Goal: Task Accomplishment & Management: Complete application form

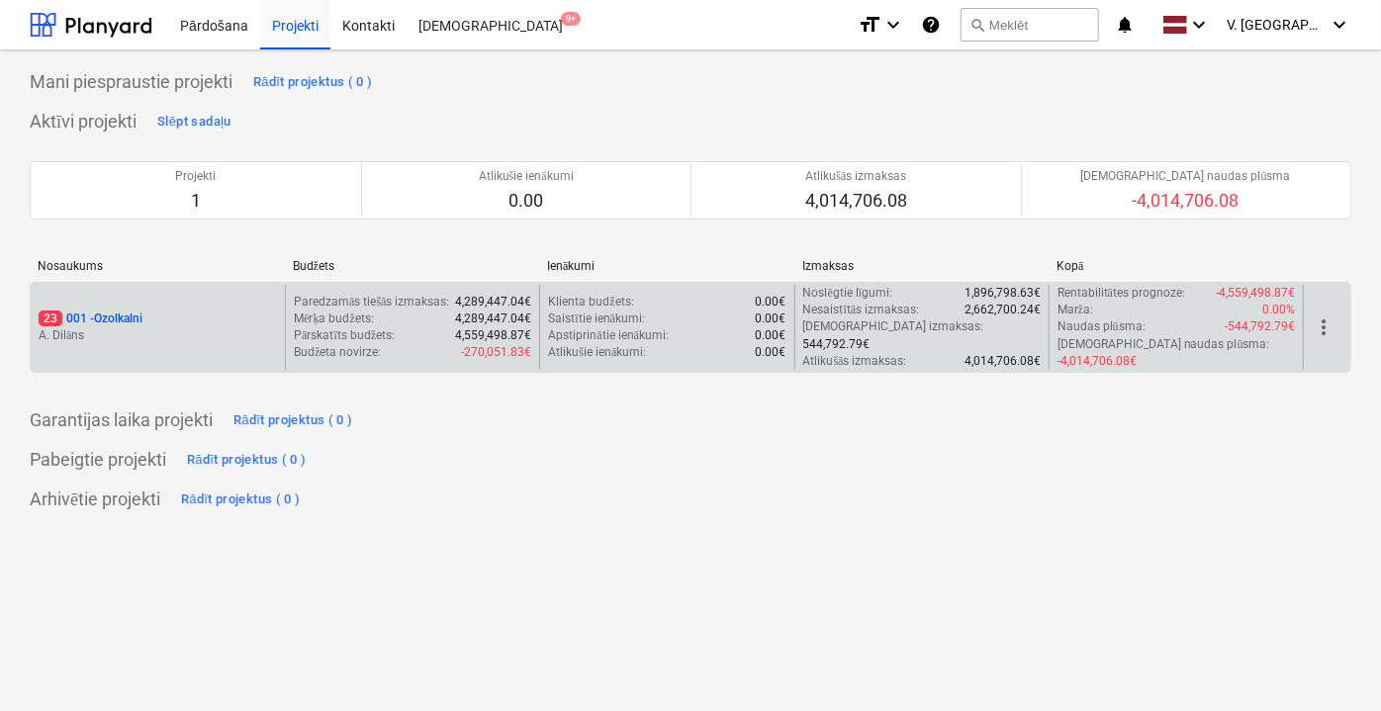
click at [211, 327] on p "A. Dilāns" at bounding box center [158, 335] width 238 height 17
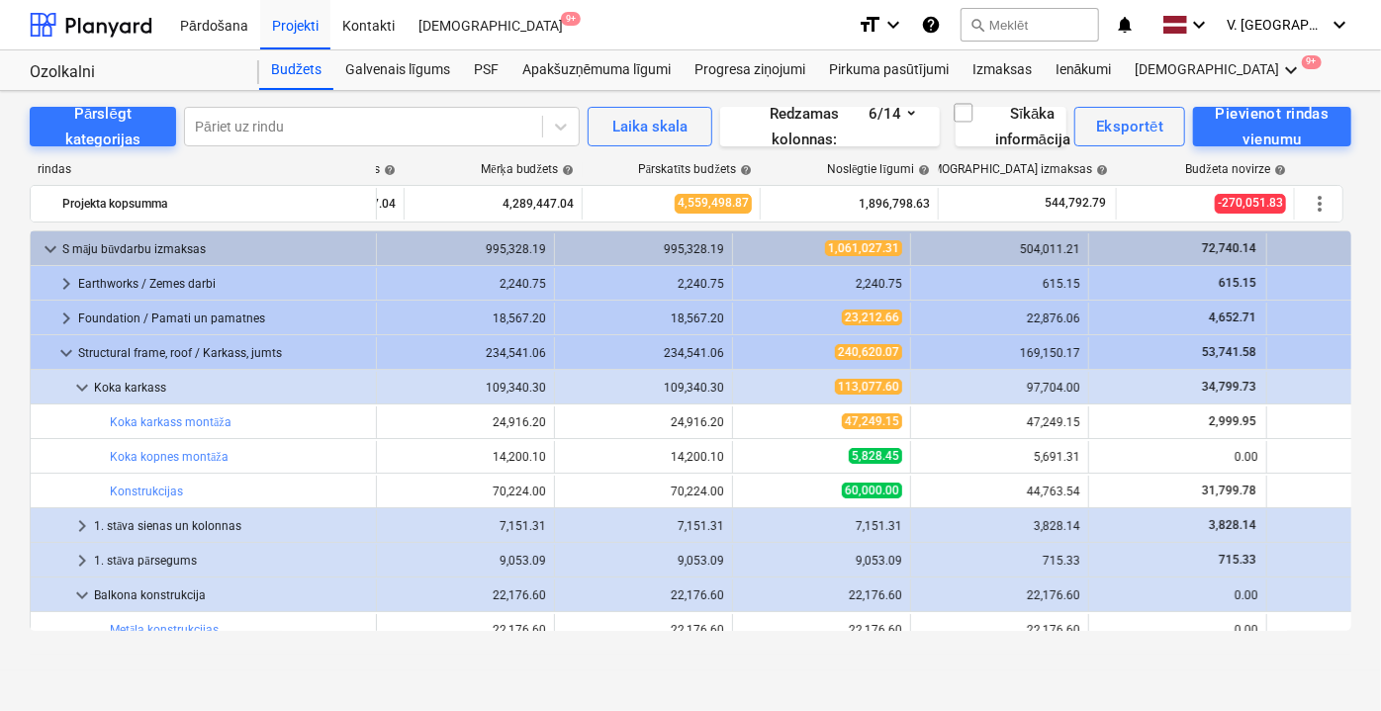
drag, startPoint x: 1267, startPoint y: 212, endPoint x: 1361, endPoint y: 232, distance: 96.1
click at [557, 70] on div "Apakšuzņēmuma līgumi" at bounding box center [597, 70] width 172 height 40
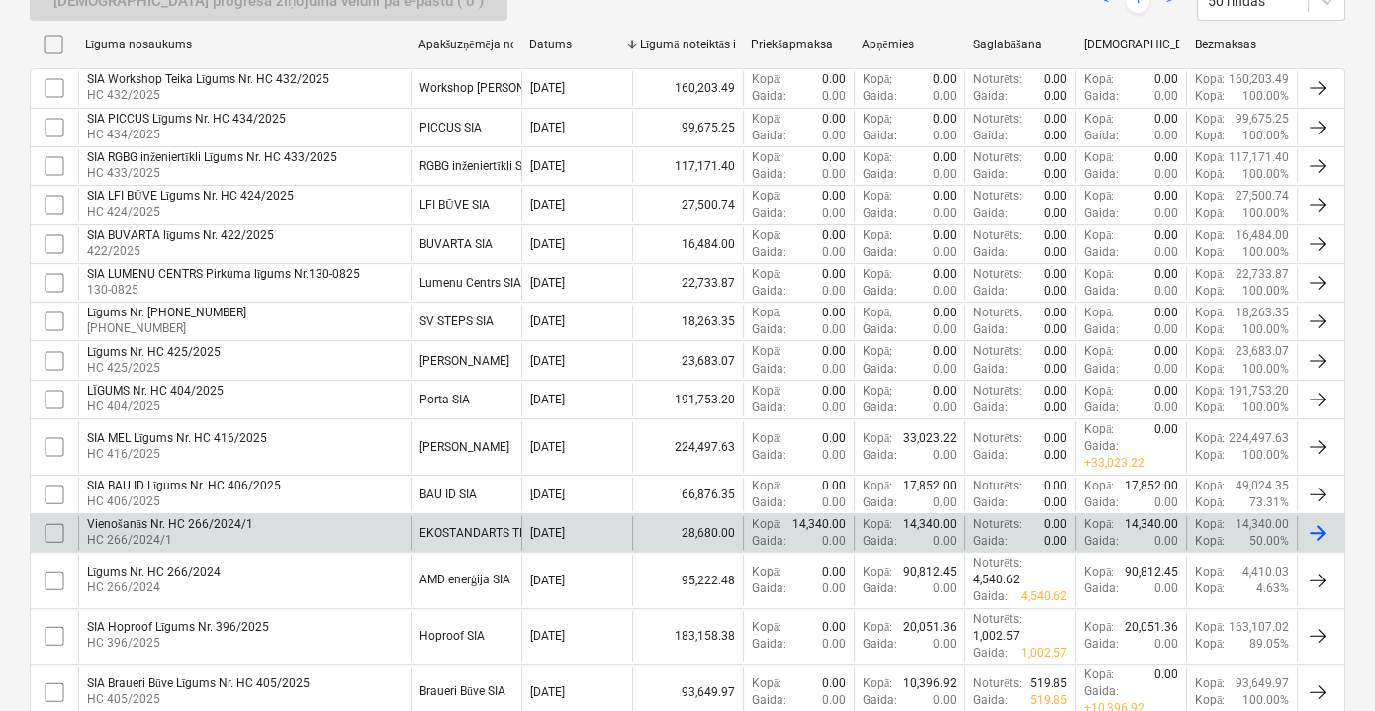
scroll to position [717, 0]
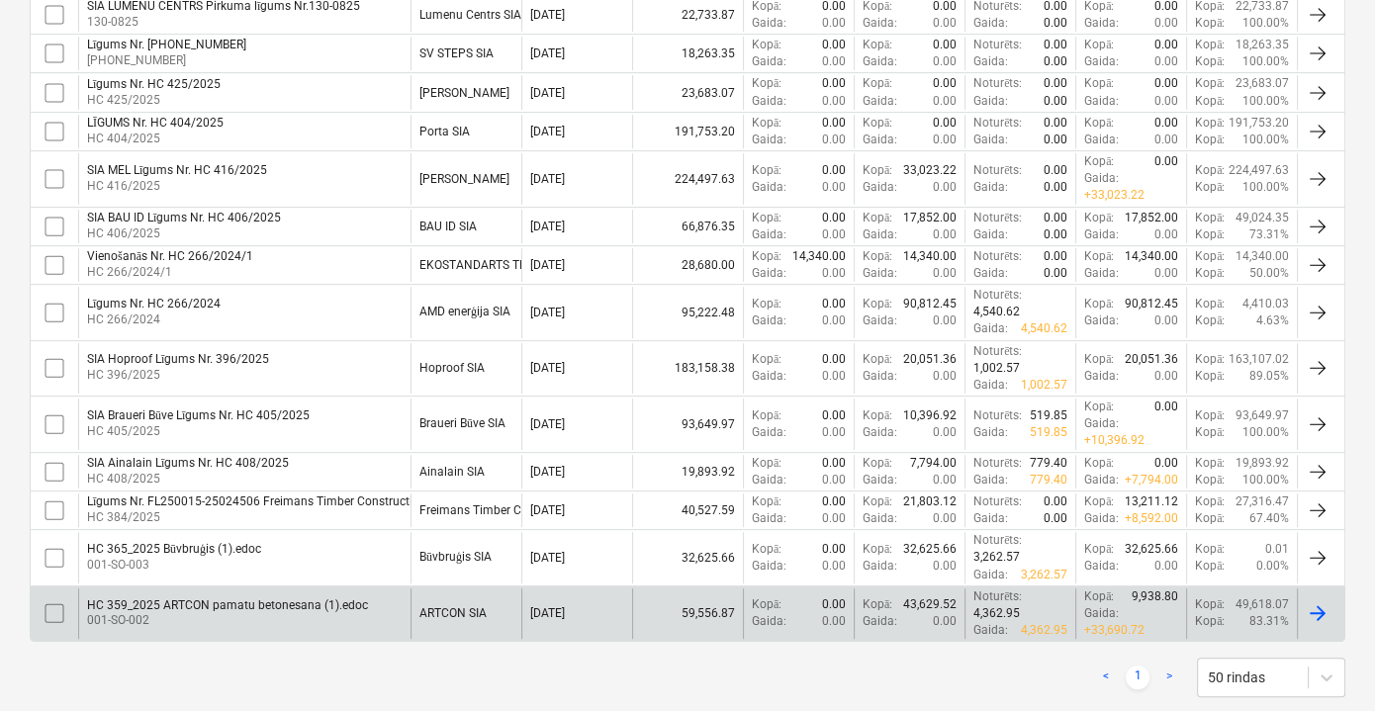
click at [423, 607] on div "ARTCON SIA" at bounding box center [453, 614] width 67 height 14
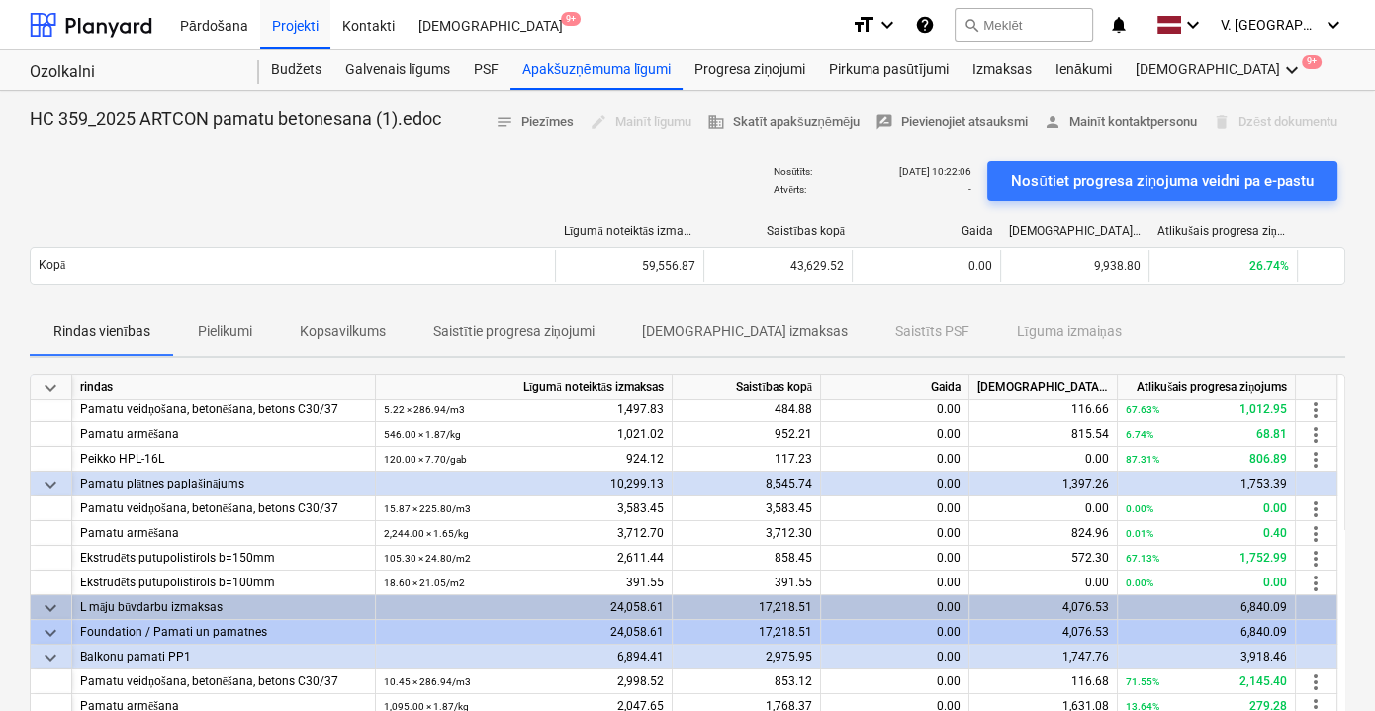
scroll to position [440, 0]
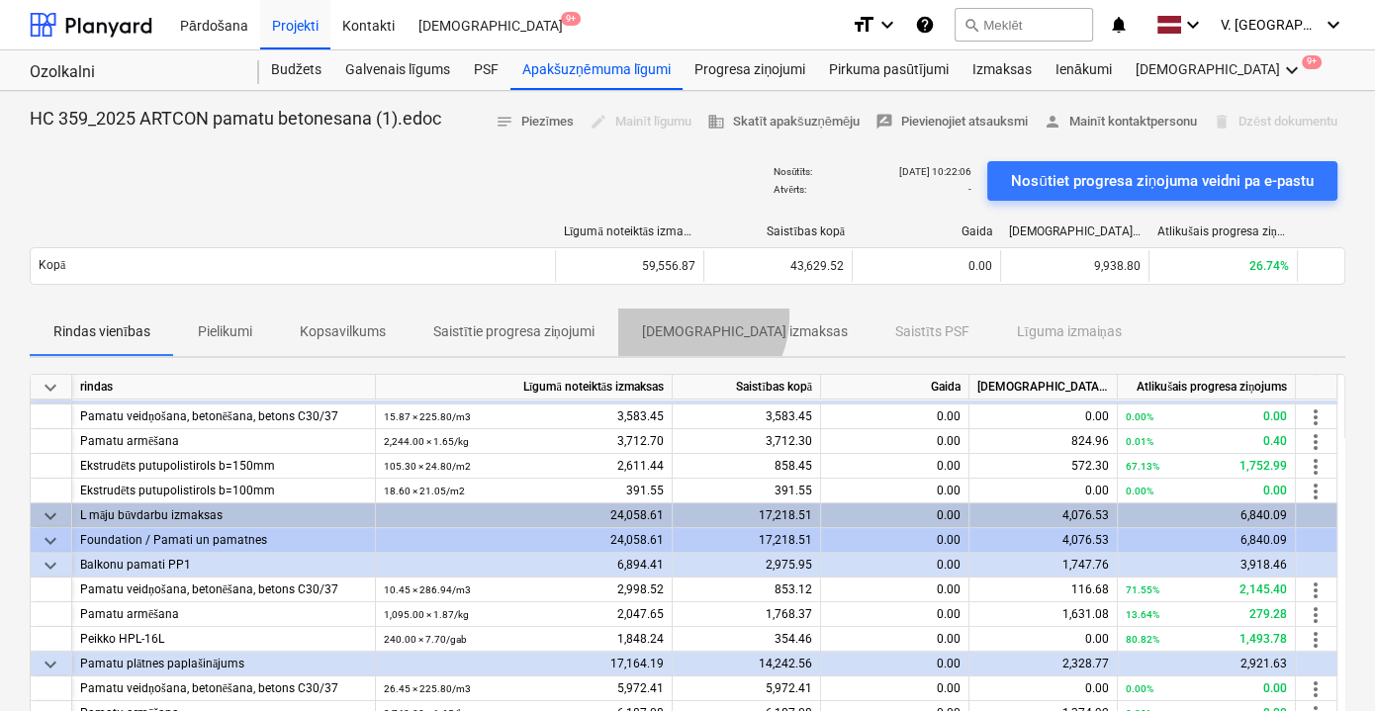
click at [688, 316] on span "[DEMOGRAPHIC_DATA] izmaksas" at bounding box center [744, 332] width 253 height 33
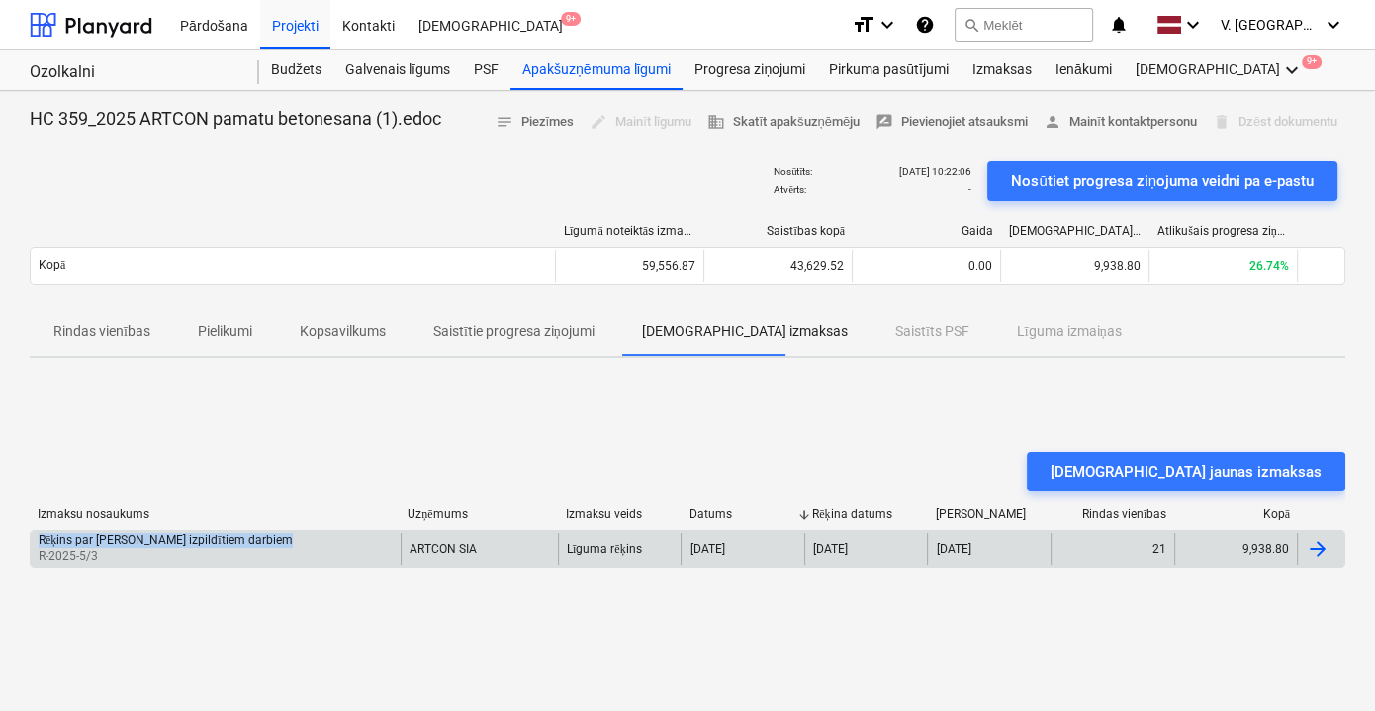
drag, startPoint x: 285, startPoint y: 539, endPoint x: 39, endPoint y: 540, distance: 246.4
click at [39, 540] on div "Rēķins par aprīļa mēnesī izpildītiem darbiem R-2025-5/3" at bounding box center [216, 549] width 370 height 32
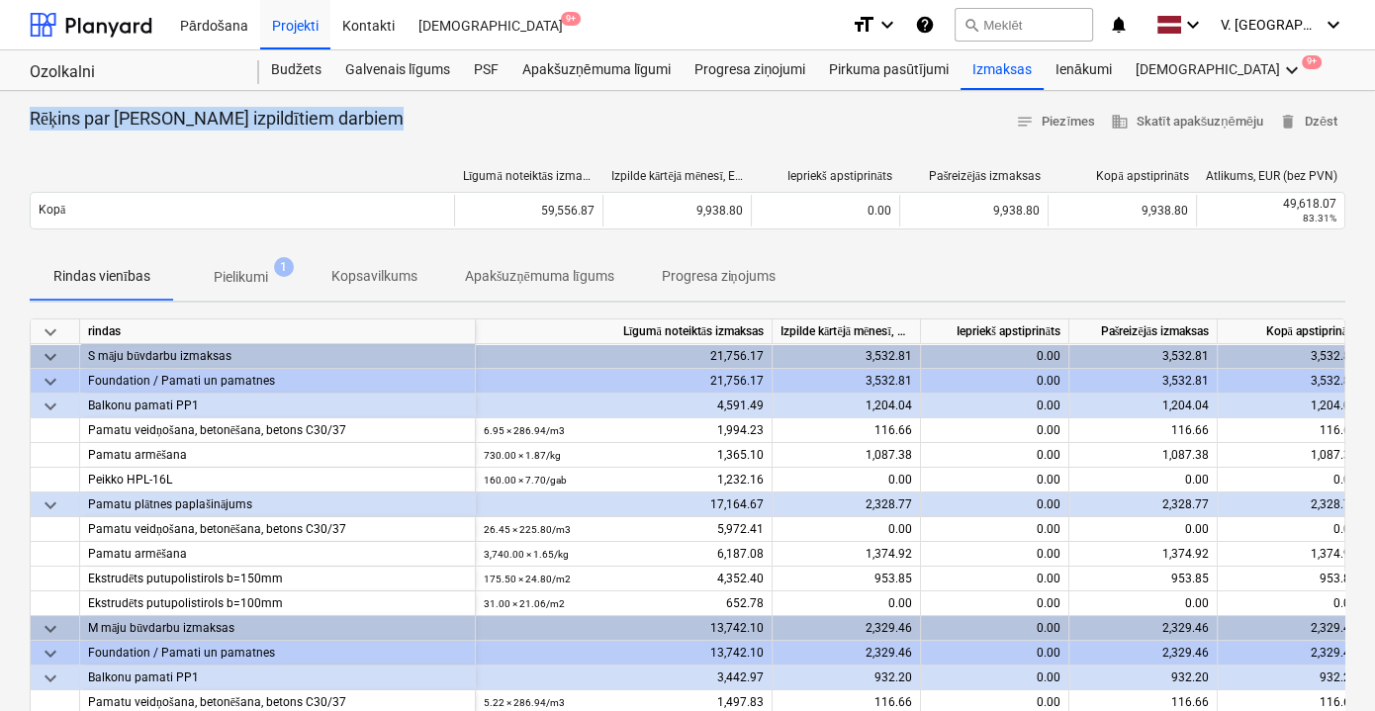
drag, startPoint x: 397, startPoint y: 122, endPoint x: 28, endPoint y: 123, distance: 369.0
click at [28, 123] on div "Rēķins par aprīļa mēnesī izpildītiem darbiem notes Piezīmes business Skatīt apa…" at bounding box center [687, 573] width 1375 height 964
copy p "Rēķins par [PERSON_NAME] izpildītiem darbiem"
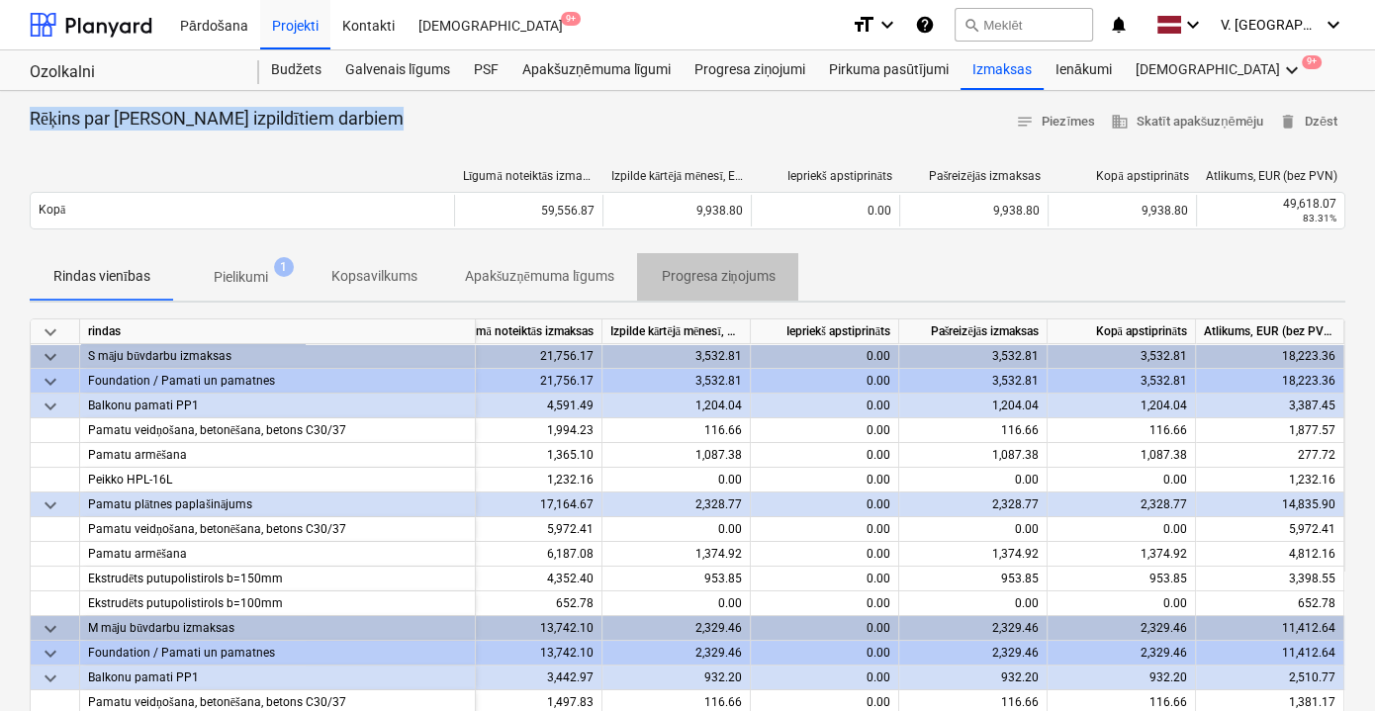
click at [762, 280] on p "Progresa ziņojums" at bounding box center [718, 276] width 114 height 21
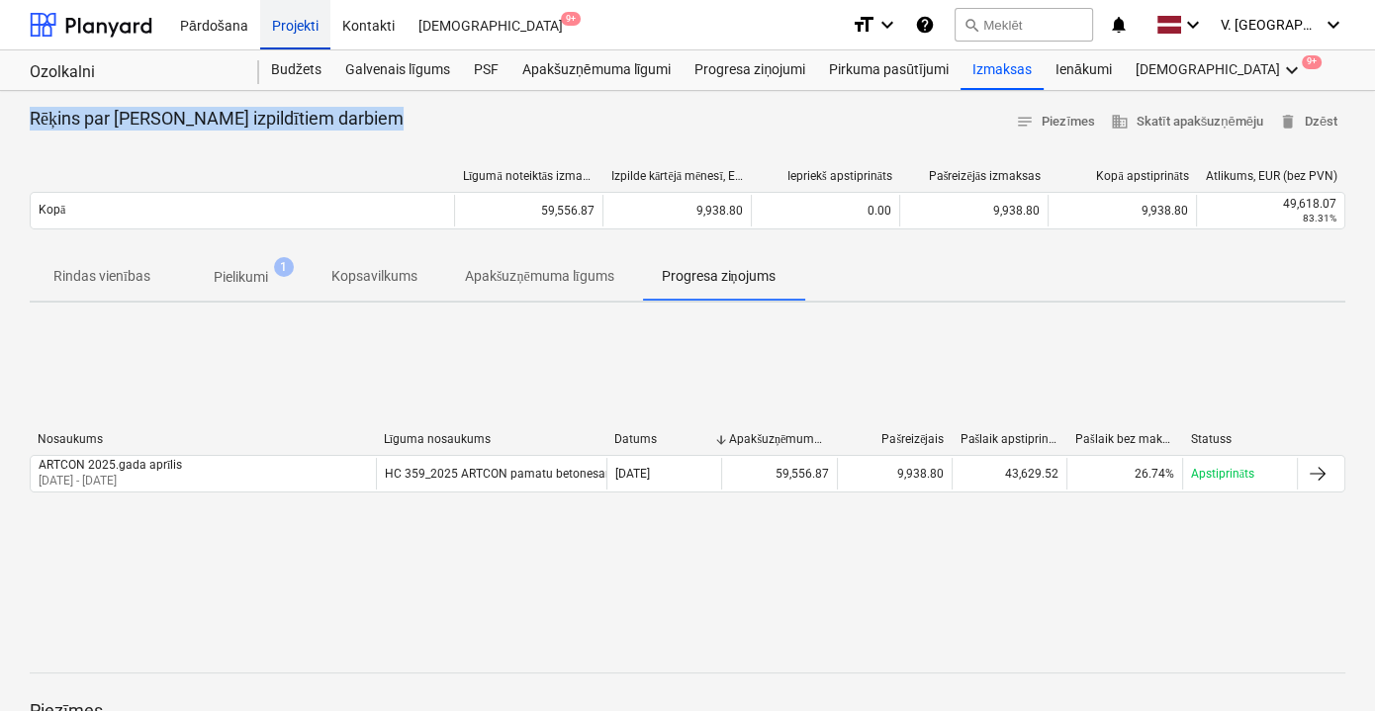
click at [311, 36] on div "Projekti" at bounding box center [295, 24] width 70 height 50
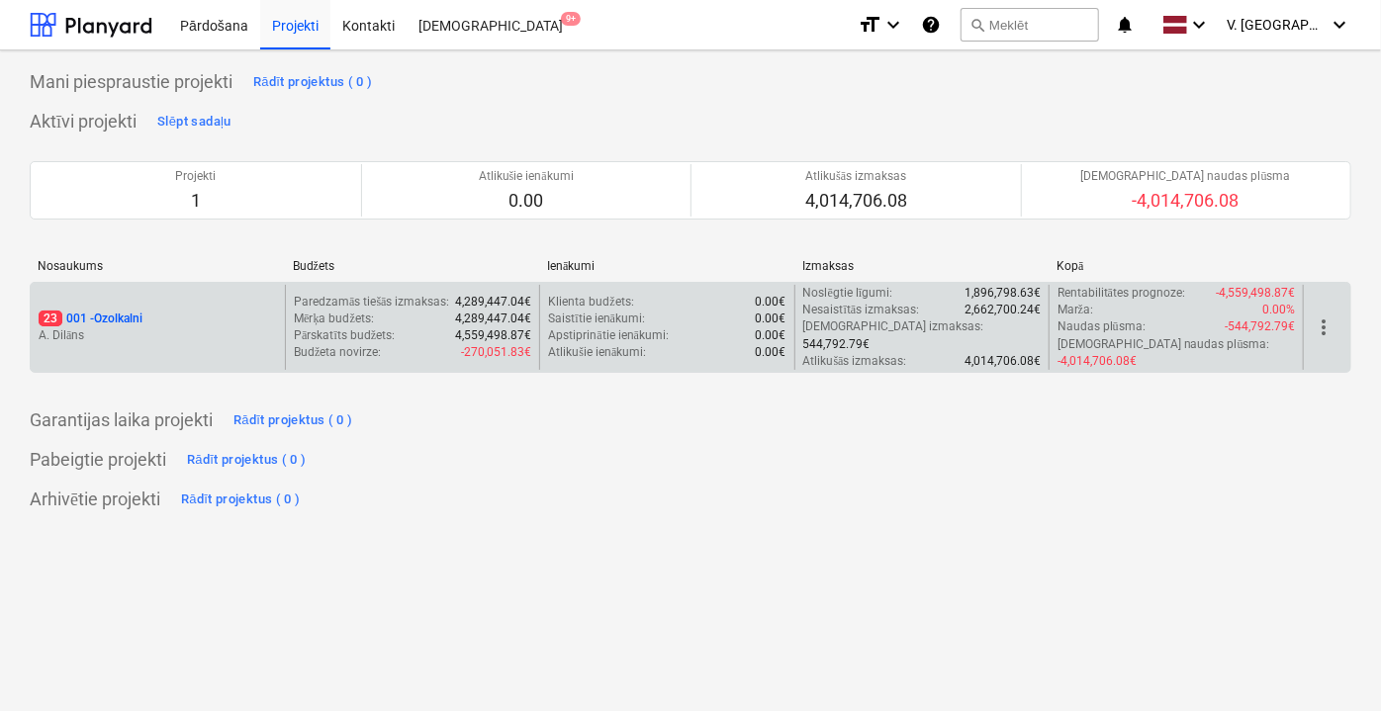
click at [182, 327] on p "A. Dilāns" at bounding box center [158, 335] width 238 height 17
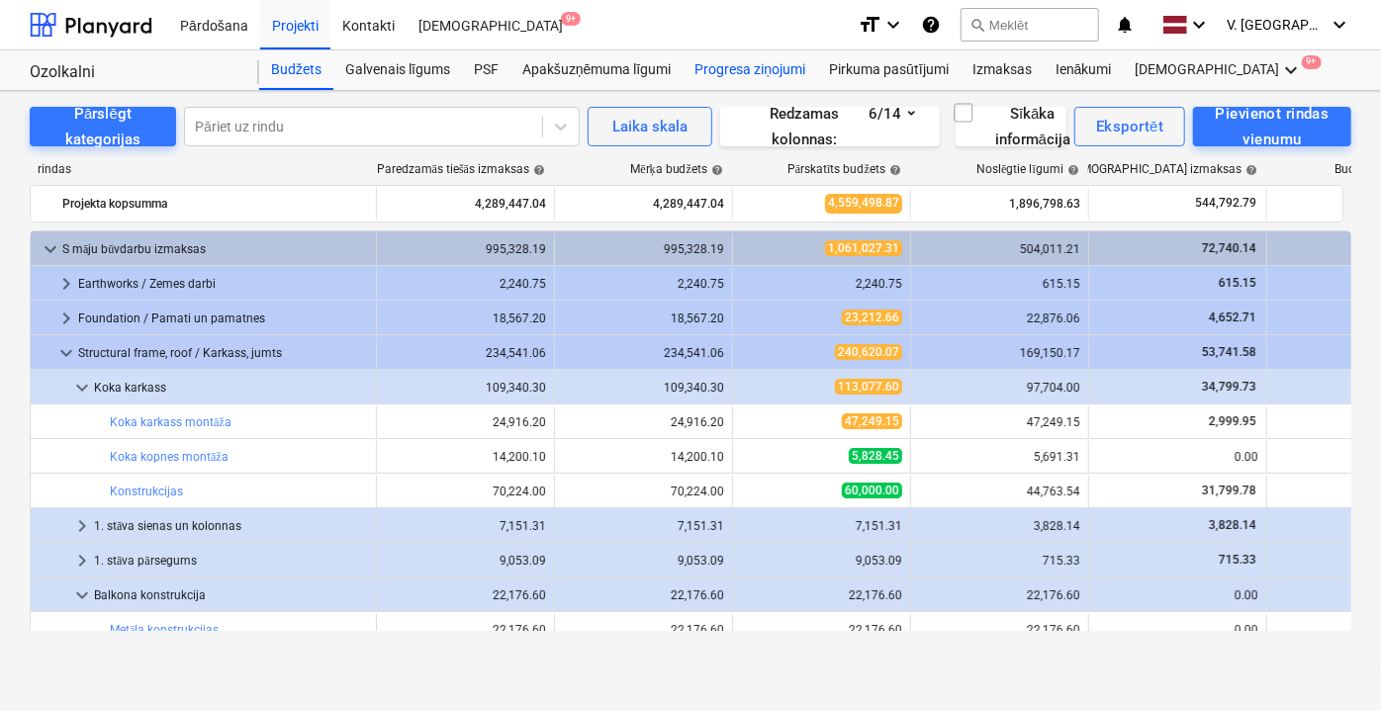
click at [778, 70] on div "Progresa ziņojumi" at bounding box center [750, 70] width 135 height 40
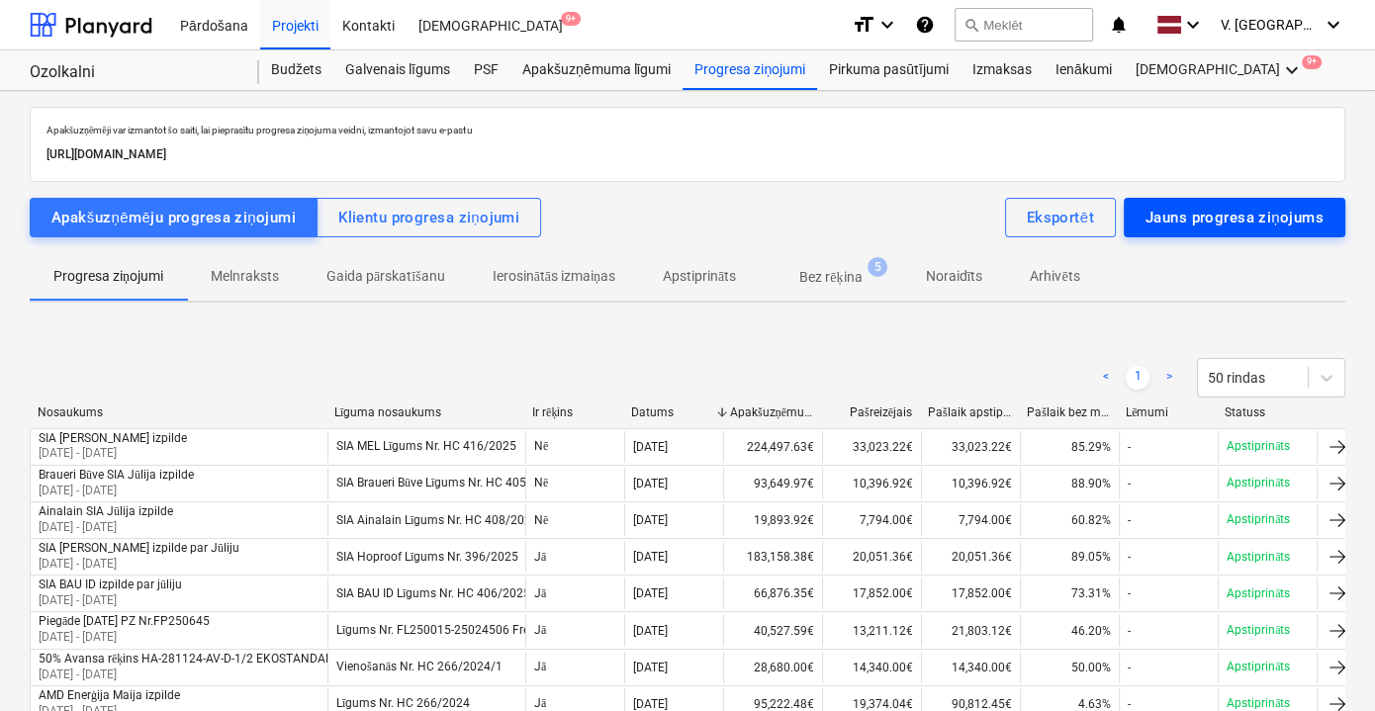
click at [1174, 217] on div "Jauns progresa ziņojums" at bounding box center [1235, 218] width 178 height 26
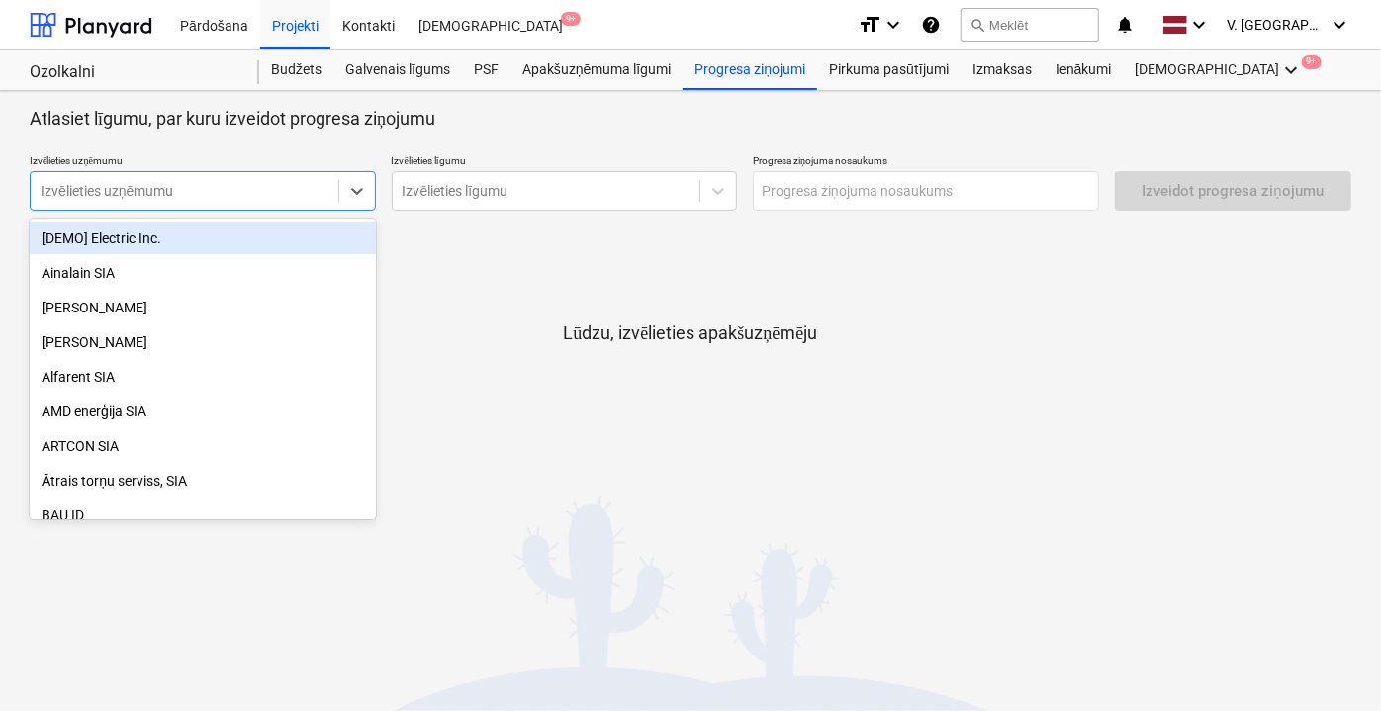
click at [270, 204] on div "Izvēlieties uzņēmumu" at bounding box center [185, 191] width 308 height 28
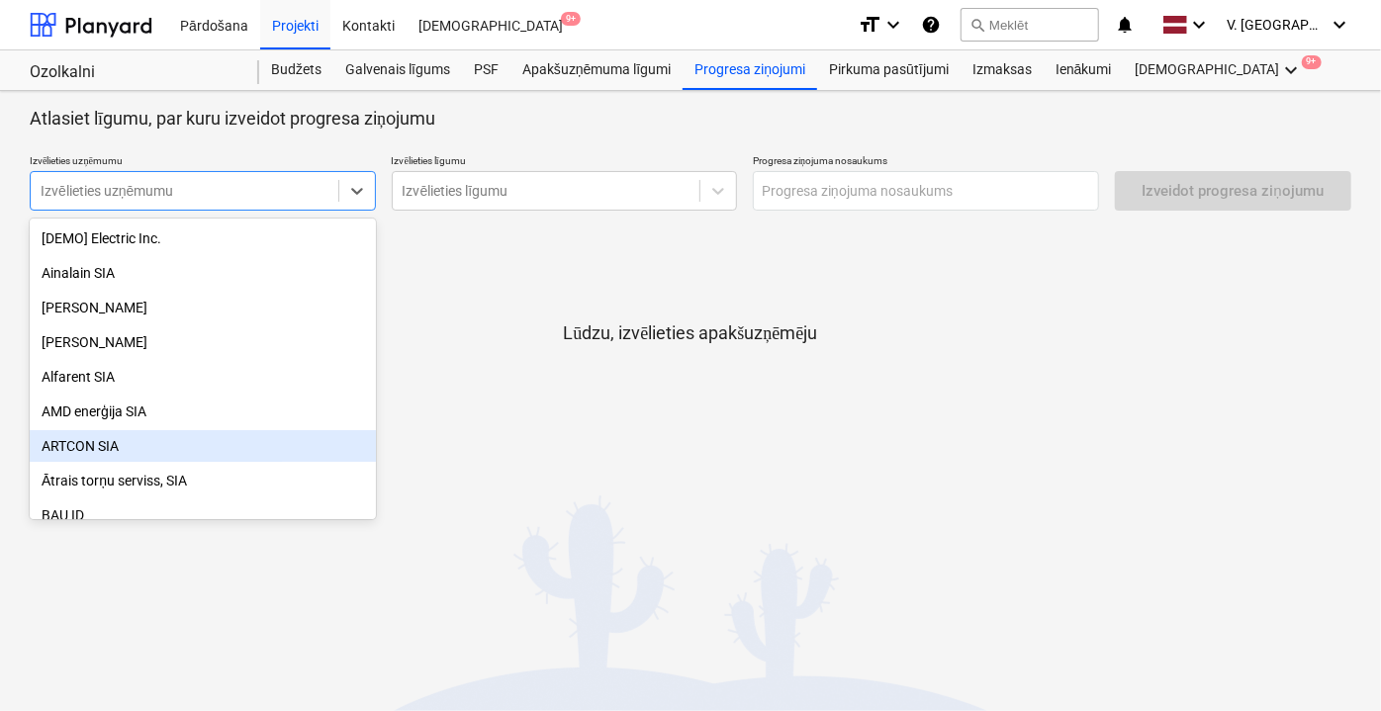
click at [145, 453] on div "ARTCON SIA" at bounding box center [203, 446] width 346 height 32
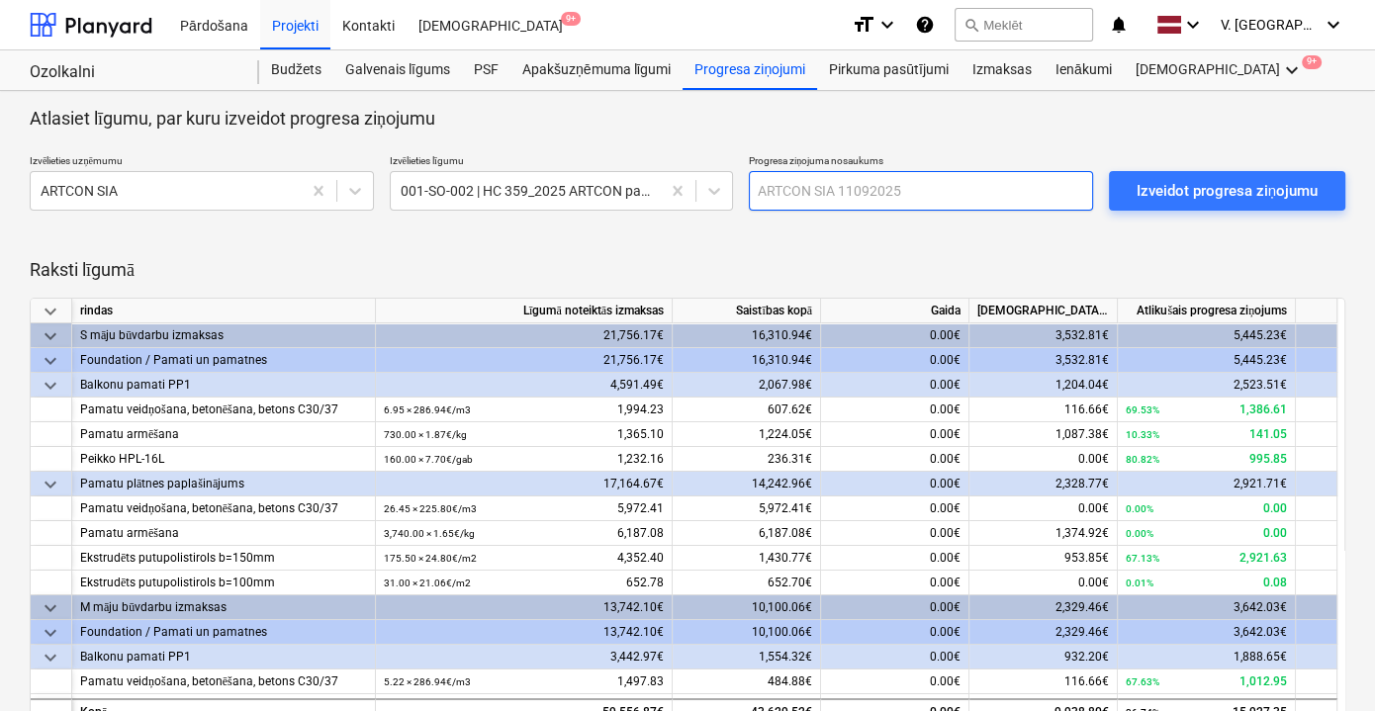
click at [787, 189] on input "text" at bounding box center [921, 191] width 344 height 40
paste input "Rēķins par [PERSON_NAME] izpildītiem darbiem"
click at [851, 192] on input "Rēķins par [PERSON_NAME] izpildītiem darbiem" at bounding box center [921, 191] width 344 height 40
drag, startPoint x: 863, startPoint y: 195, endPoint x: 826, endPoint y: 188, distance: 37.3
click at [826, 188] on input "Rēķins par [PERSON_NAME] izpildītiem darbiem" at bounding box center [921, 191] width 344 height 40
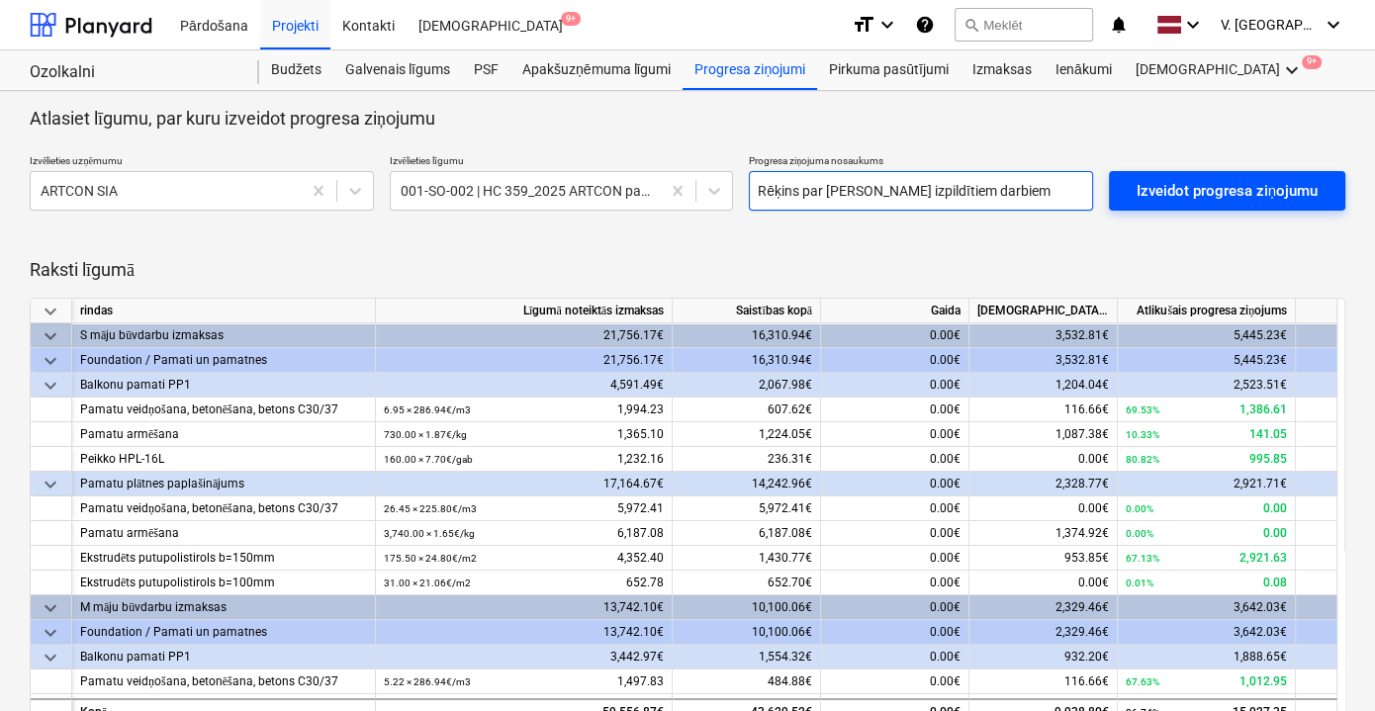
type input "Rēķins par [PERSON_NAME] izpildītiem darbiem"
click at [1151, 196] on div "Izveidot progresa ziņojumu" at bounding box center [1227, 191] width 181 height 26
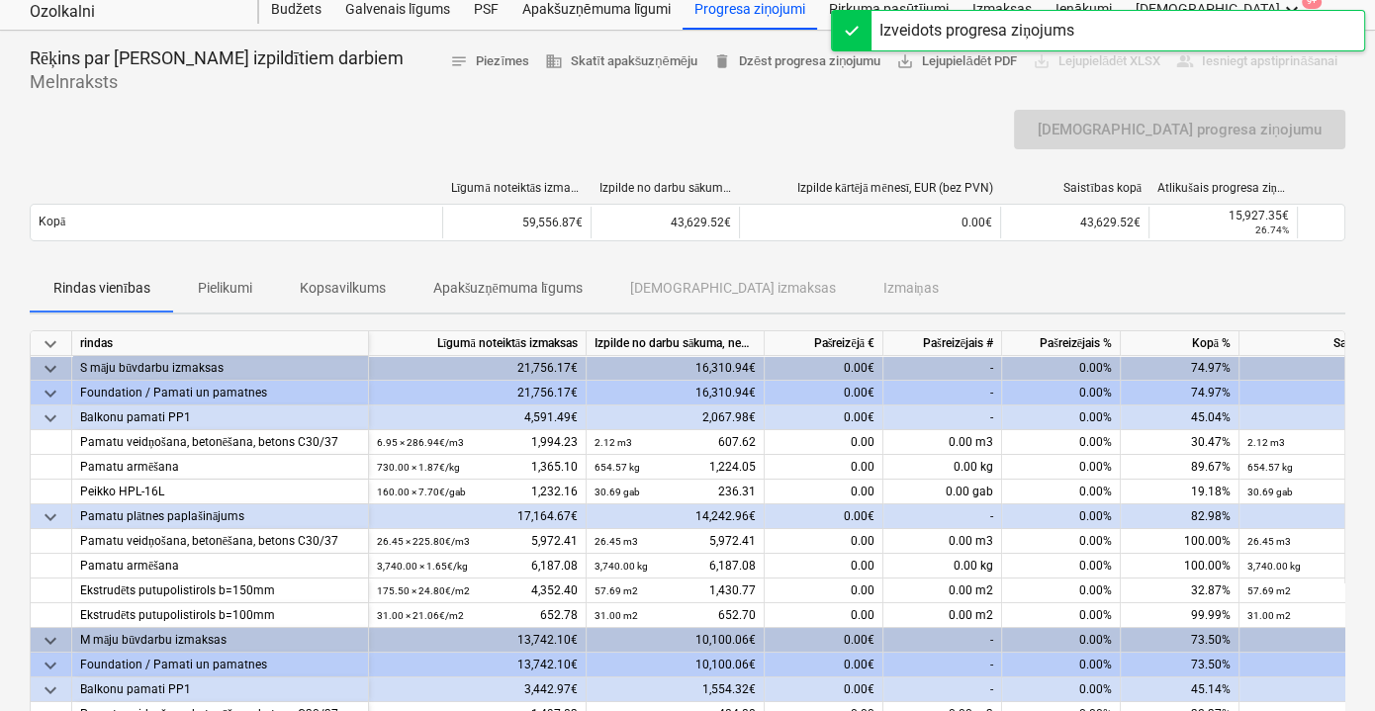
scroll to position [179, 0]
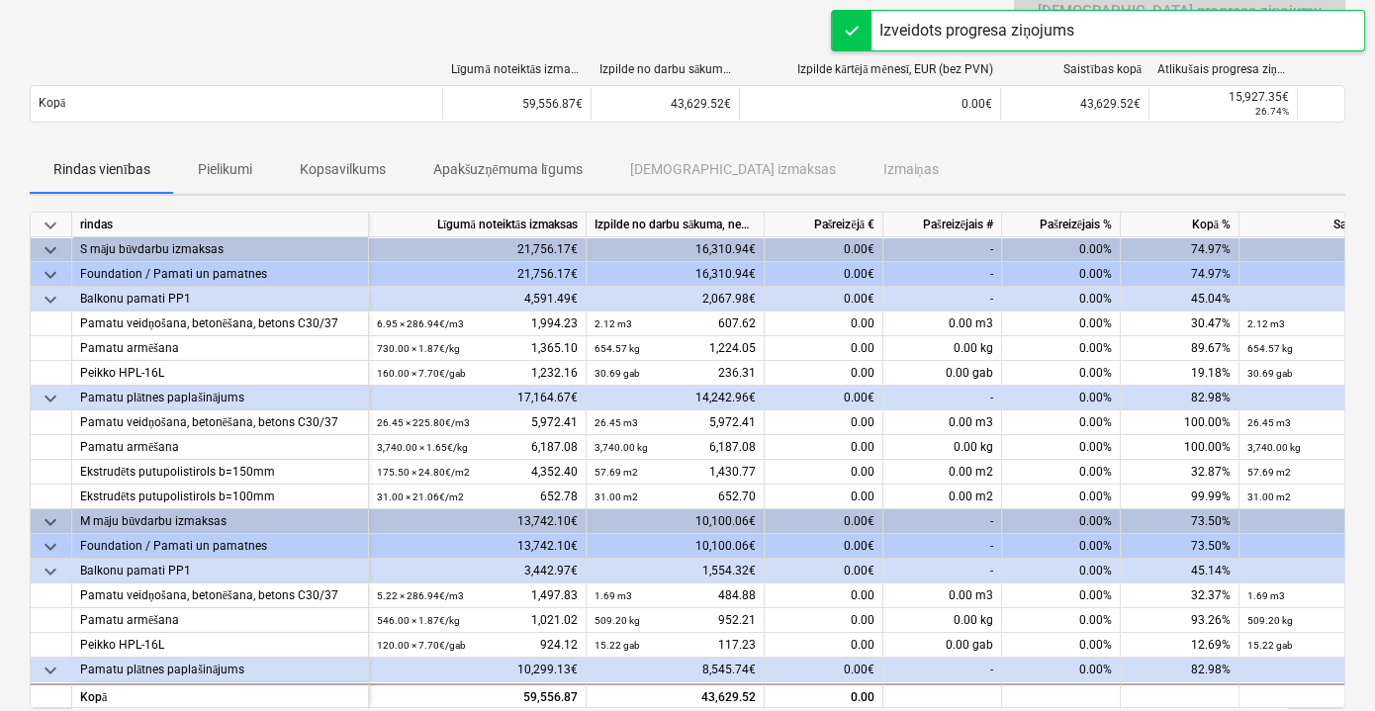
click at [237, 161] on p "Pielikumi" at bounding box center [225, 169] width 54 height 21
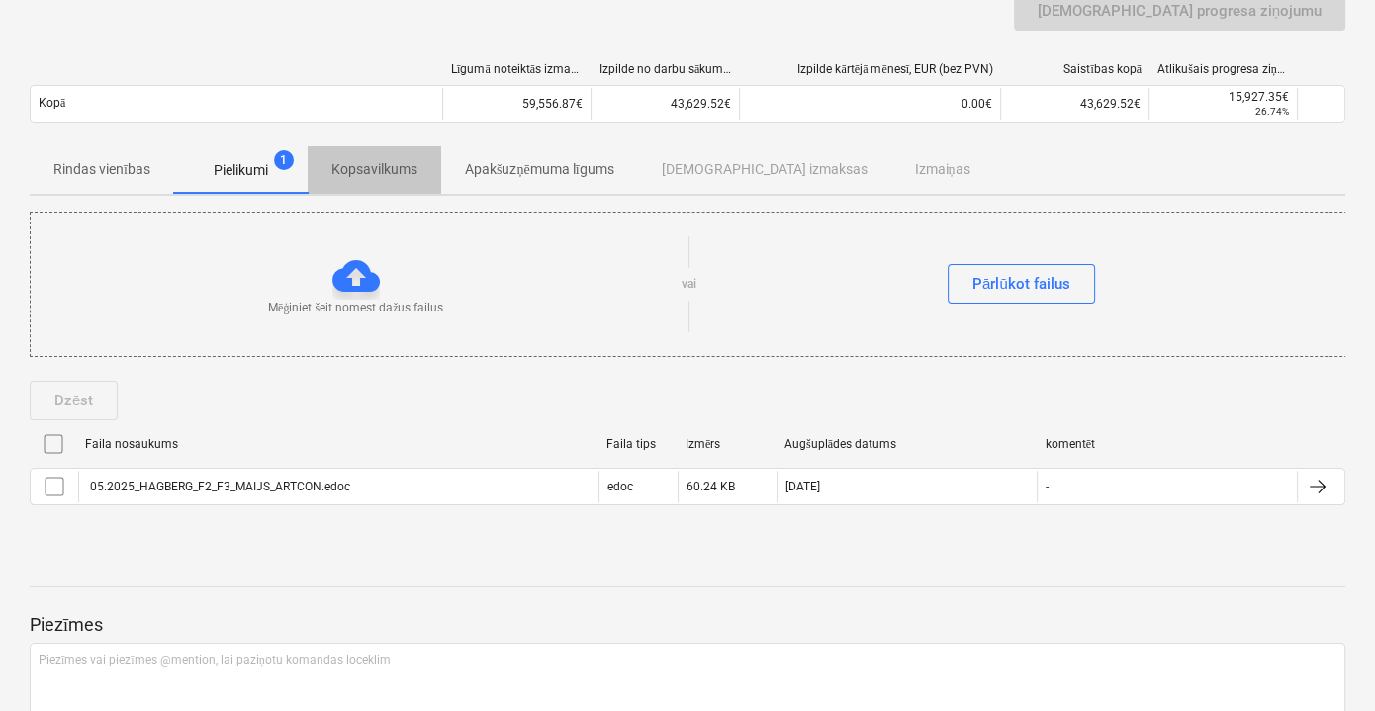
click at [372, 175] on p "Kopsavilkums" at bounding box center [374, 169] width 86 height 21
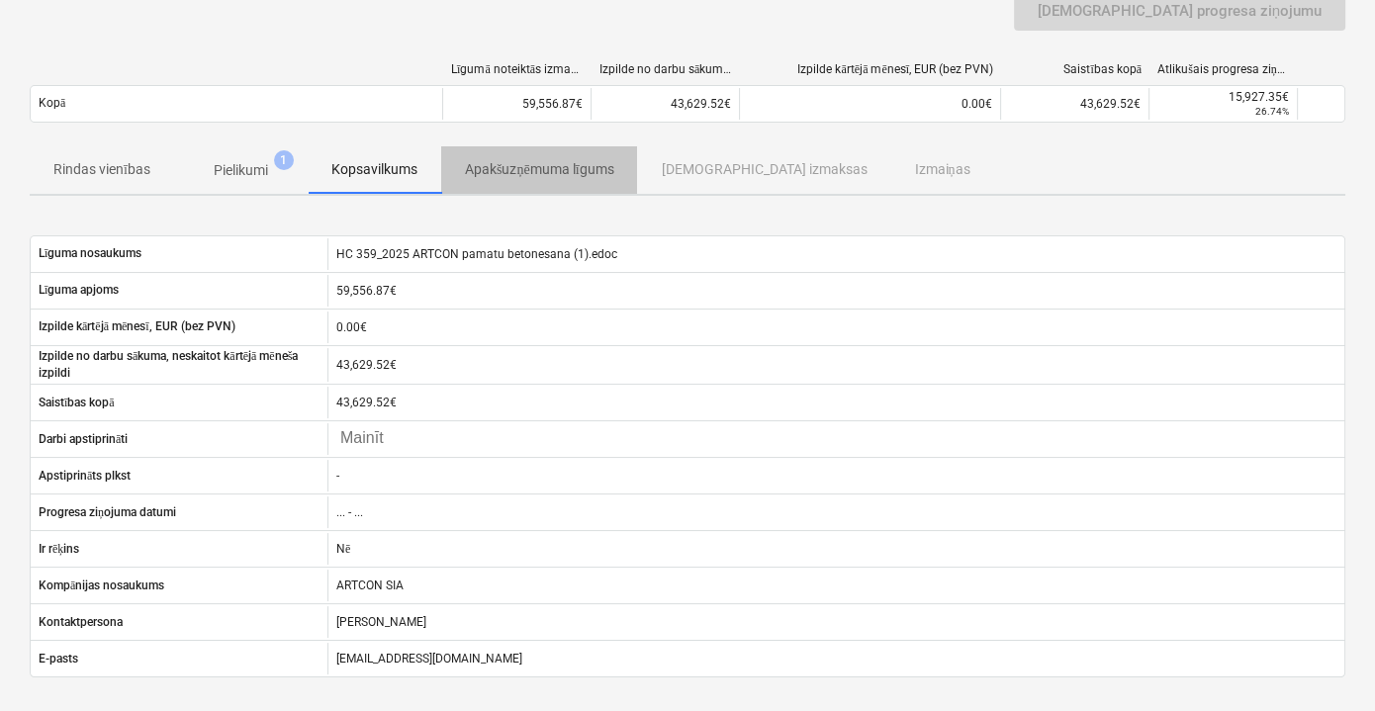
click at [529, 164] on p "Apakšuzņēmuma līgums" at bounding box center [539, 169] width 149 height 21
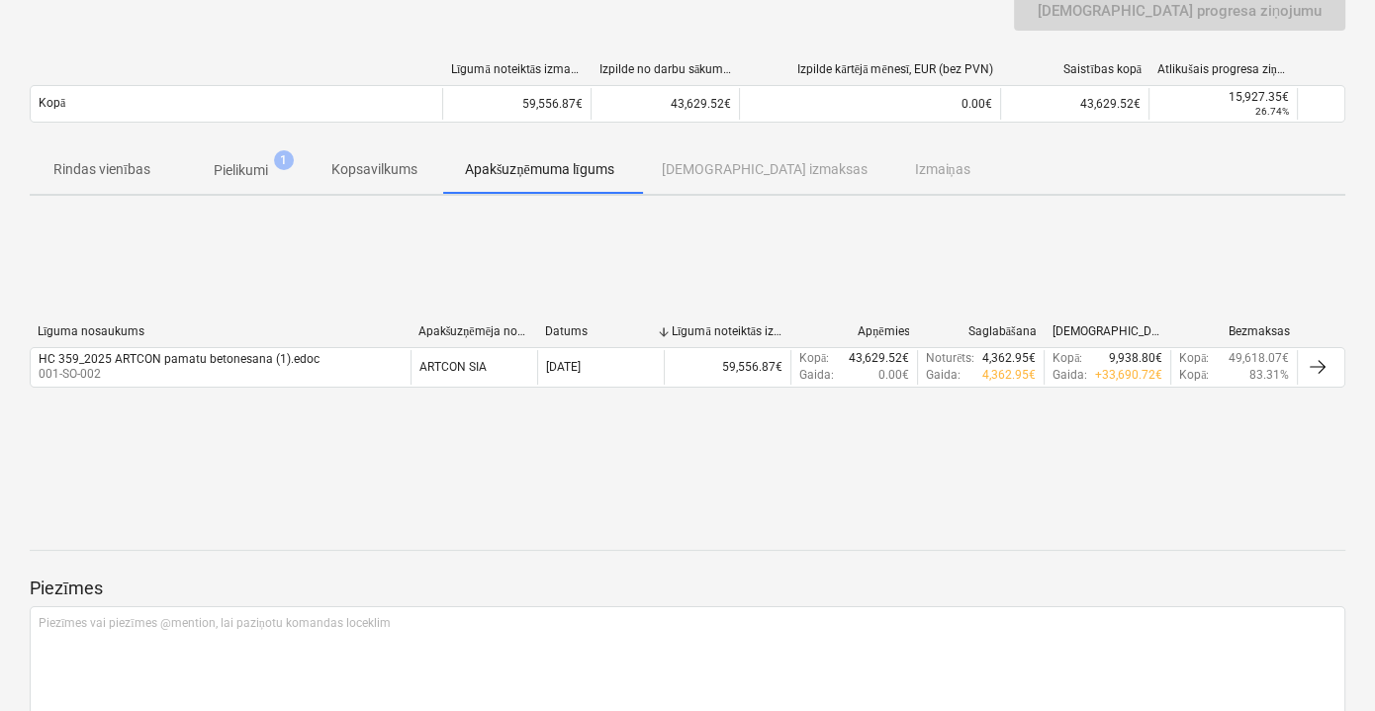
click at [709, 163] on div "Rindas vienības Pielikumi 1 Kopsavilkums Apakšuzņēmuma līgums Saistītās izmaksa…" at bounding box center [688, 169] width 1316 height 47
click at [132, 173] on p "Rindas vienības" at bounding box center [101, 169] width 97 height 21
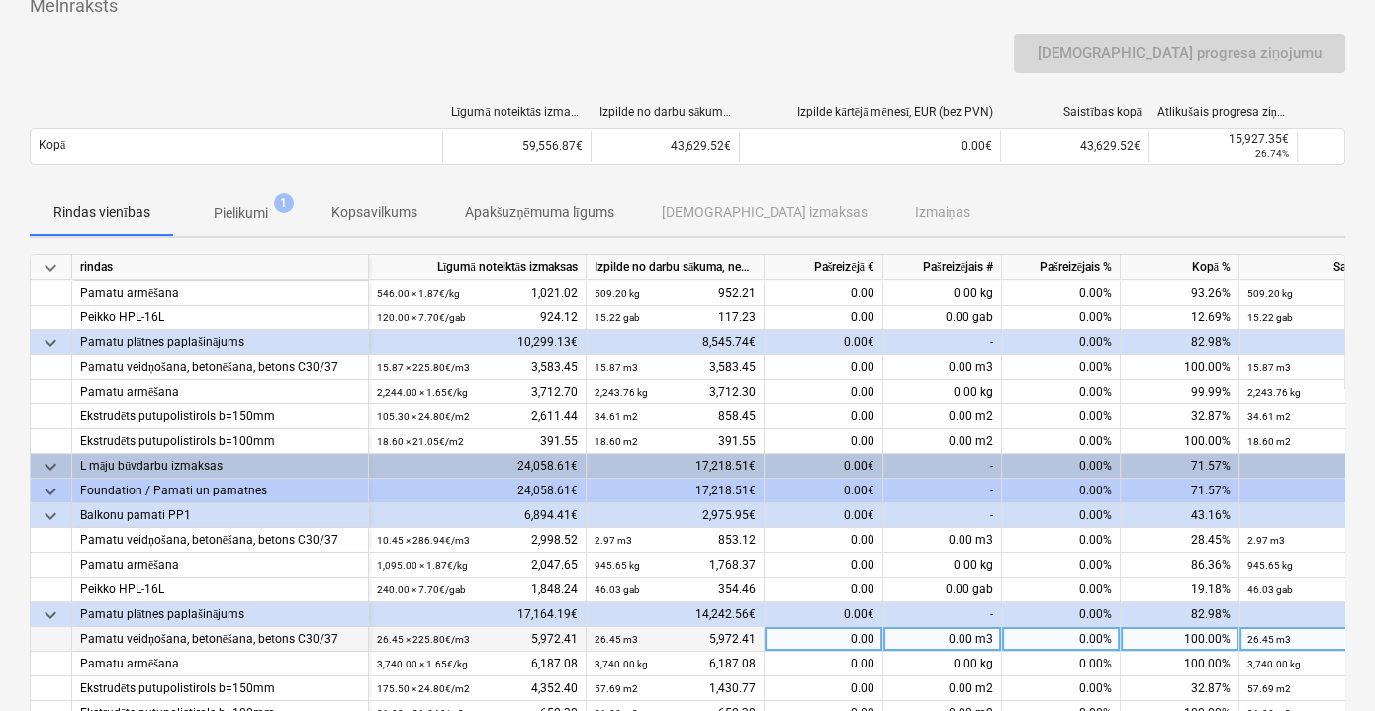
scroll to position [179, 0]
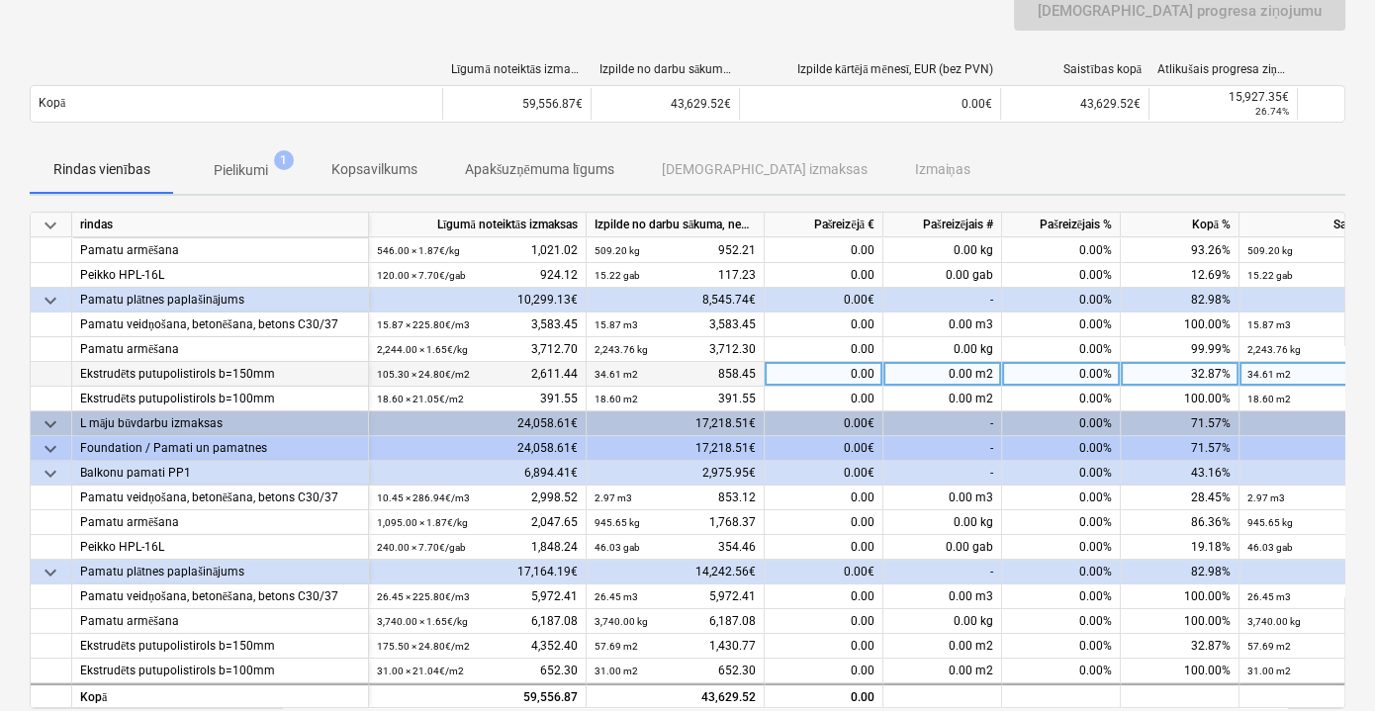
click at [839, 368] on div "0.00" at bounding box center [824, 374] width 119 height 25
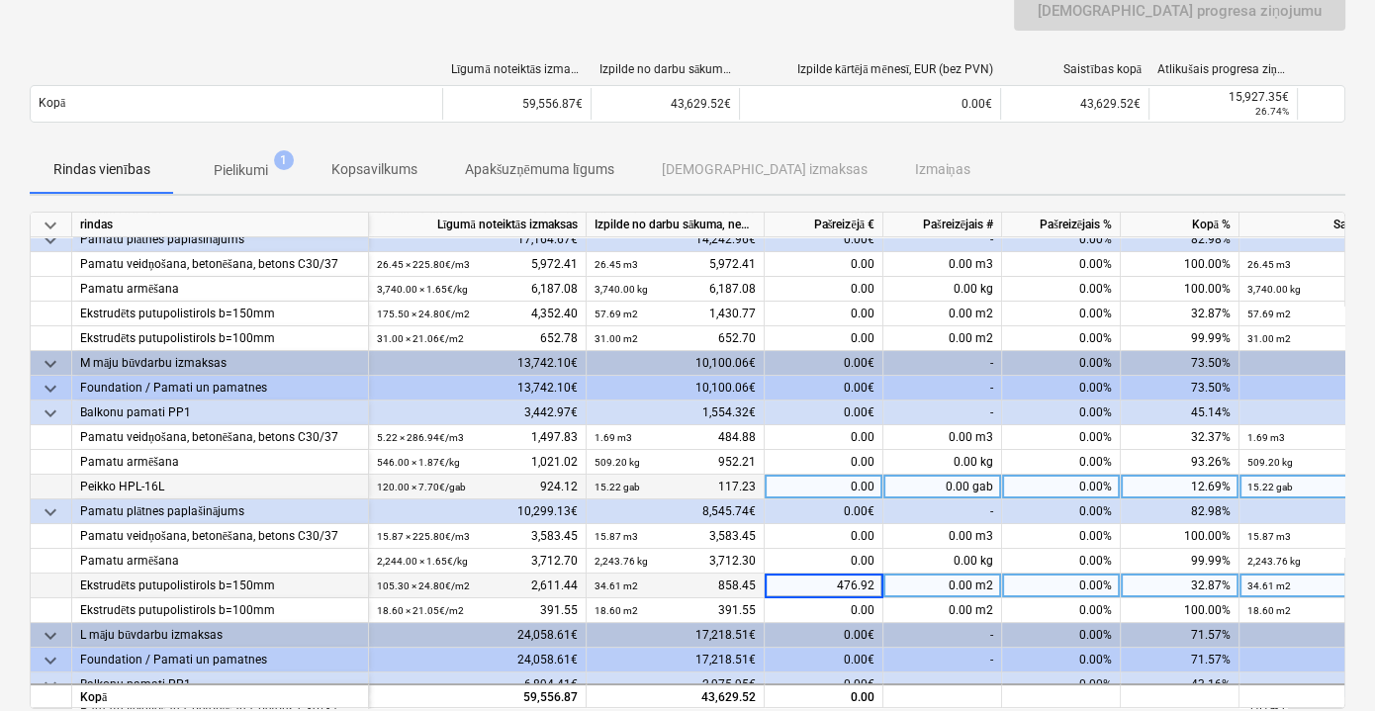
scroll to position [195, 0]
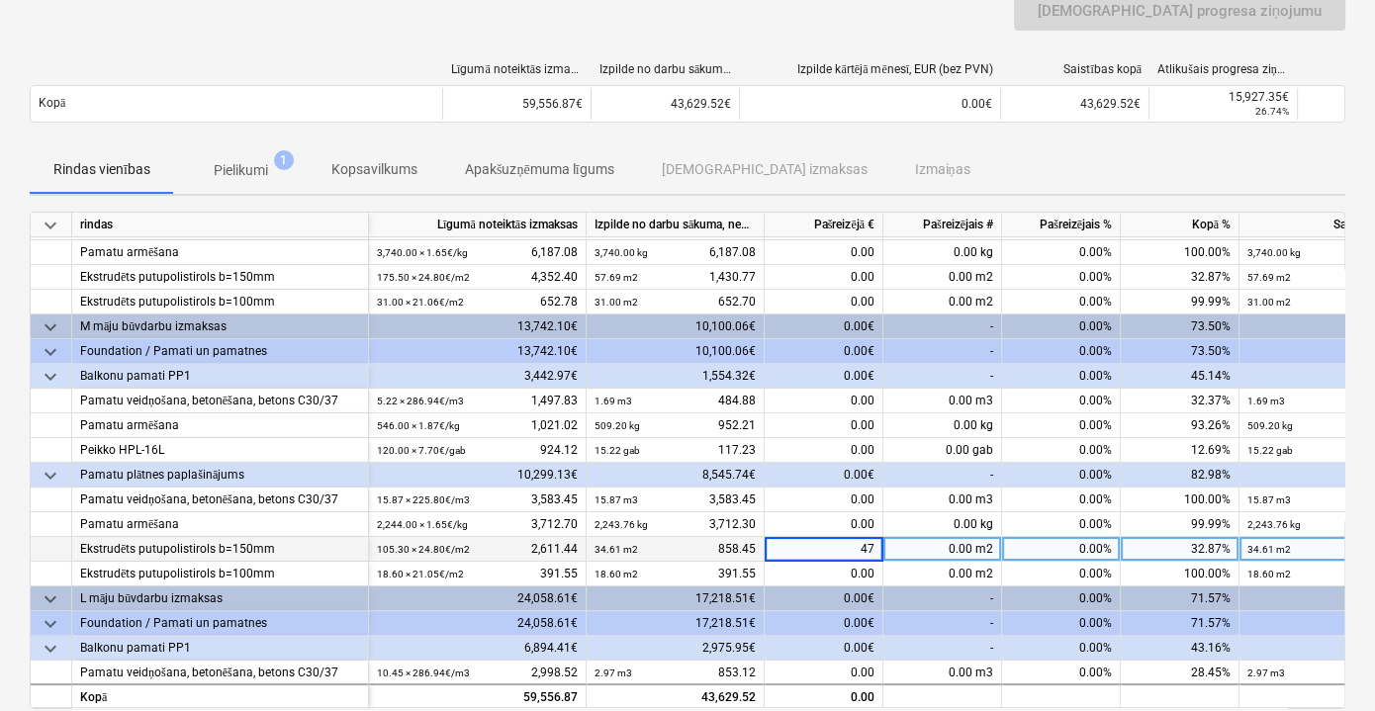
type input "4"
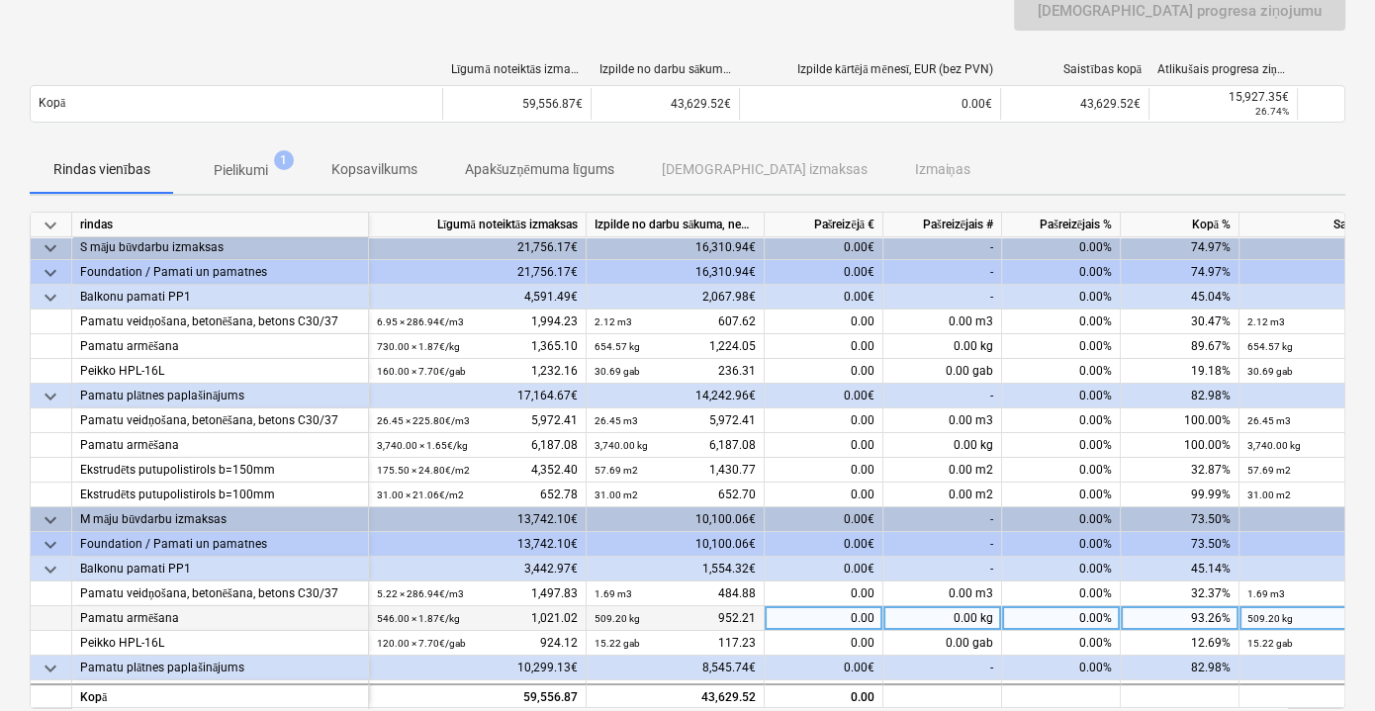
scroll to position [0, 0]
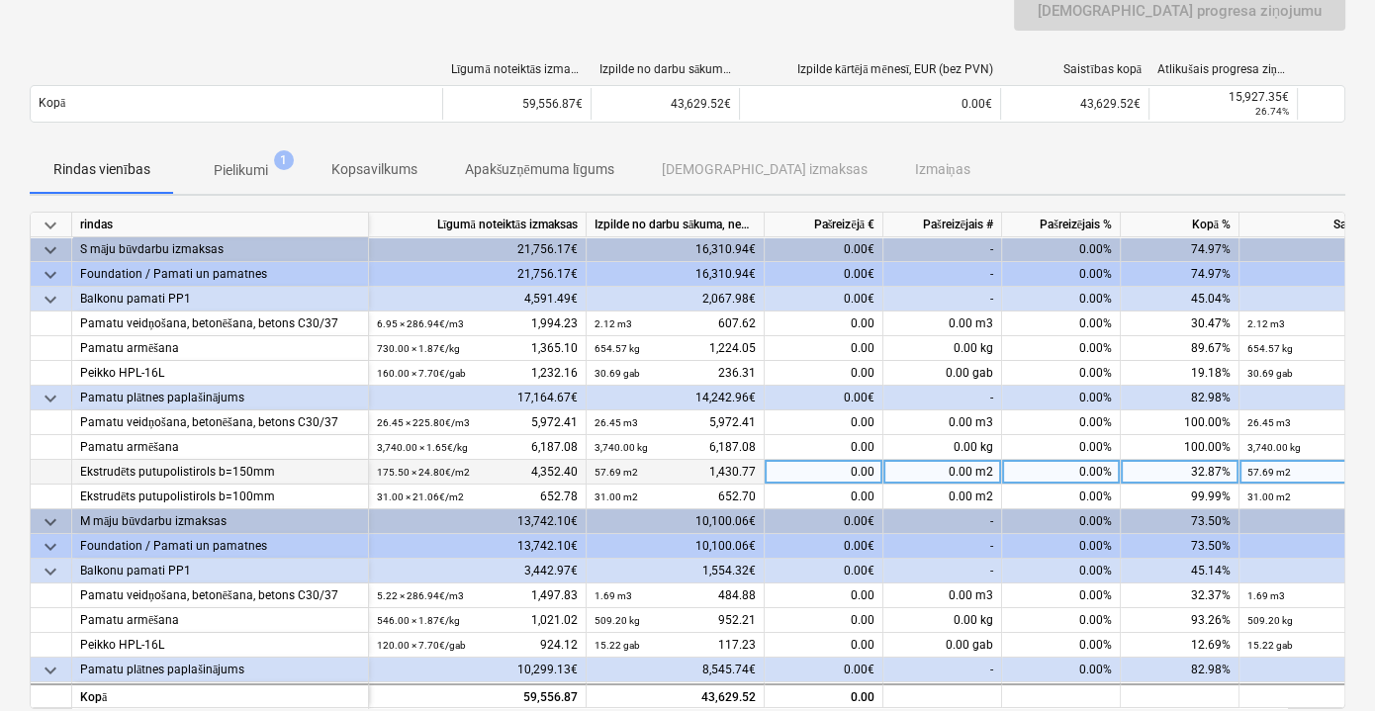
click at [841, 470] on div "0.00" at bounding box center [824, 472] width 119 height 25
type input "476.92"
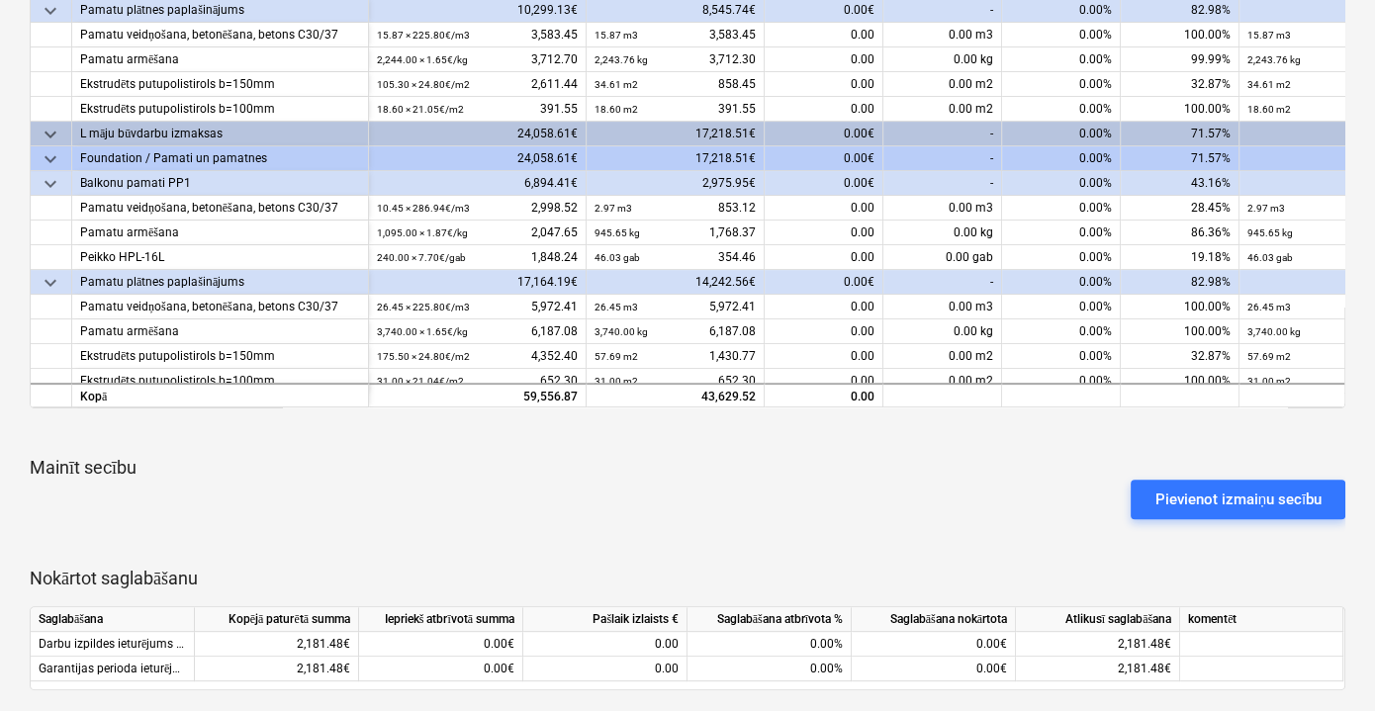
scroll to position [375, 0]
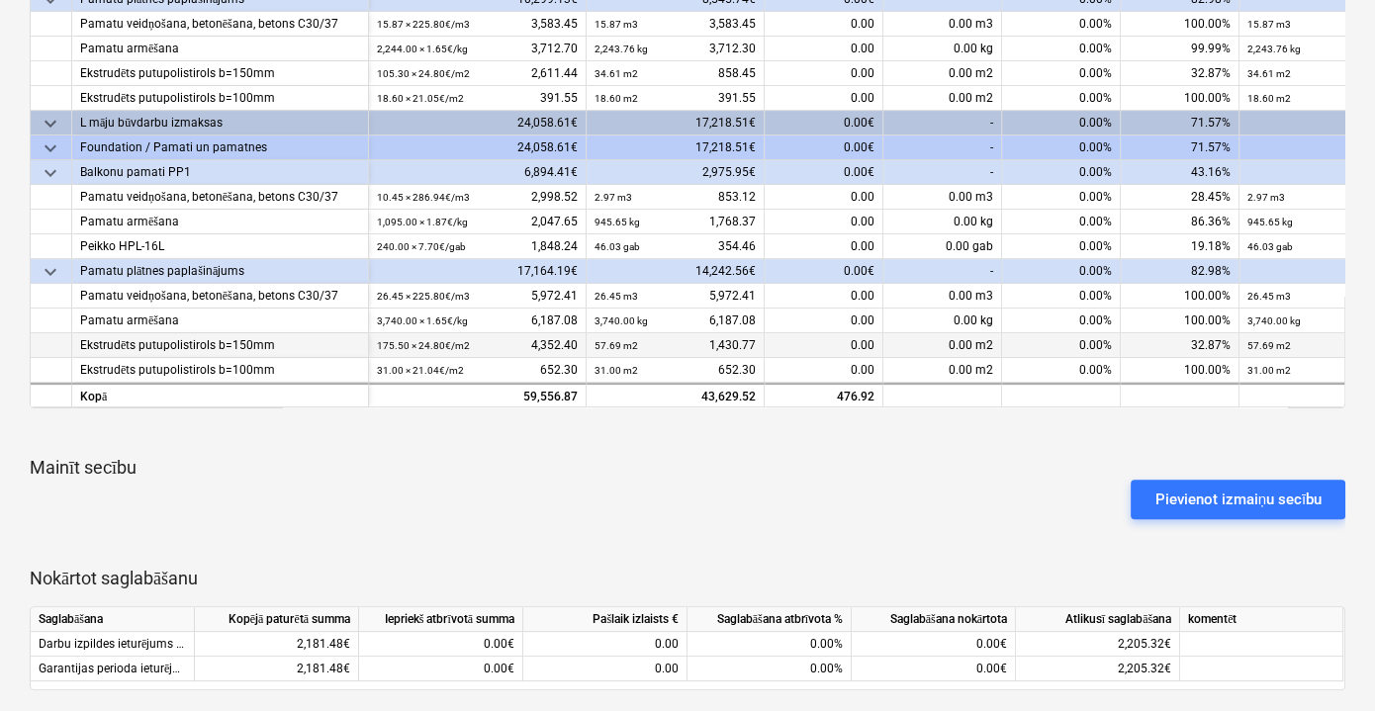
click at [840, 335] on div "0.00" at bounding box center [824, 345] width 119 height 25
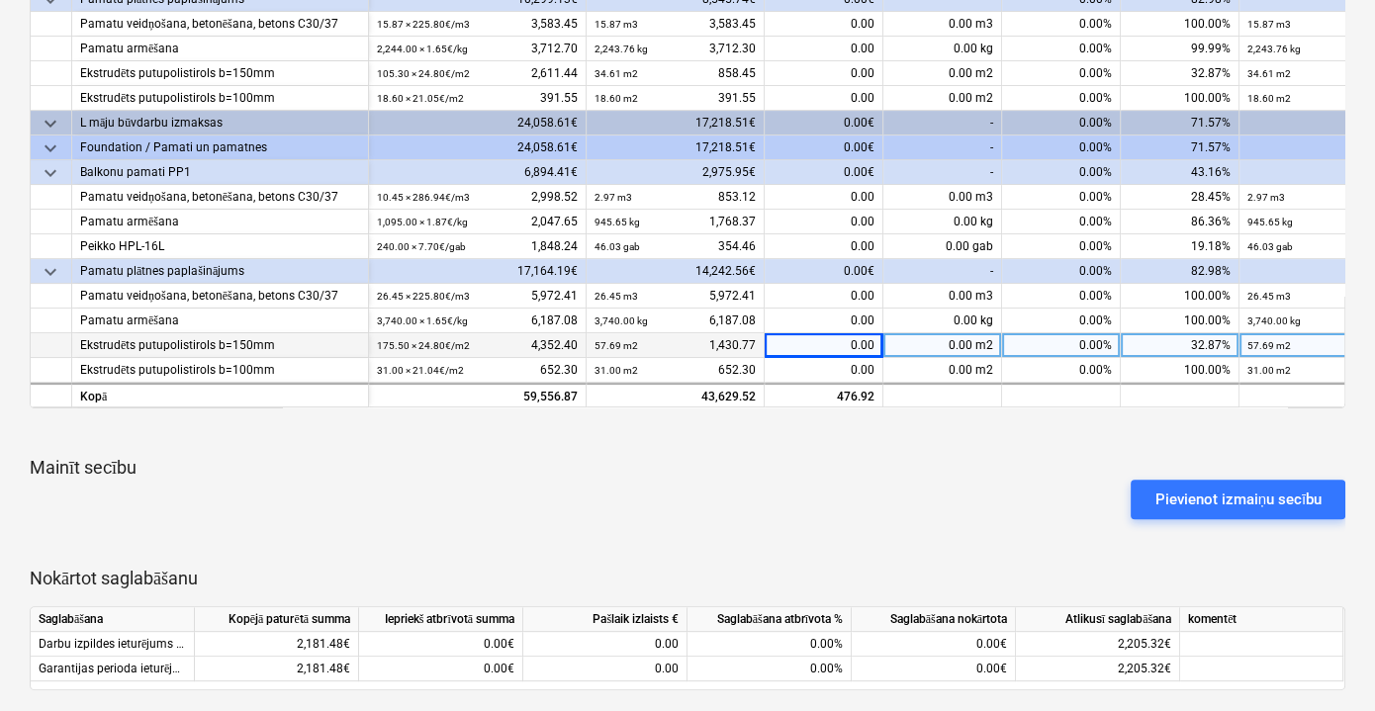
click at [839, 335] on div "0.00" at bounding box center [824, 345] width 119 height 25
type input "476.92"
click at [865, 439] on div "keyboard_arrow_down rindas Līgumā noteiktās izmaksas Izpilde no darbu sākuma, n…" at bounding box center [688, 301] width 1316 height 780
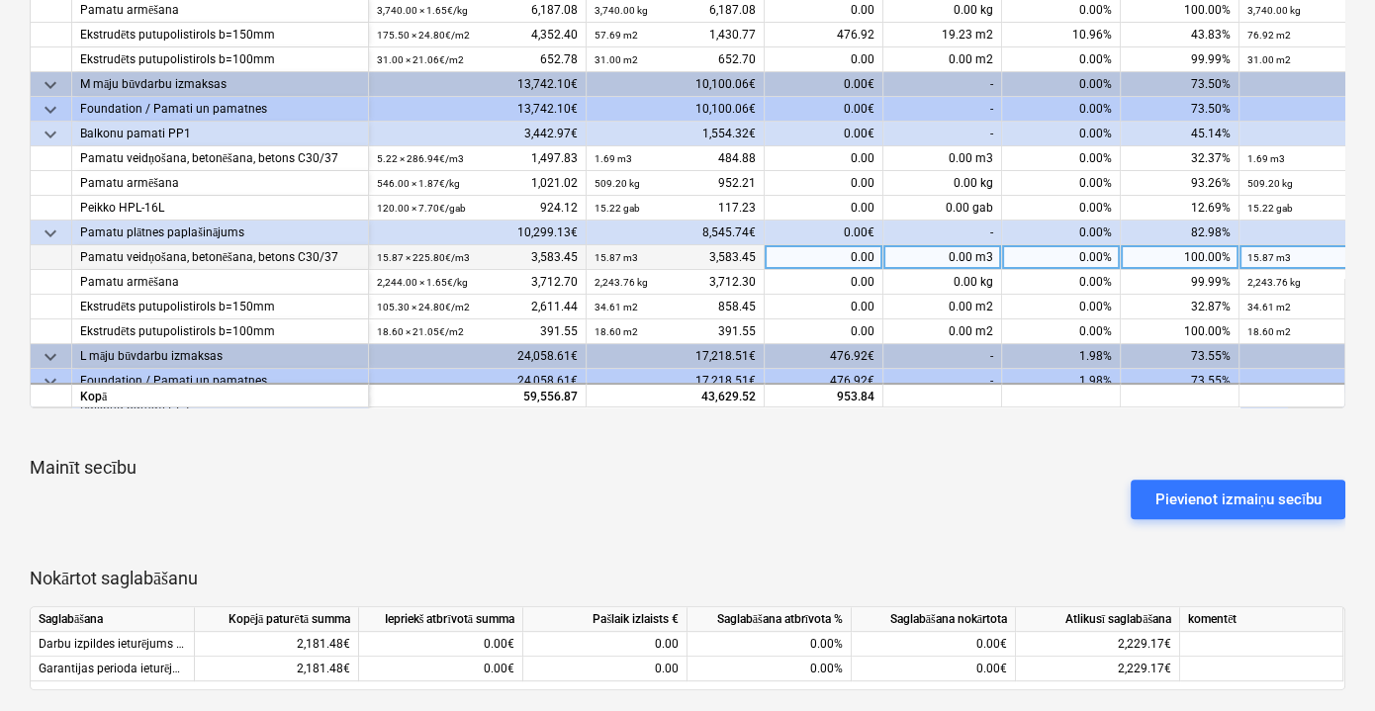
scroll to position [179, 0]
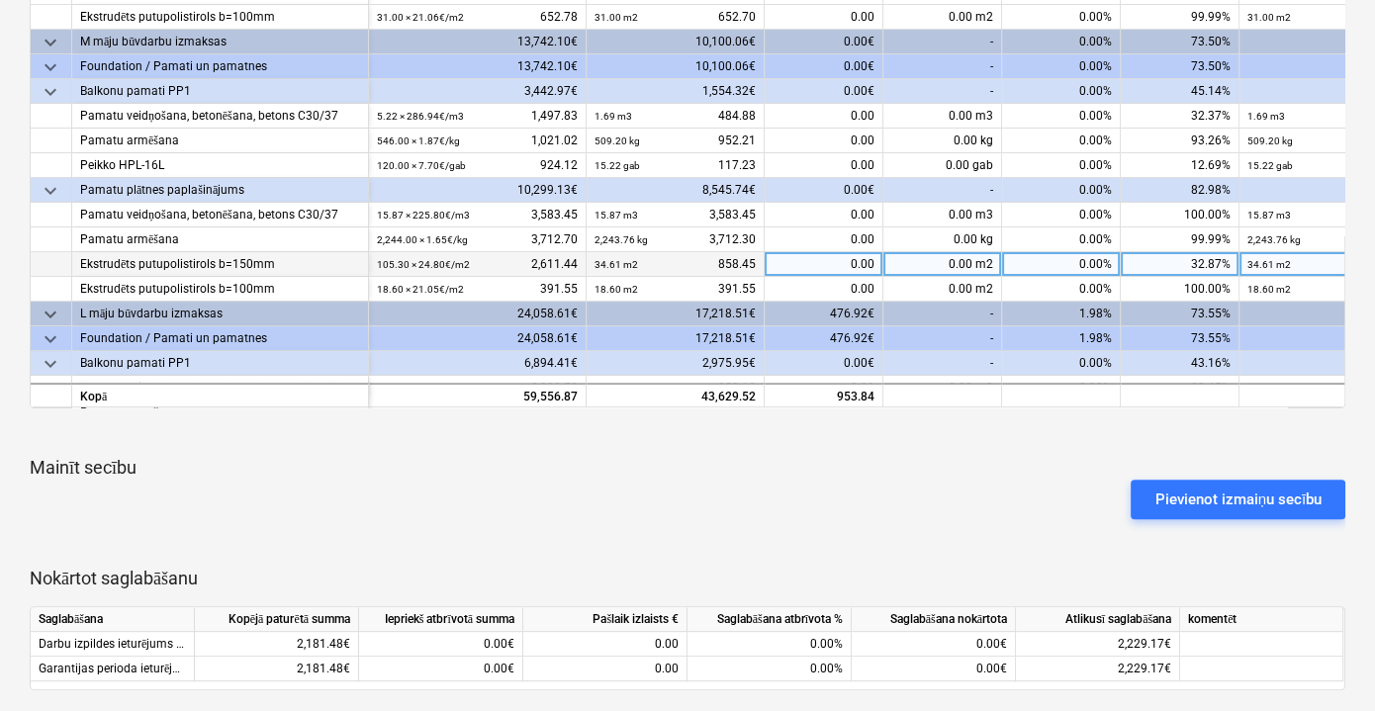
click at [811, 255] on div "0.00" at bounding box center [824, 264] width 119 height 25
type input "286.16"
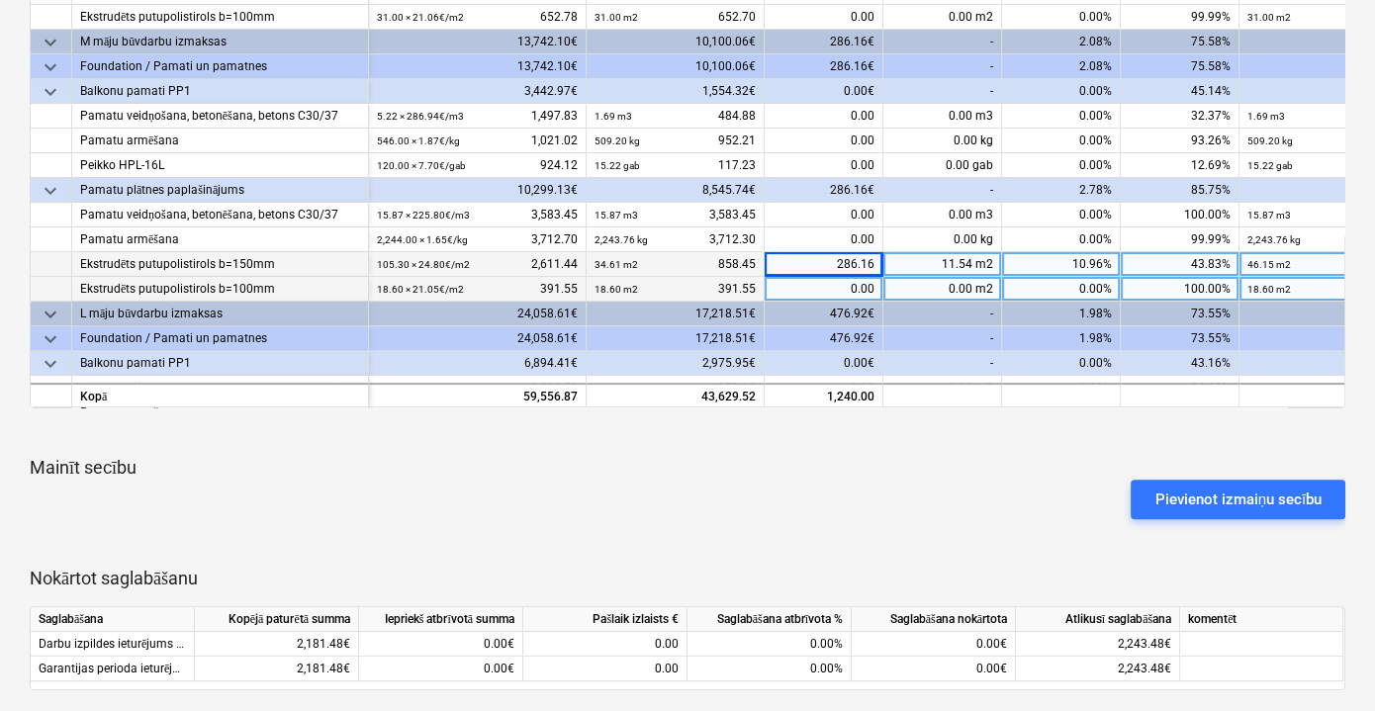
click at [868, 286] on div "0.00" at bounding box center [824, 289] width 119 height 25
type input "652.7"
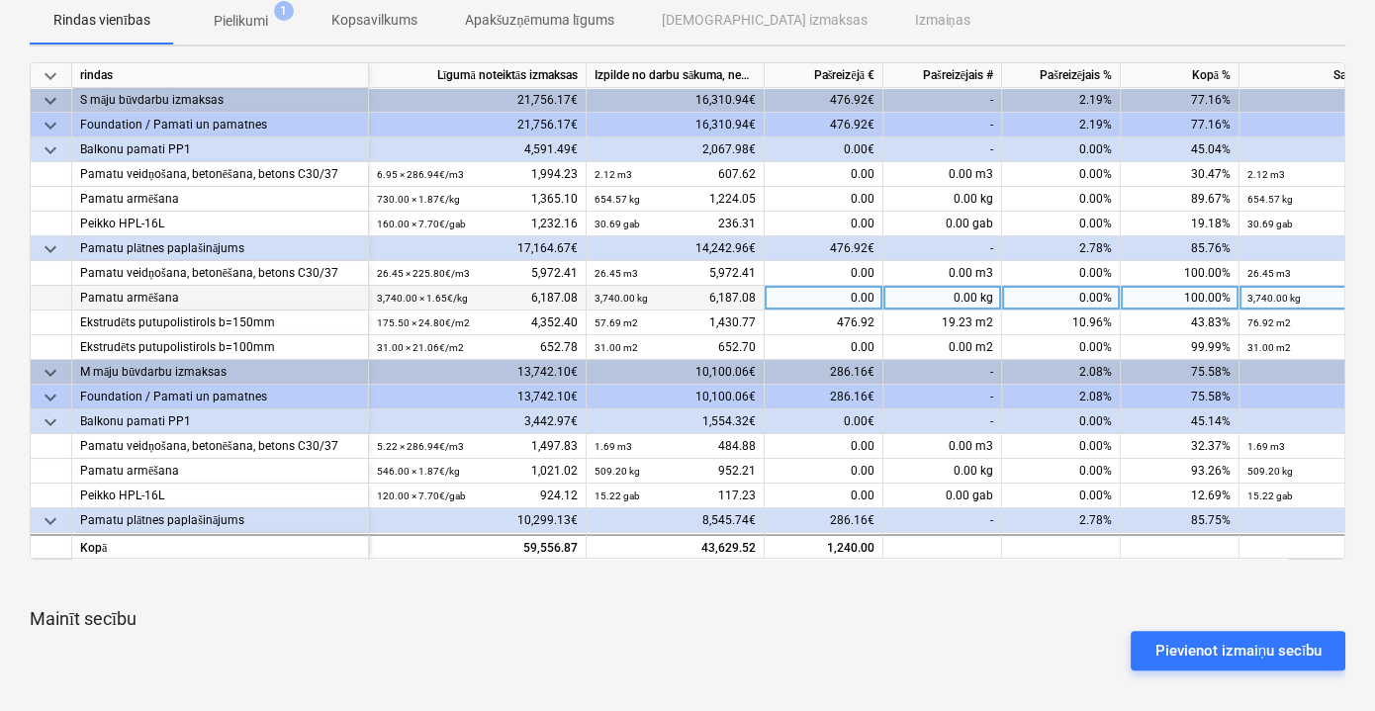
scroll to position [211, 0]
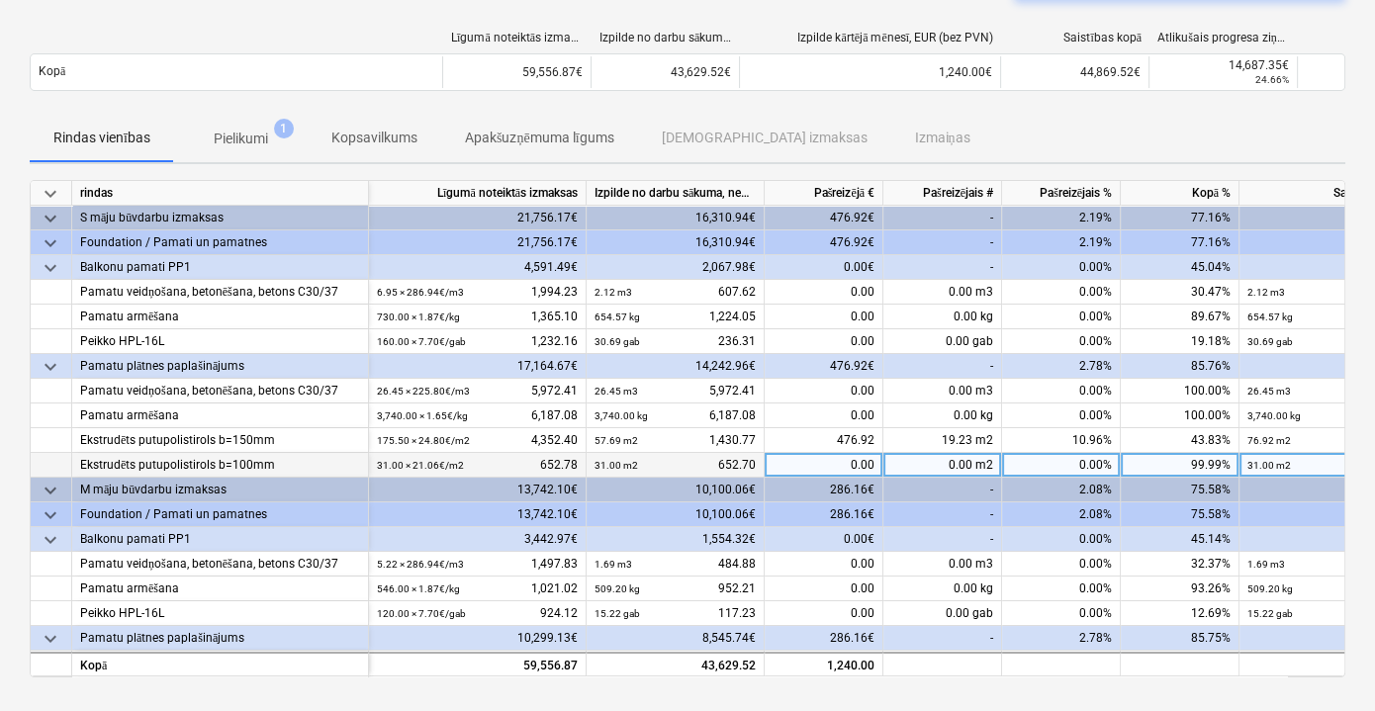
click at [841, 464] on div "0.00" at bounding box center [824, 465] width 119 height 25
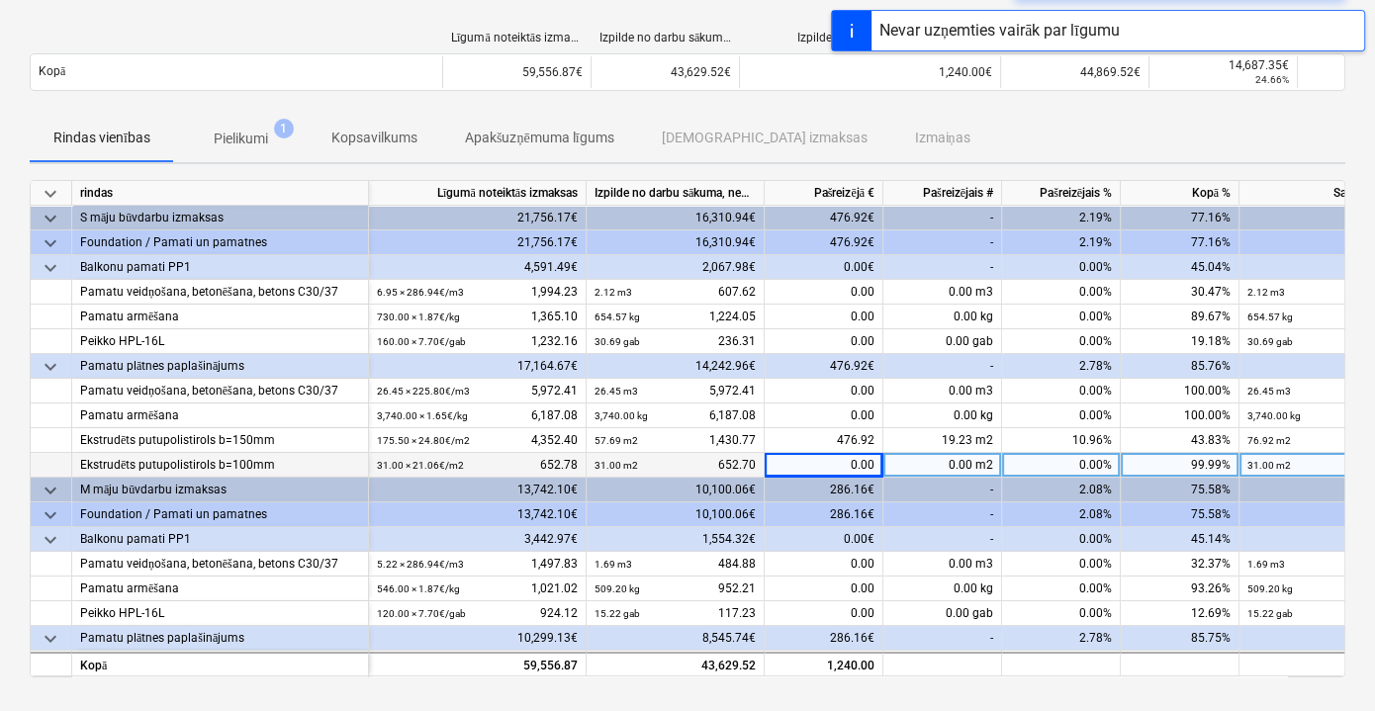
click at [841, 463] on div "0.00" at bounding box center [824, 465] width 119 height 25
type input "652.7"
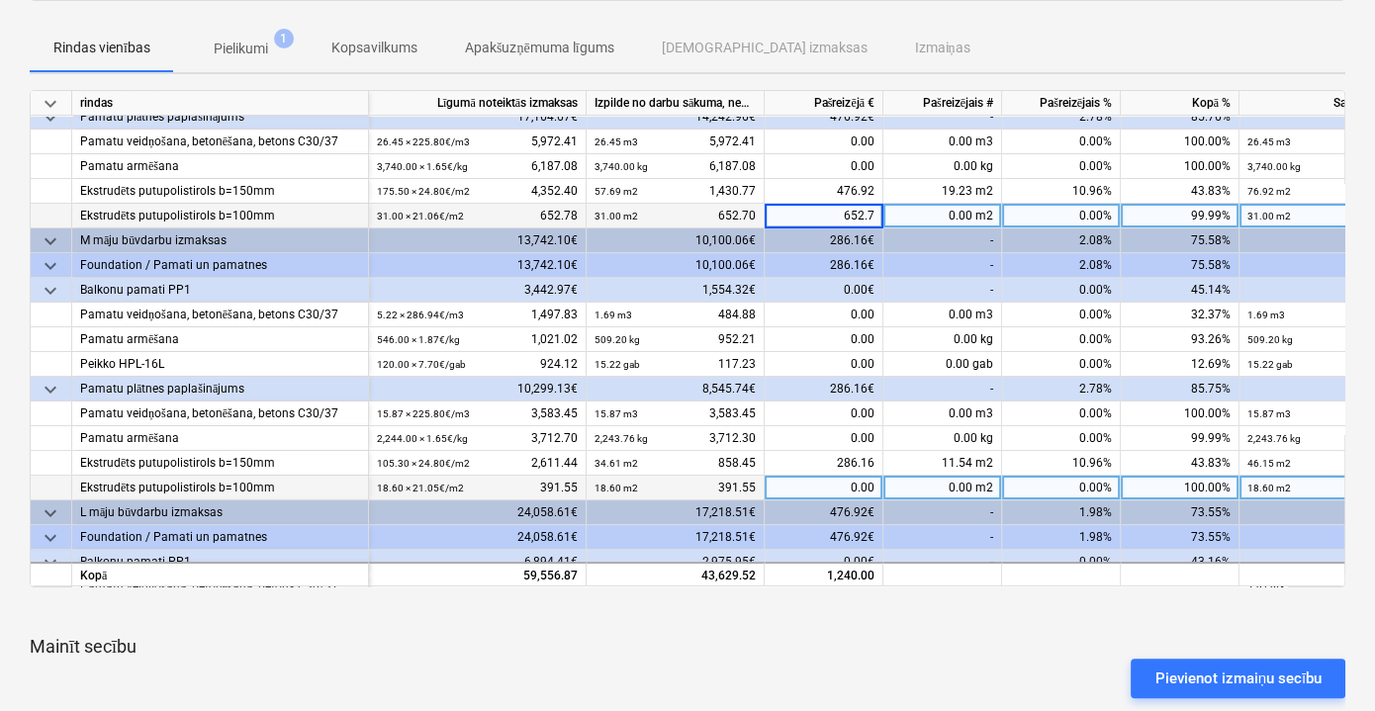
scroll to position [179, 0]
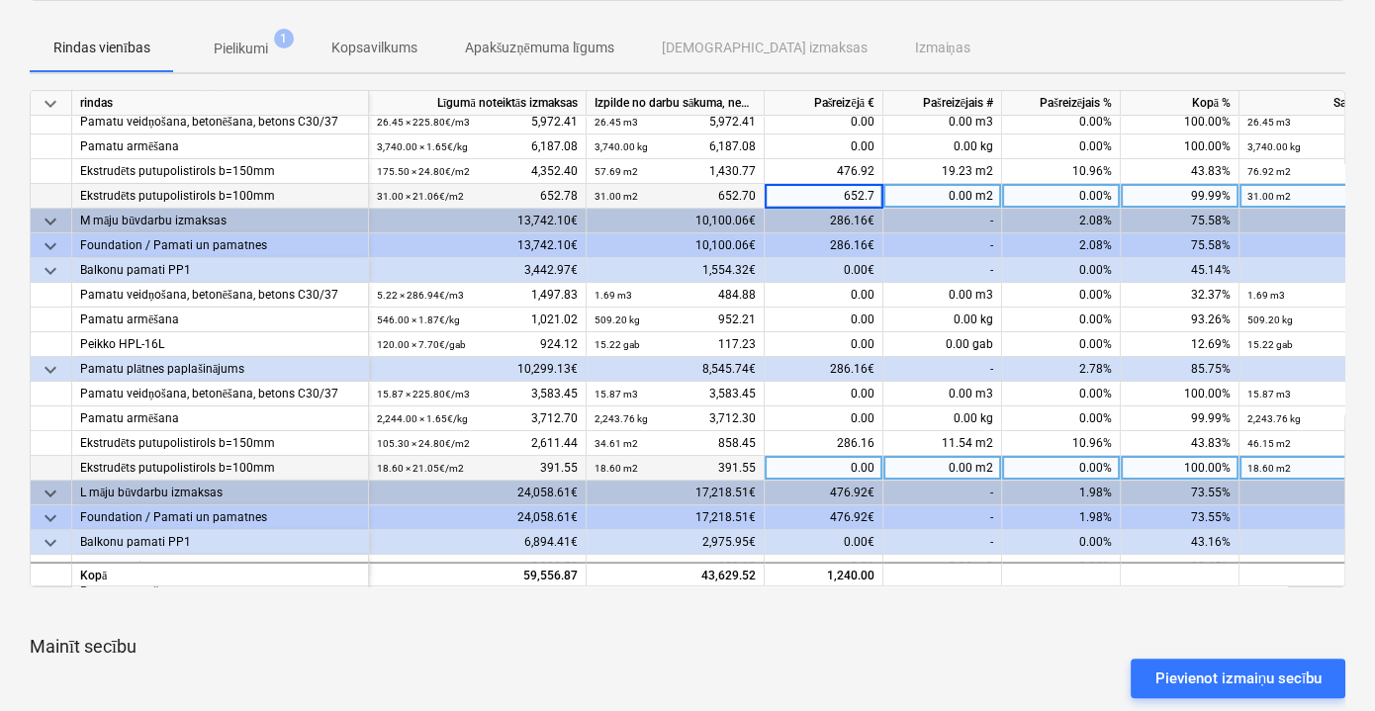
click at [857, 459] on div "0.00" at bounding box center [824, 468] width 119 height 25
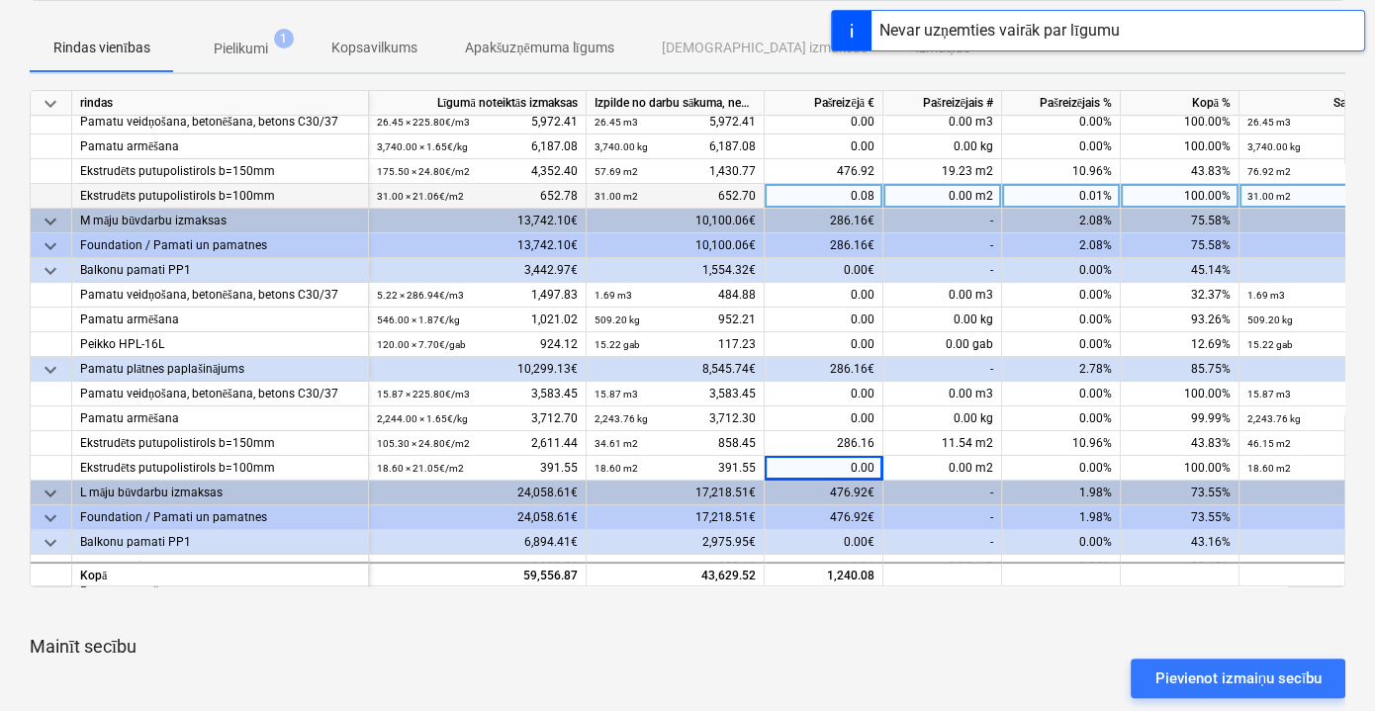
click at [822, 196] on div "0.08" at bounding box center [824, 196] width 119 height 25
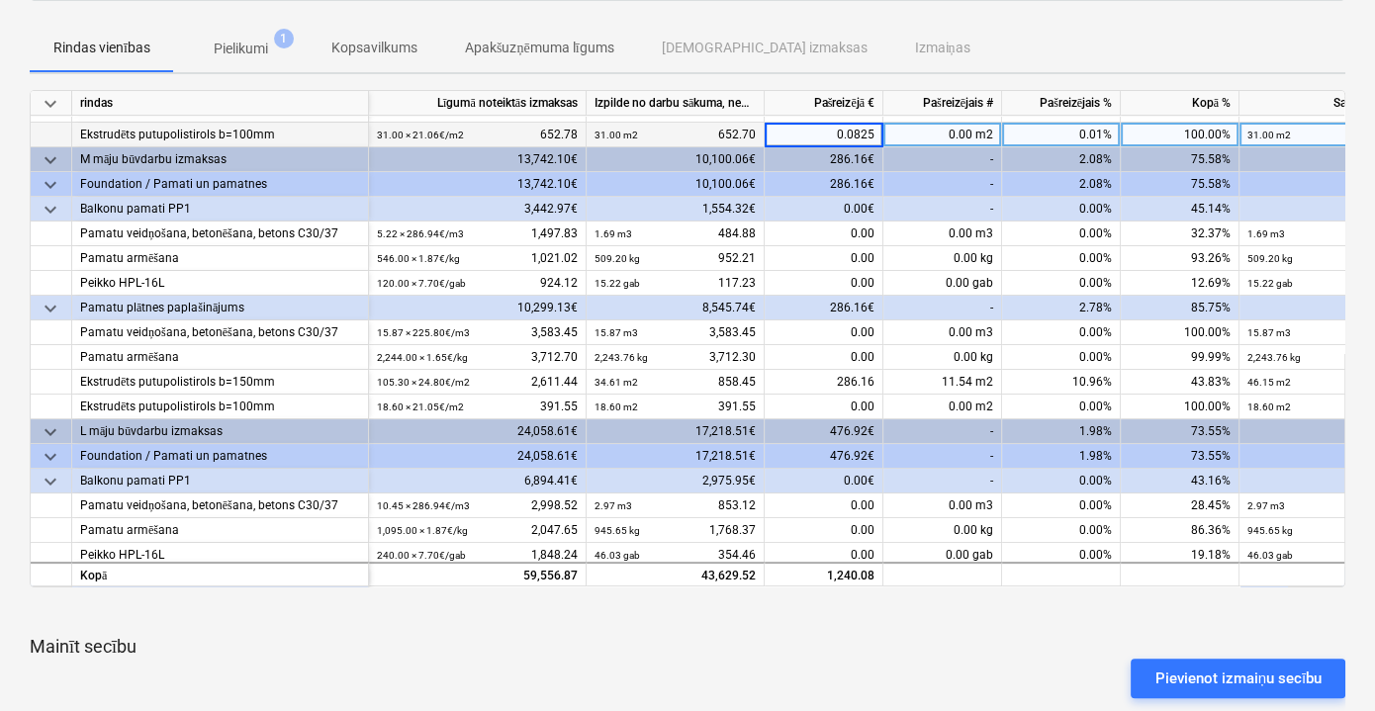
scroll to position [195, 0]
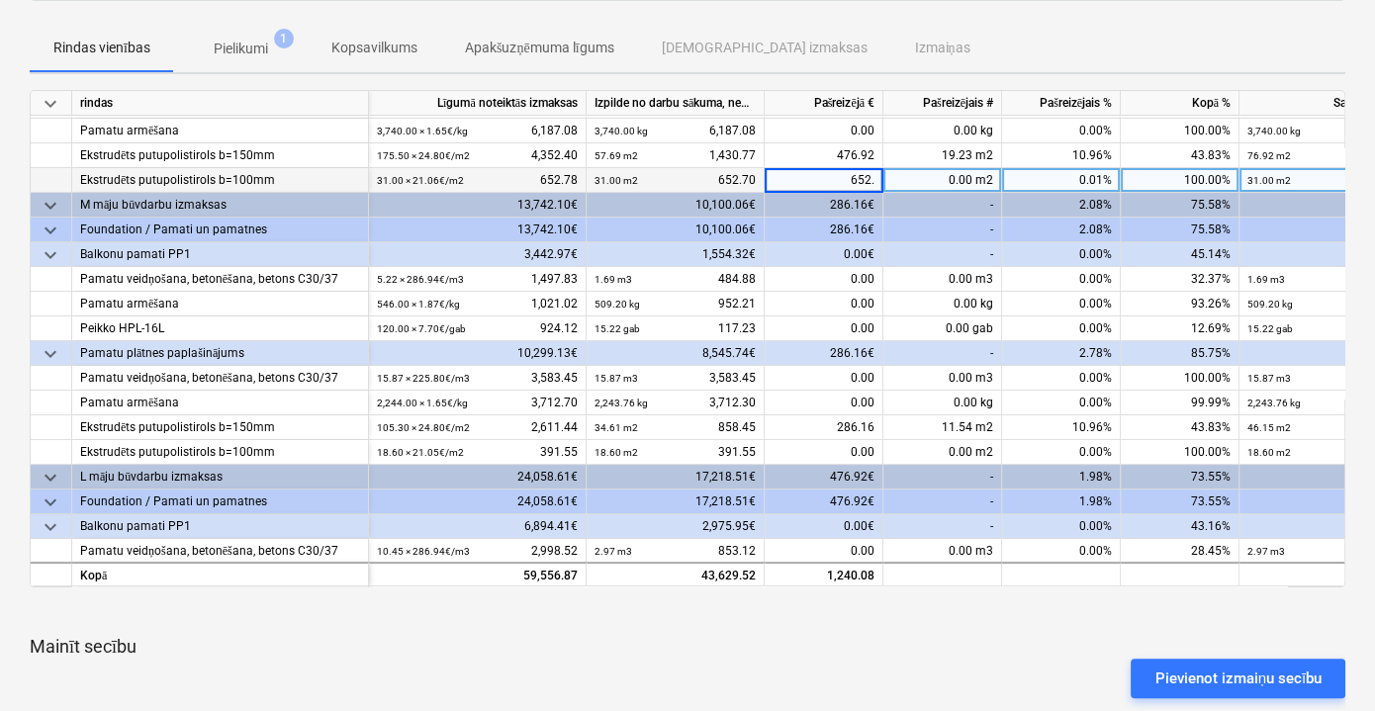
type input "652.7"
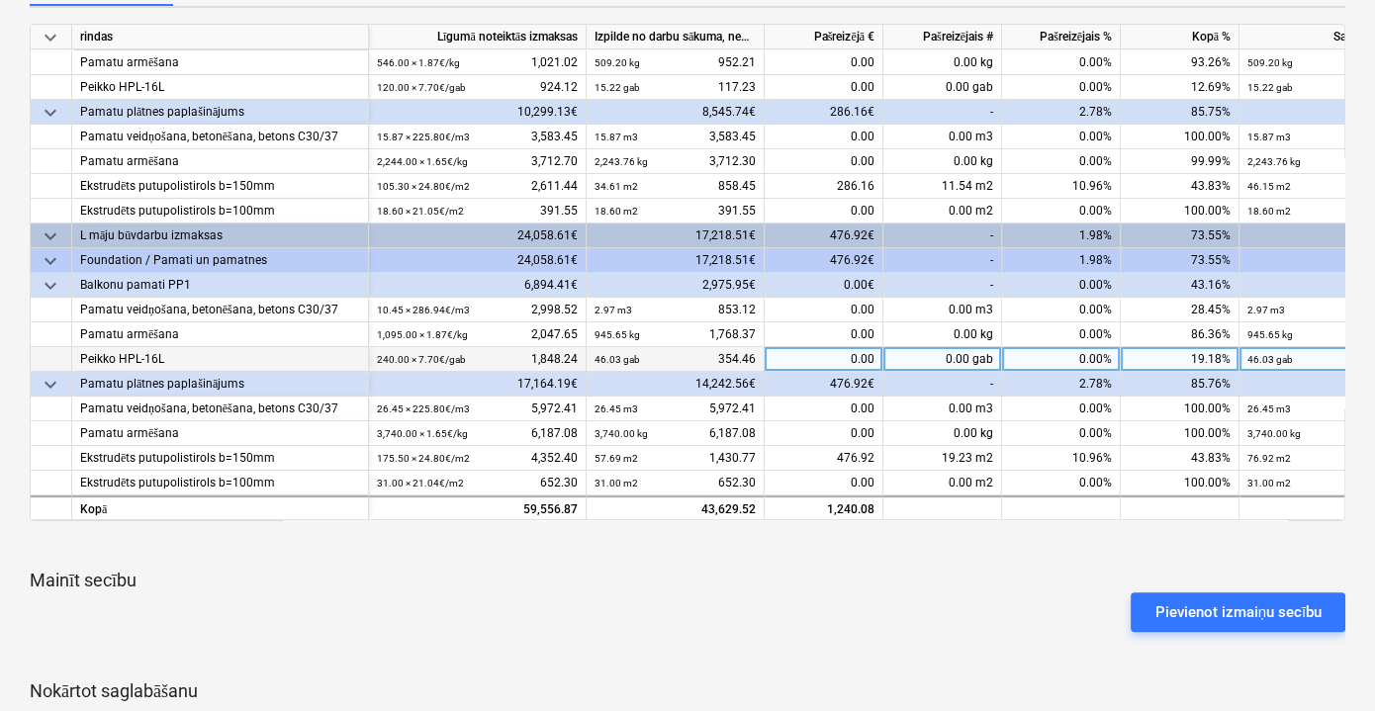
scroll to position [480, 0]
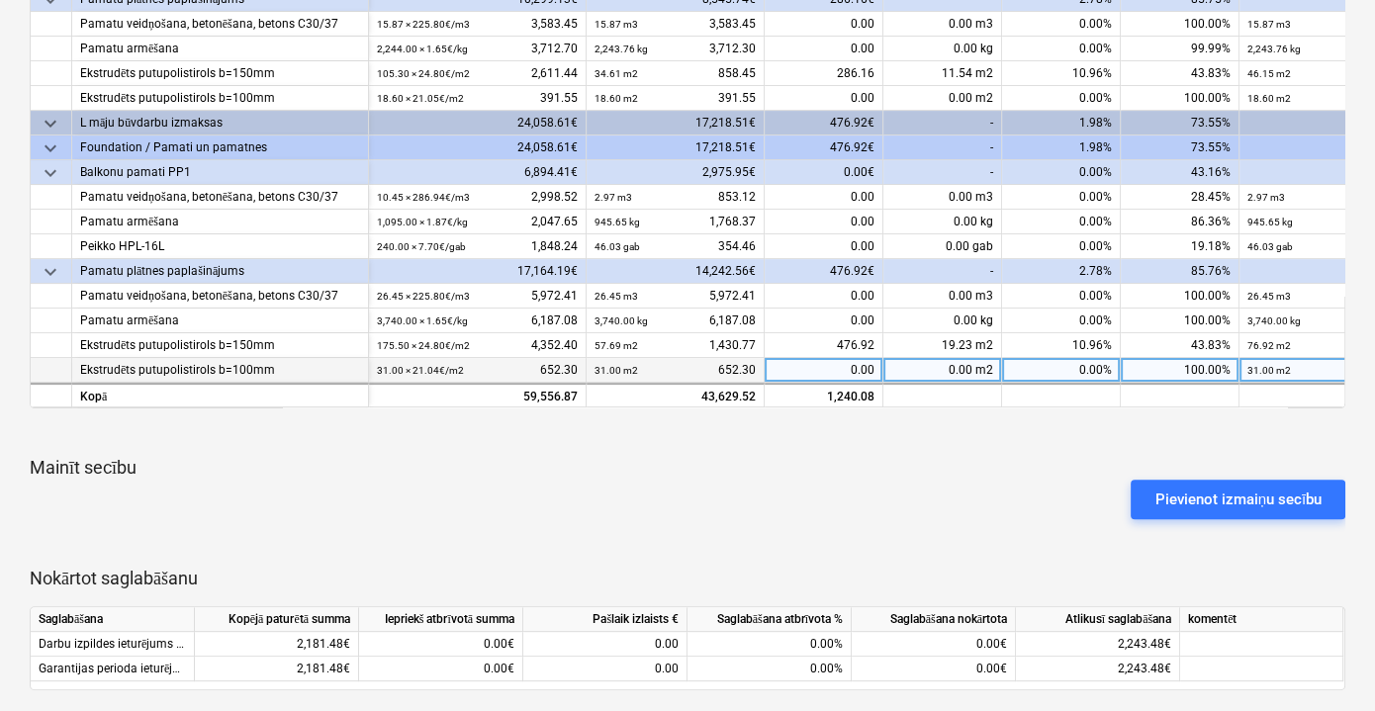
click at [836, 363] on div "0.00" at bounding box center [824, 370] width 119 height 25
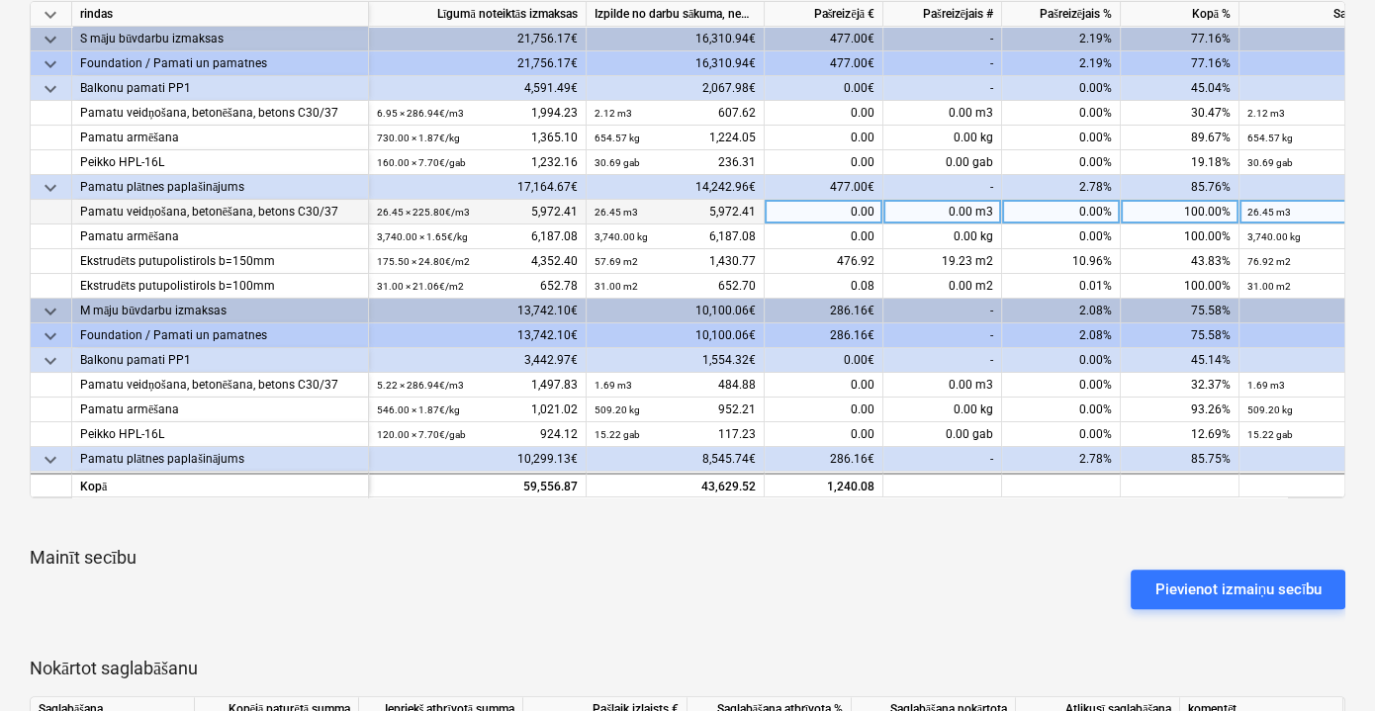
scroll to position [211, 0]
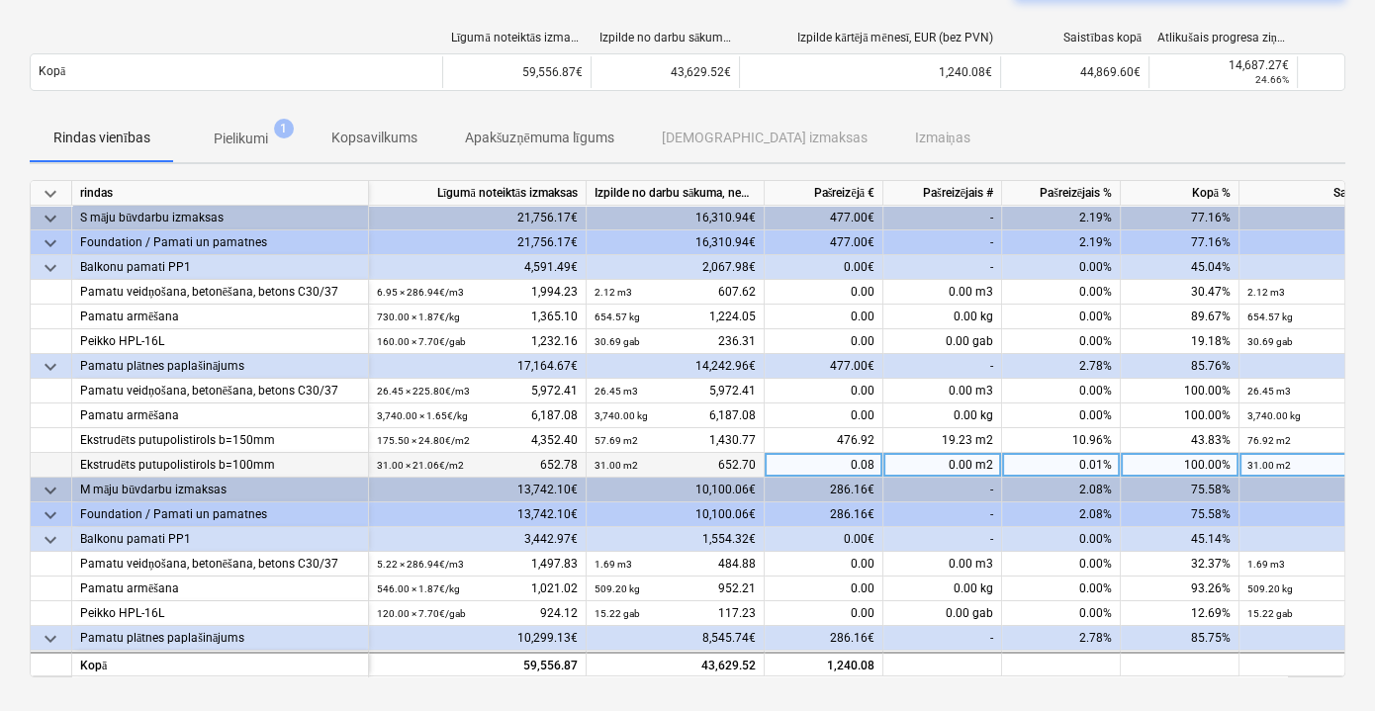
click at [842, 466] on div "0.08" at bounding box center [824, 465] width 119 height 25
type input "652.78"
drag, startPoint x: 831, startPoint y: 458, endPoint x: 873, endPoint y: 463, distance: 41.8
click at [873, 463] on input "652.78" at bounding box center [824, 465] width 118 height 24
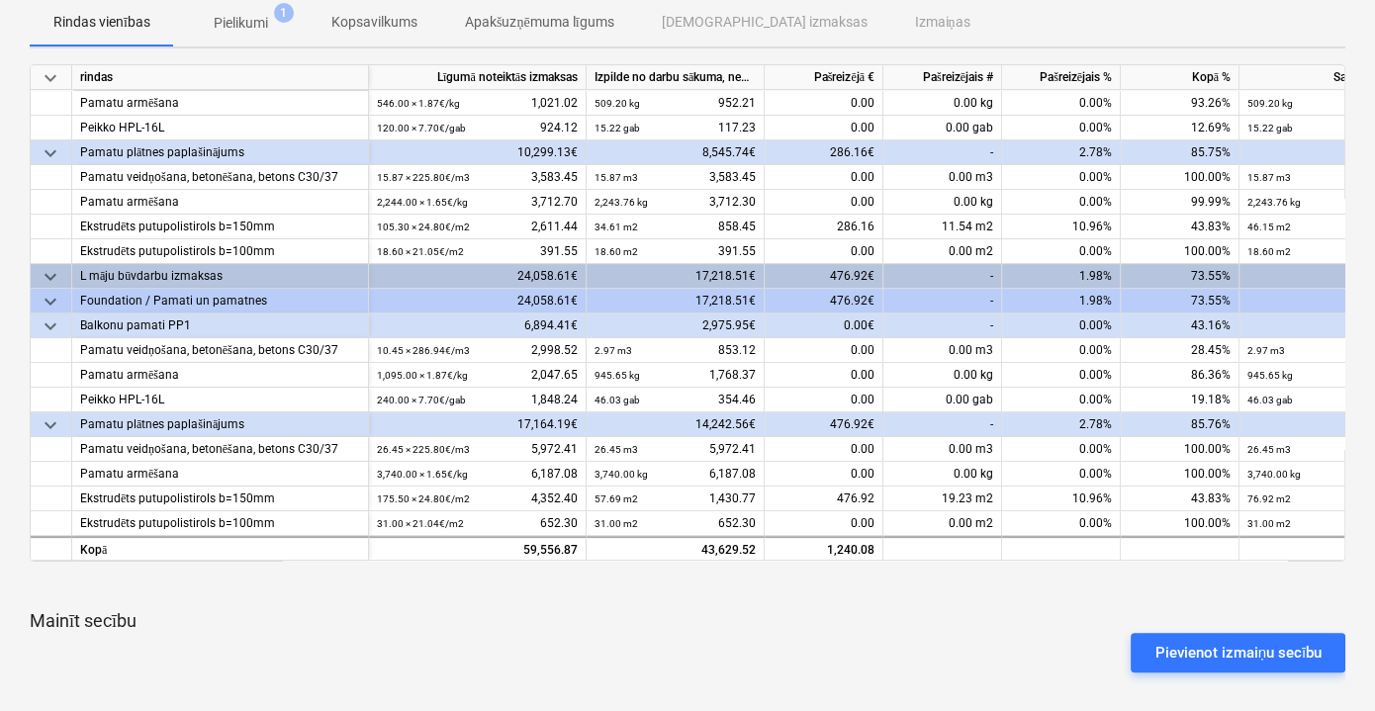
scroll to position [480, 0]
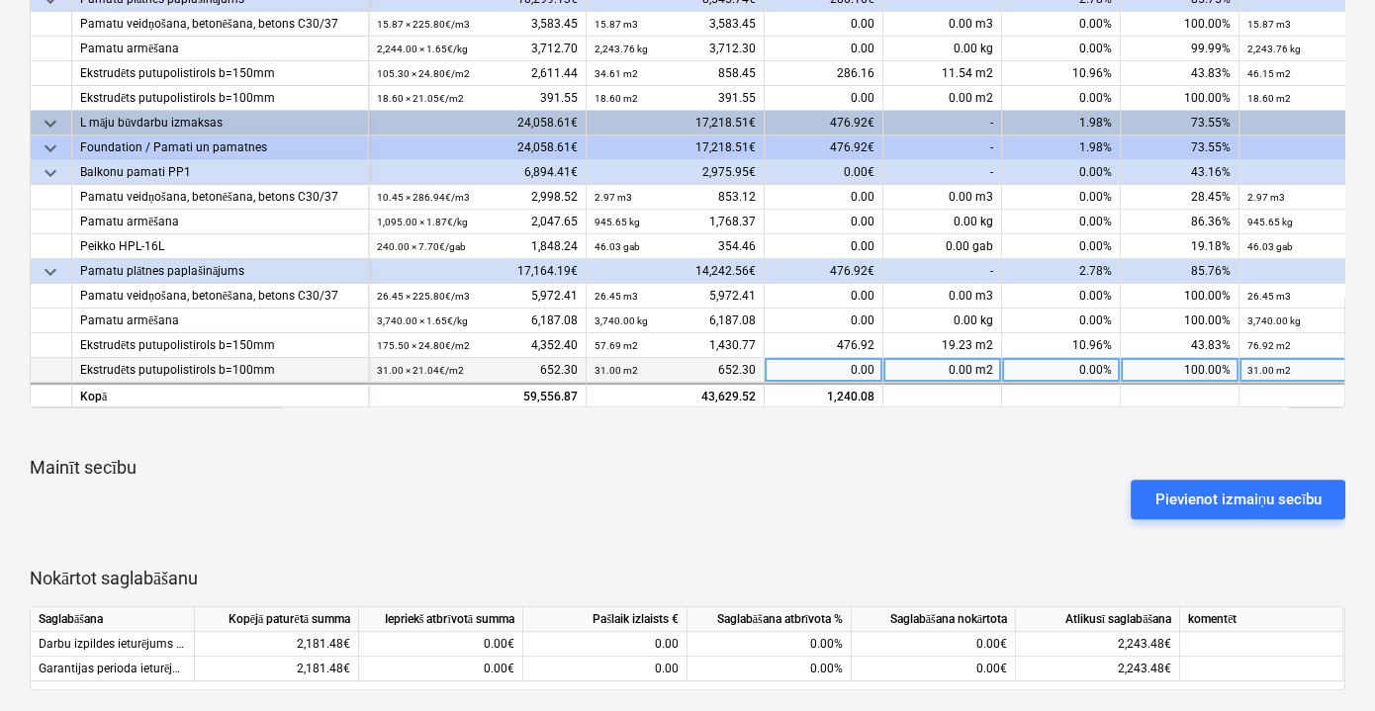
click at [837, 358] on div "0.00" at bounding box center [824, 370] width 119 height 25
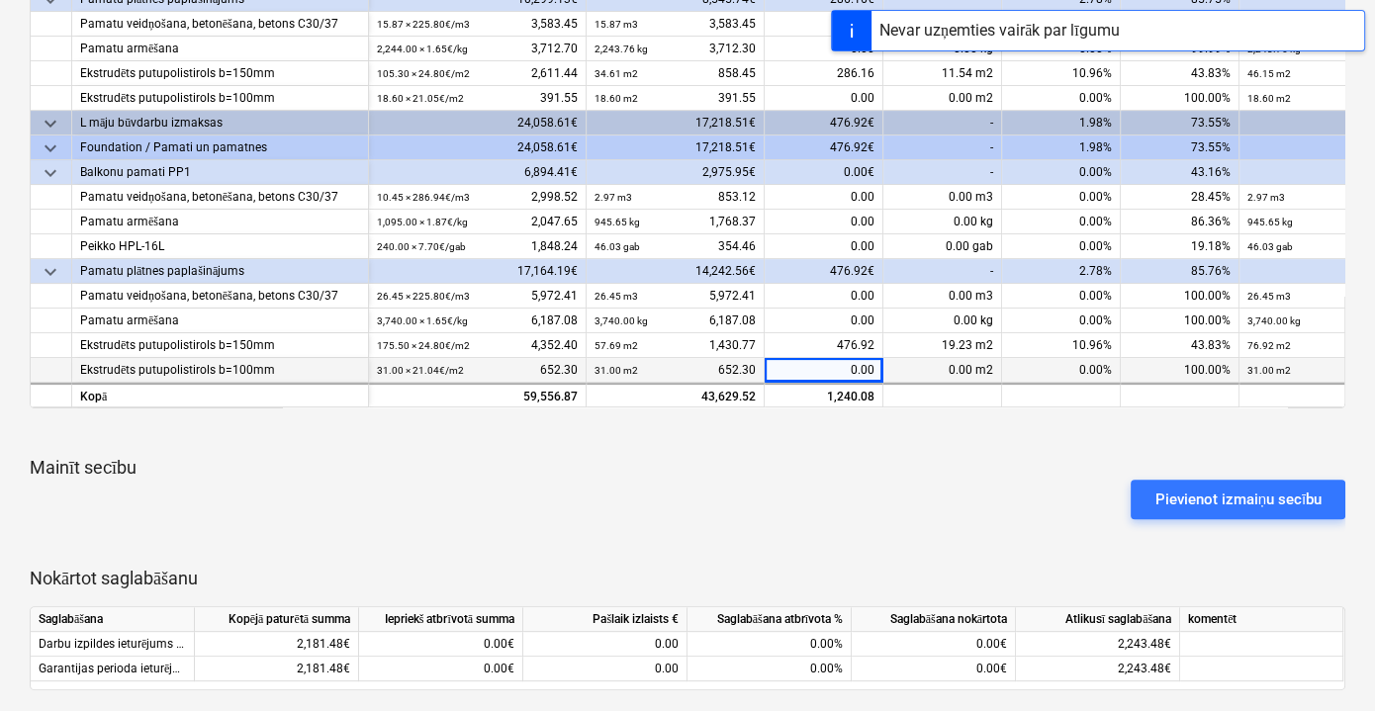
click at [842, 360] on div "0.00" at bounding box center [824, 370] width 119 height 25
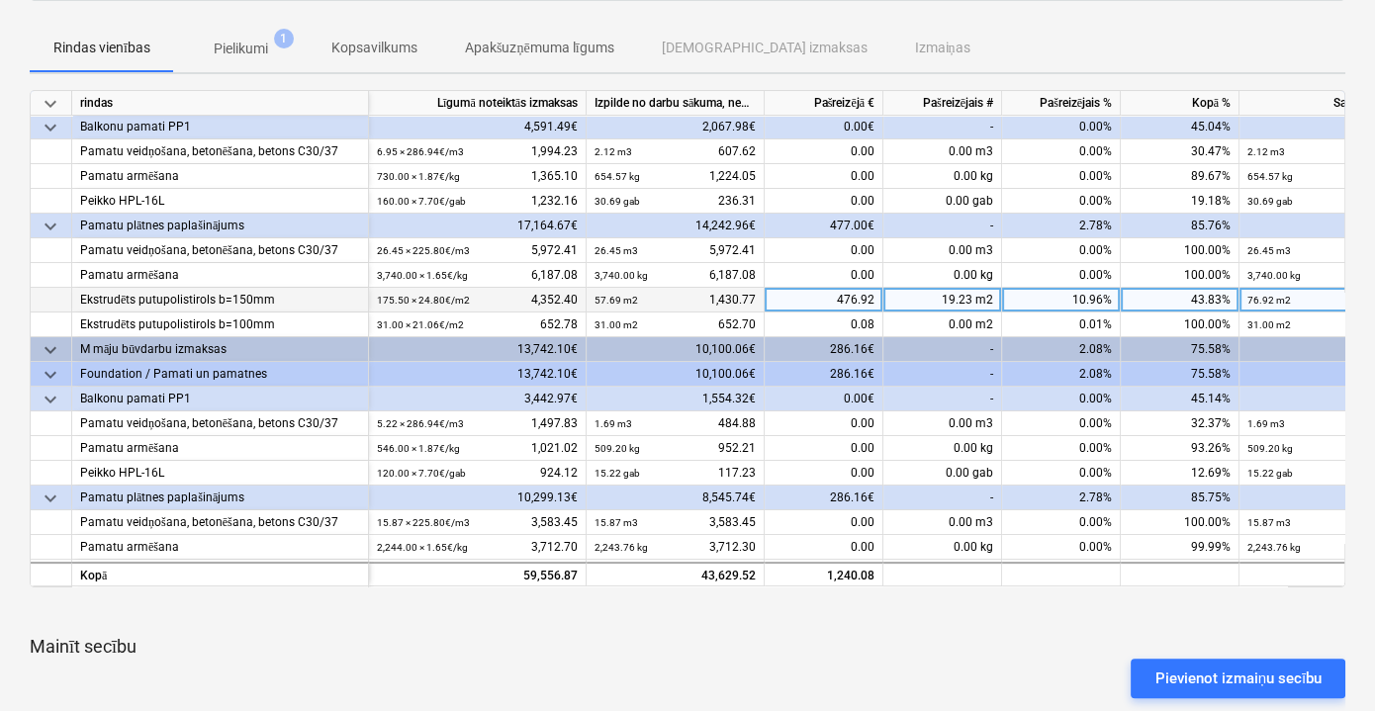
scroll to position [0, 0]
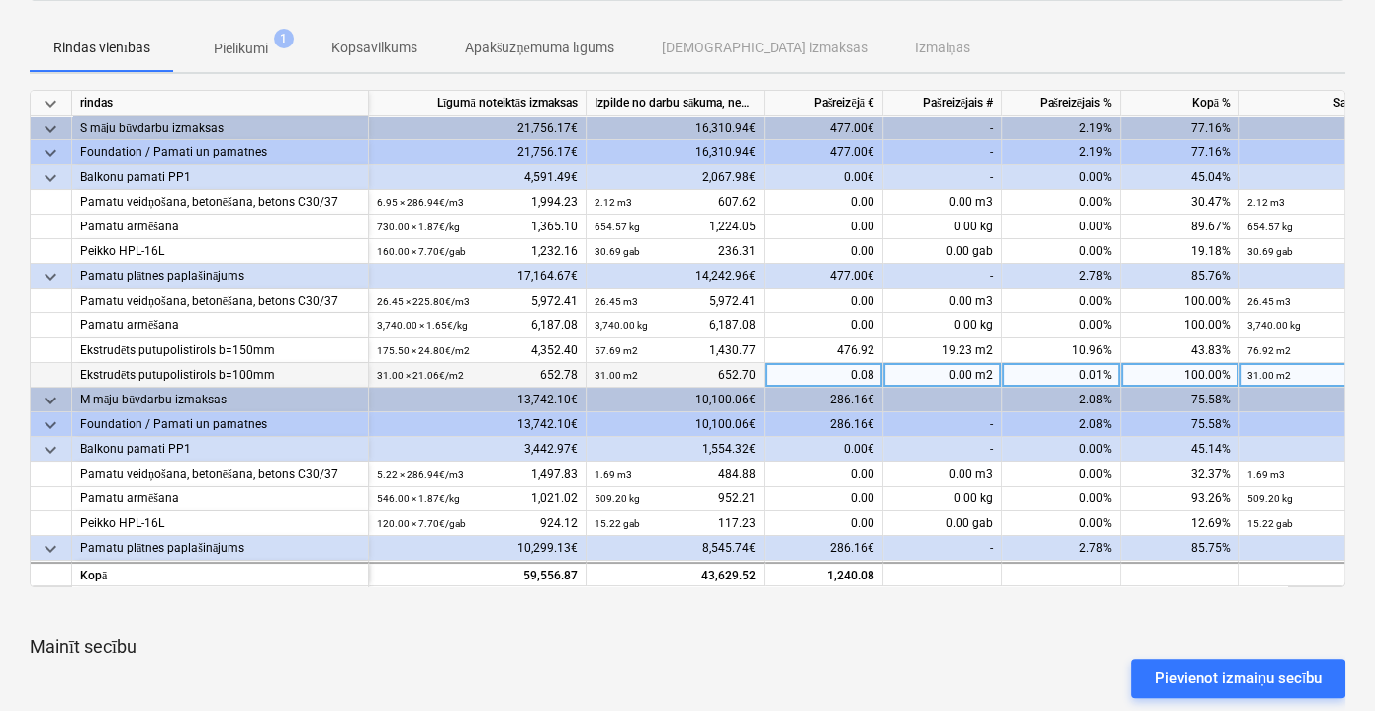
click at [848, 377] on div "0.08" at bounding box center [824, 375] width 119 height 25
type input "0"
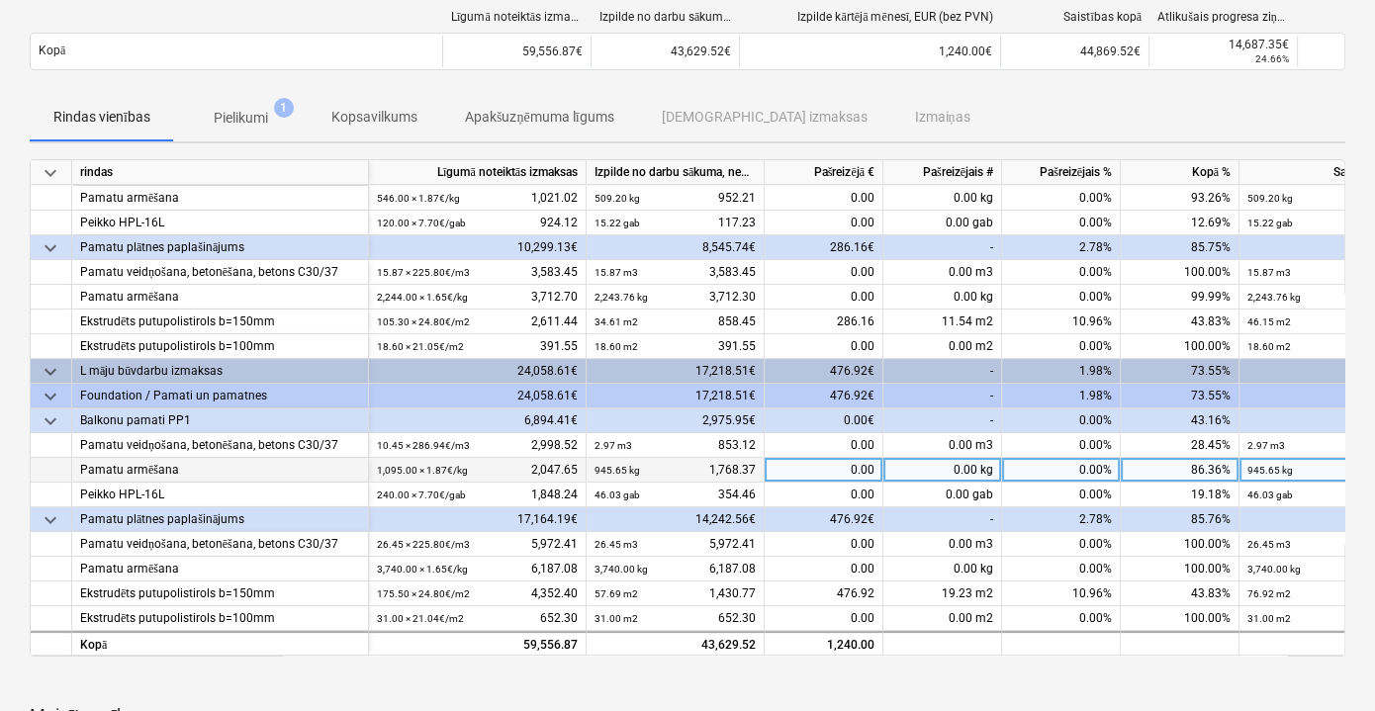
scroll to position [269, 0]
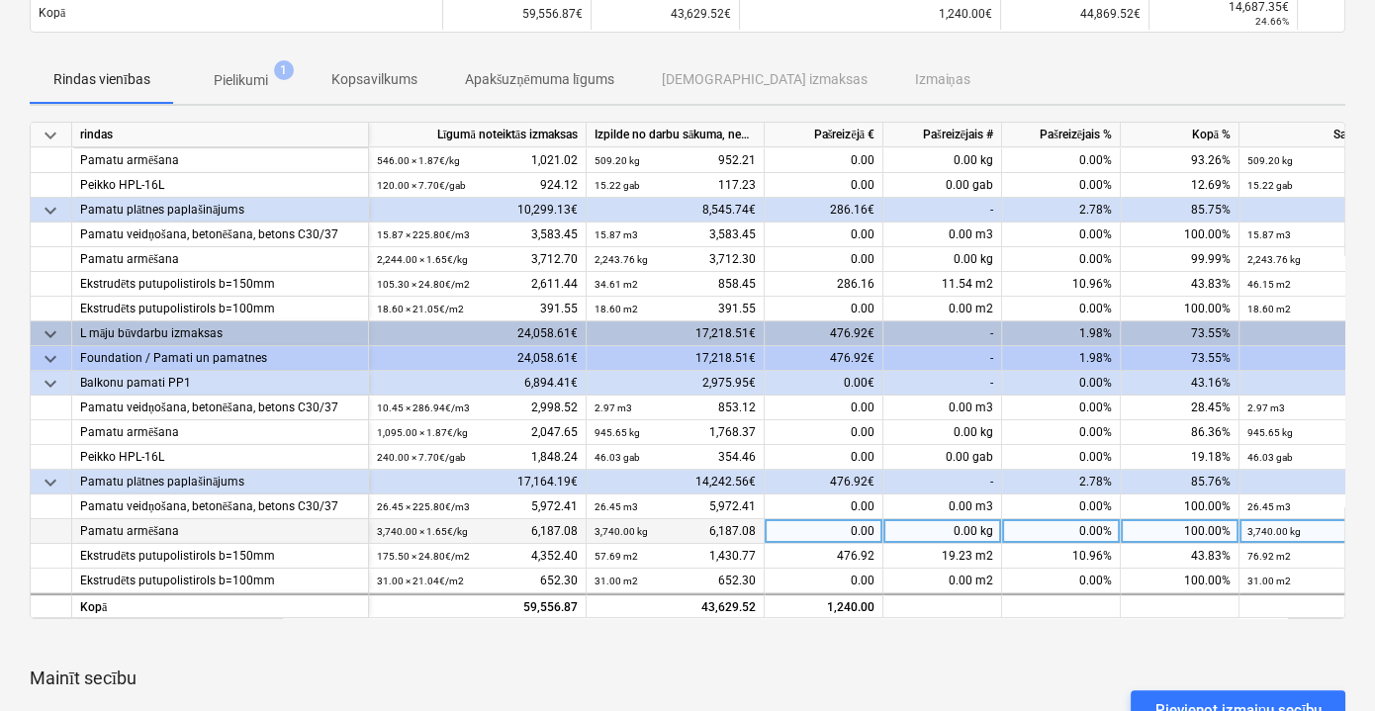
click at [852, 519] on div "0.00" at bounding box center [824, 531] width 119 height 25
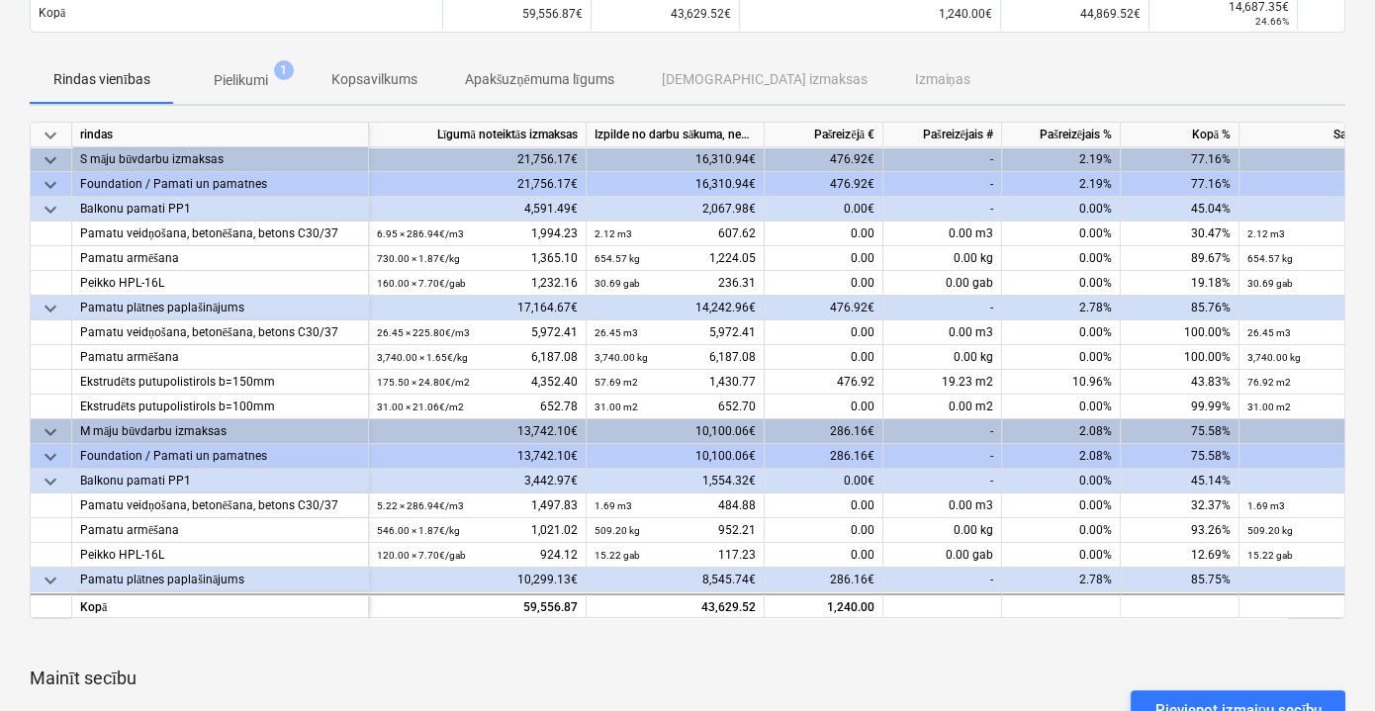
scroll to position [179, 0]
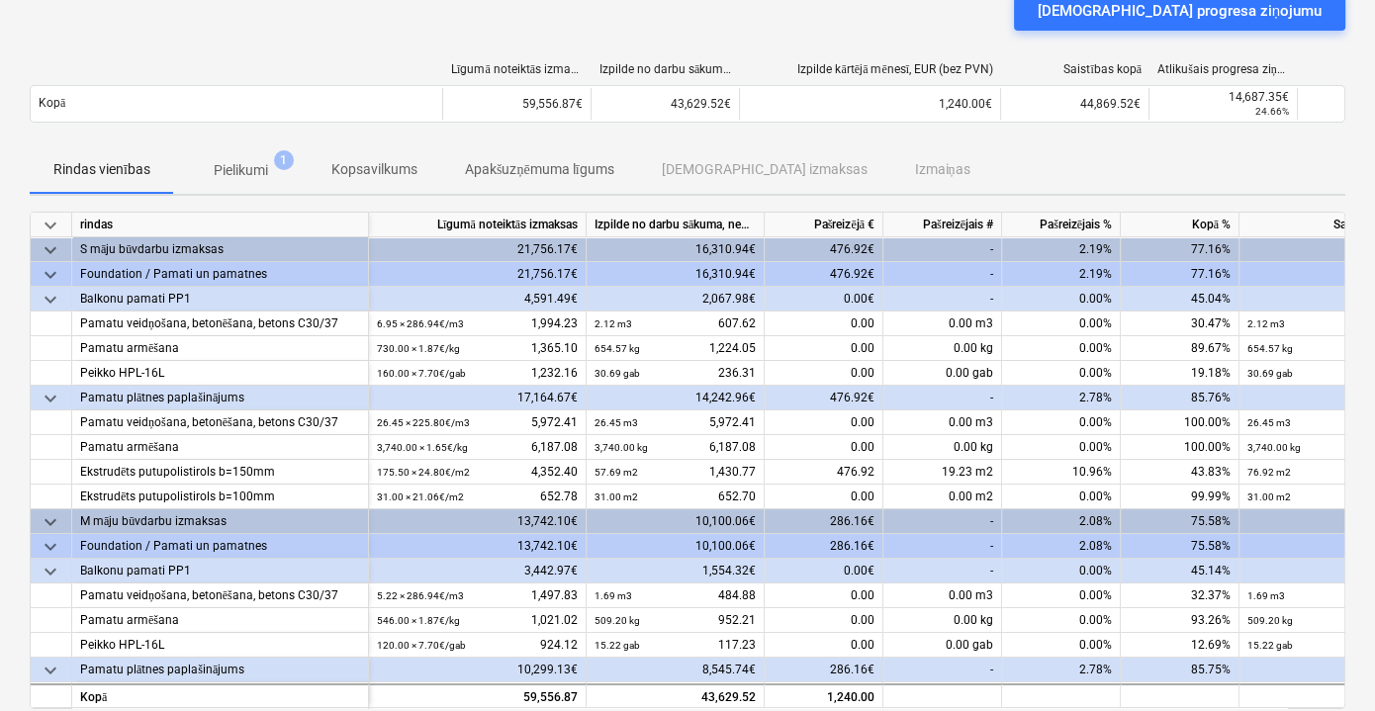
click at [103, 167] on p "Rindas vienības" at bounding box center [101, 169] width 97 height 21
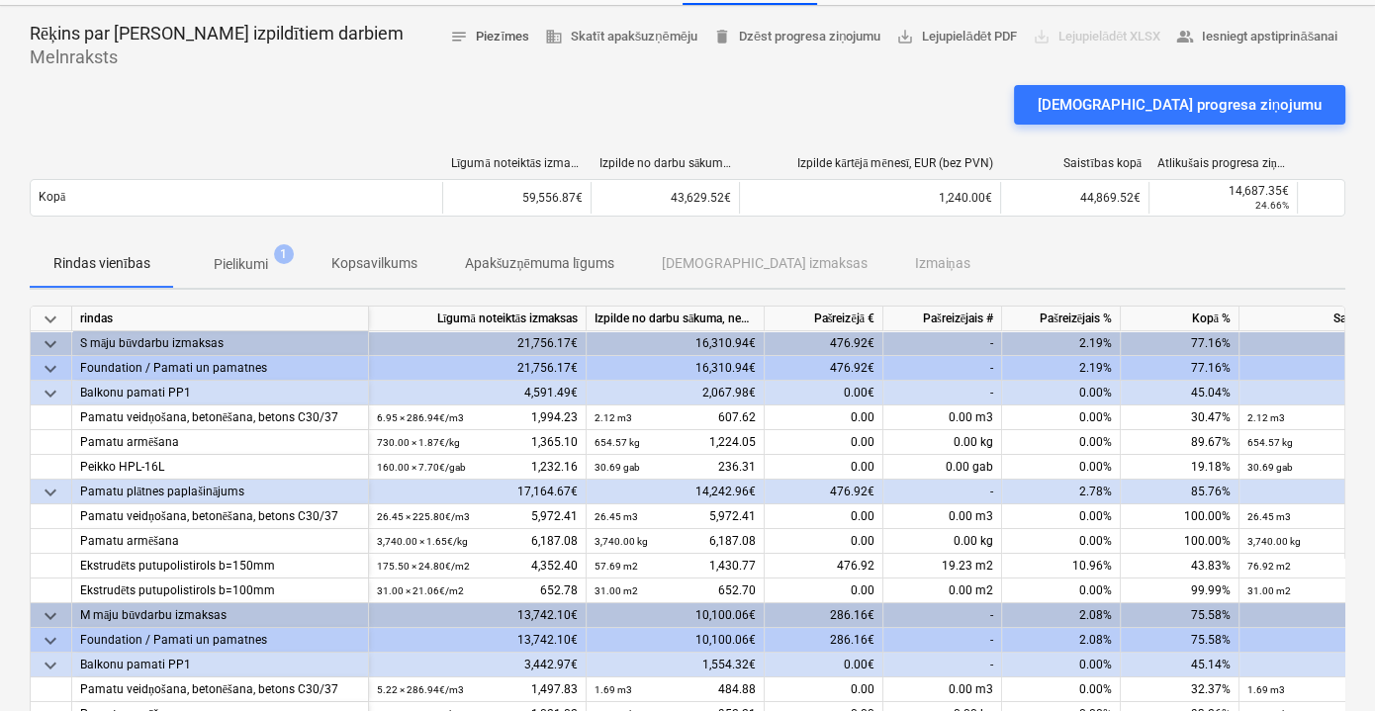
scroll to position [0, 0]
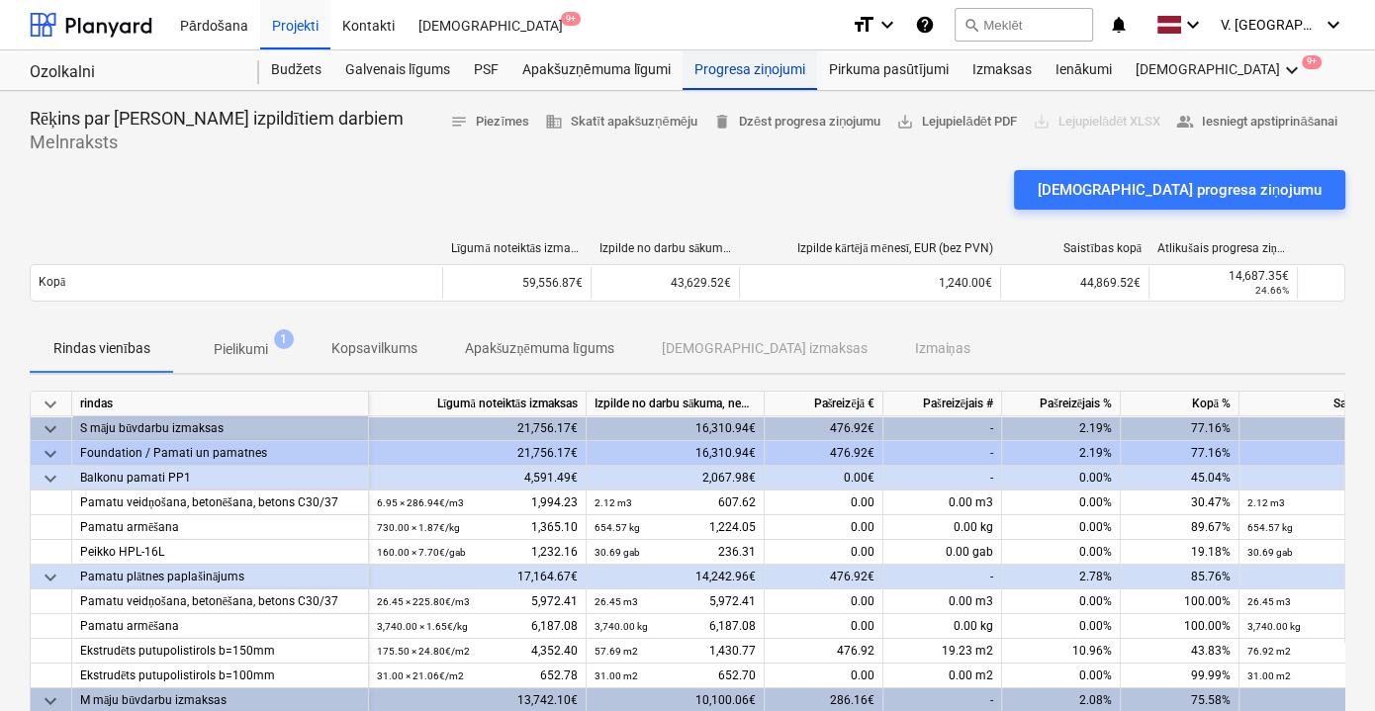
click at [714, 72] on div "Progresa ziņojumi" at bounding box center [750, 70] width 135 height 40
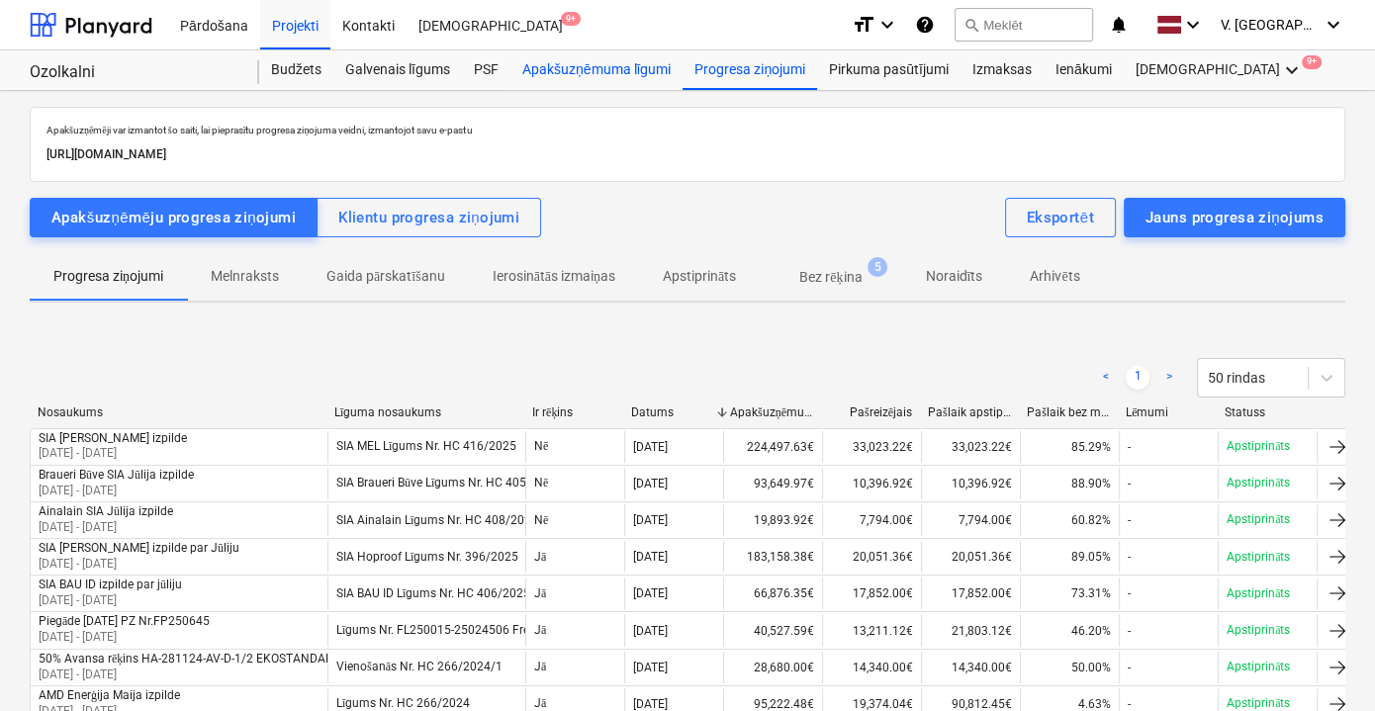
click at [609, 70] on div "Apakšuzņēmuma līgumi" at bounding box center [597, 70] width 172 height 40
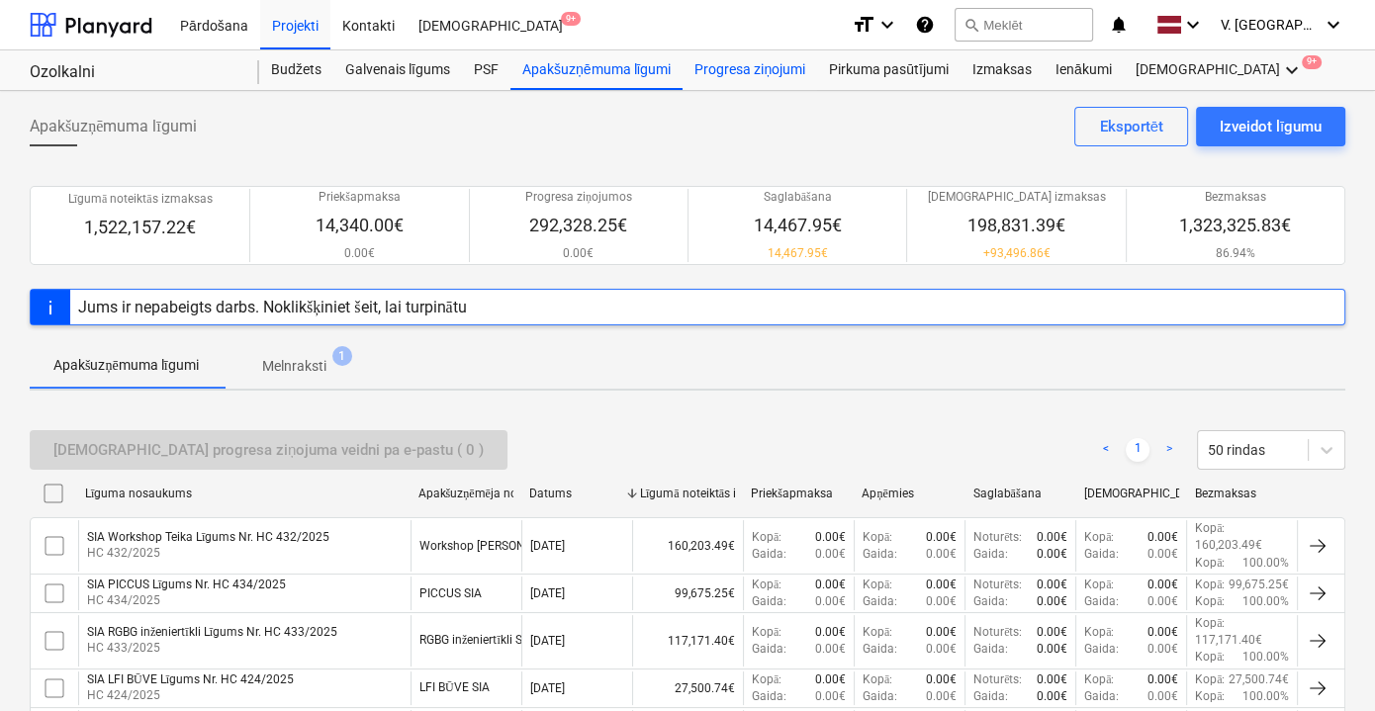
click at [723, 71] on div "Progresa ziņojumi" at bounding box center [750, 70] width 135 height 40
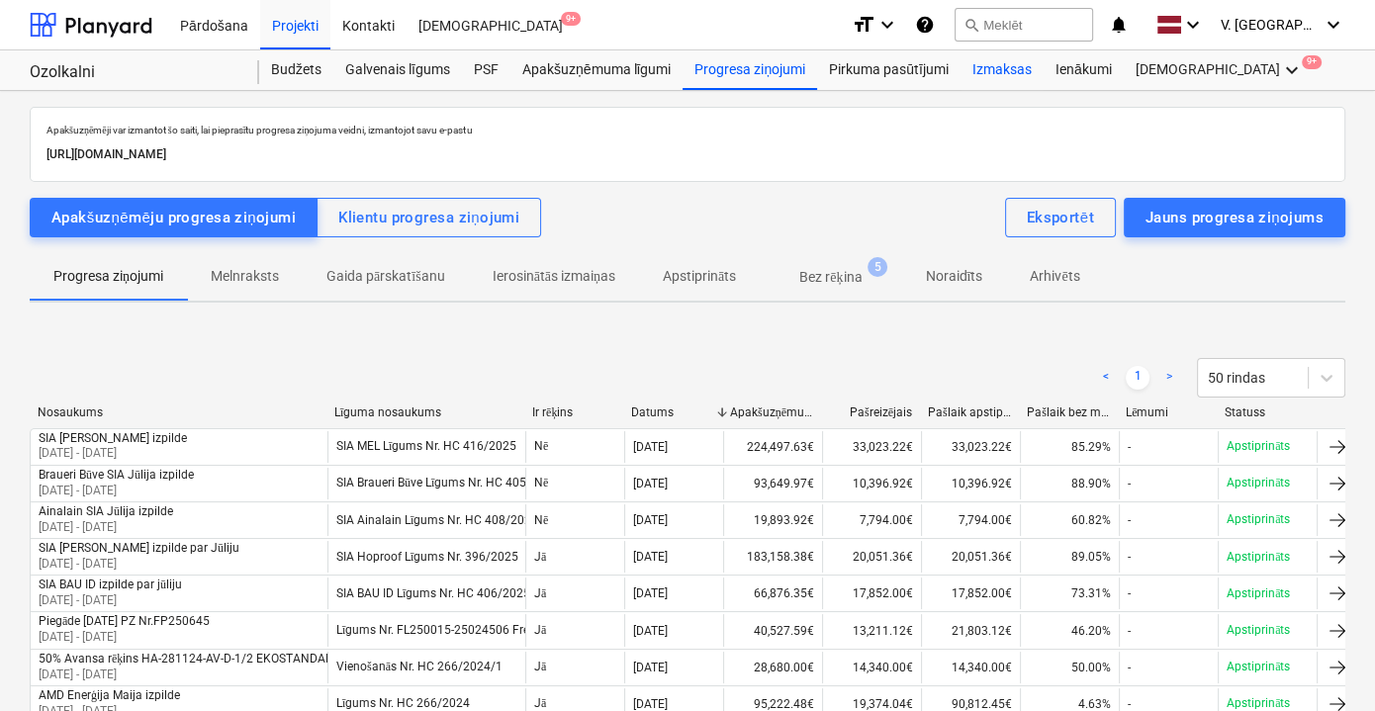
click at [1000, 74] on div "Izmaksas" at bounding box center [1002, 70] width 83 height 40
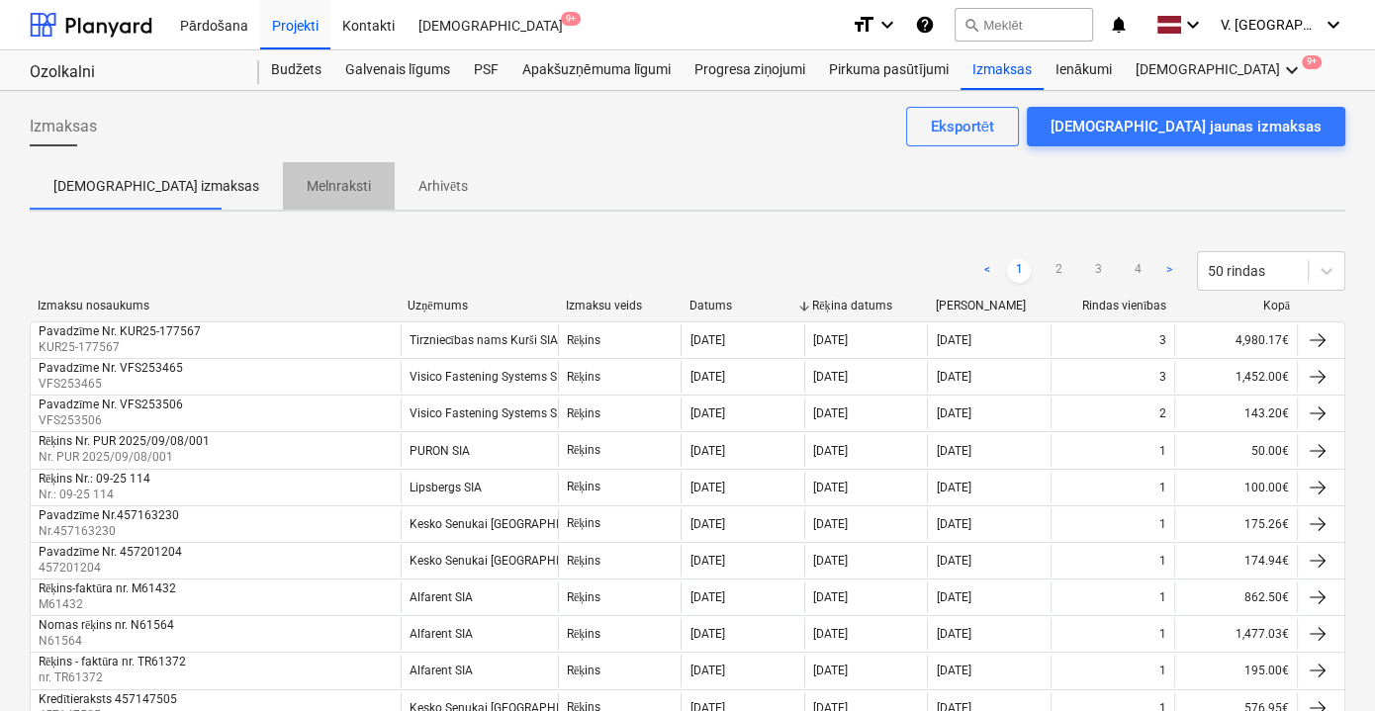
click at [307, 185] on p "Melnraksti" at bounding box center [339, 186] width 64 height 21
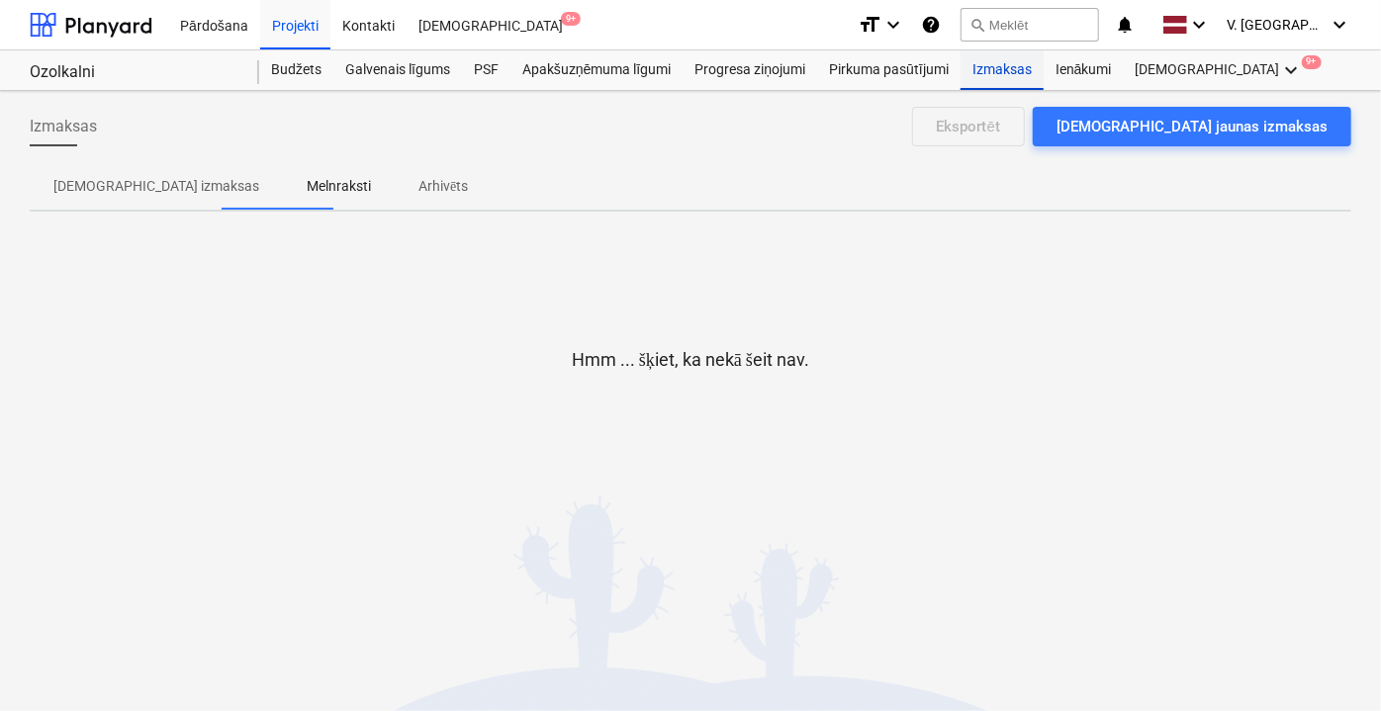
click at [991, 69] on div "Izmaksas" at bounding box center [1002, 70] width 83 height 40
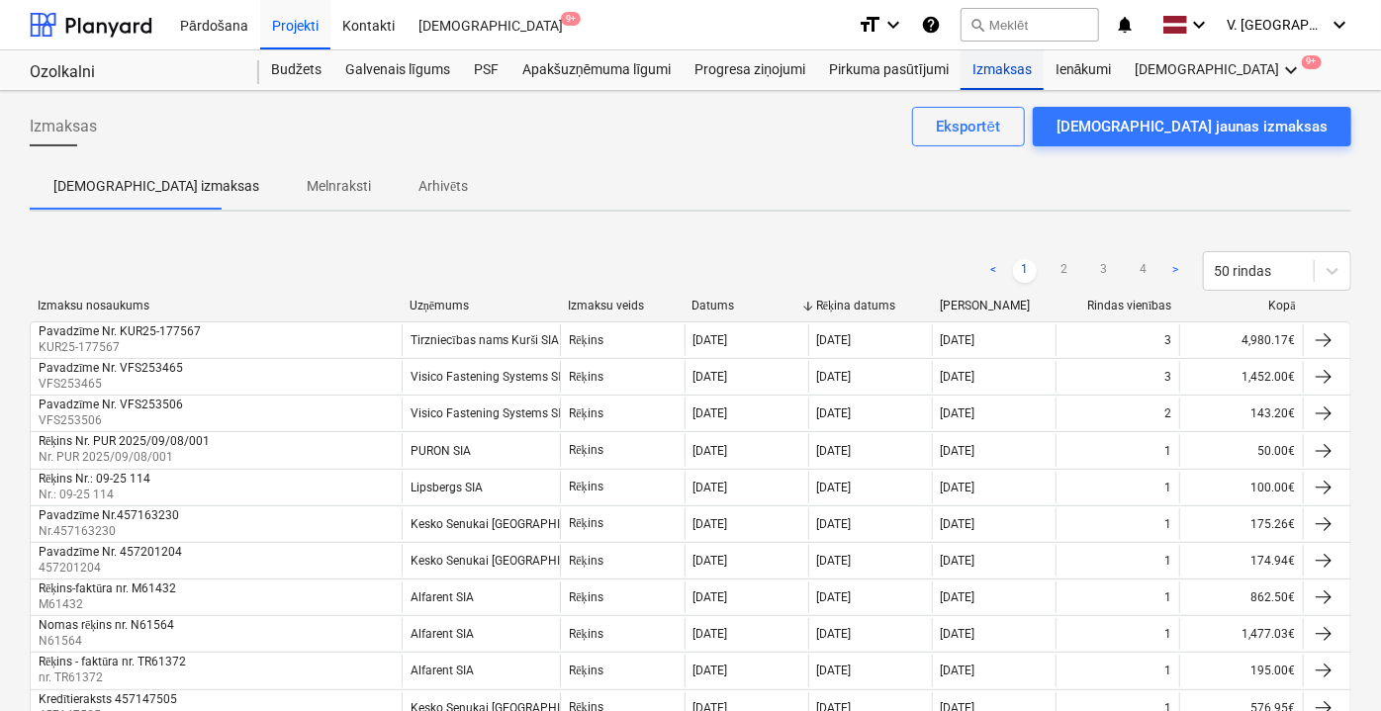
click at [991, 69] on div "Izmaksas" at bounding box center [1002, 70] width 83 height 40
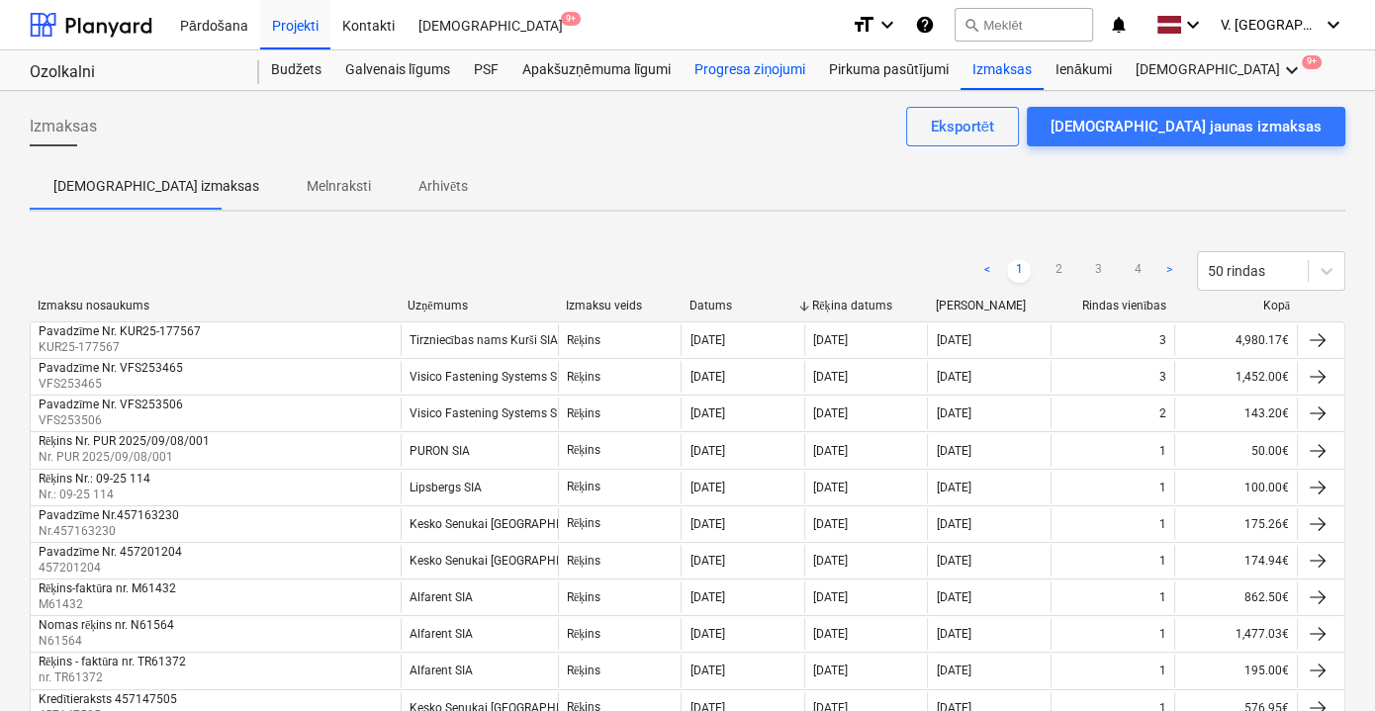
click at [745, 67] on div "Progresa ziņojumi" at bounding box center [750, 70] width 135 height 40
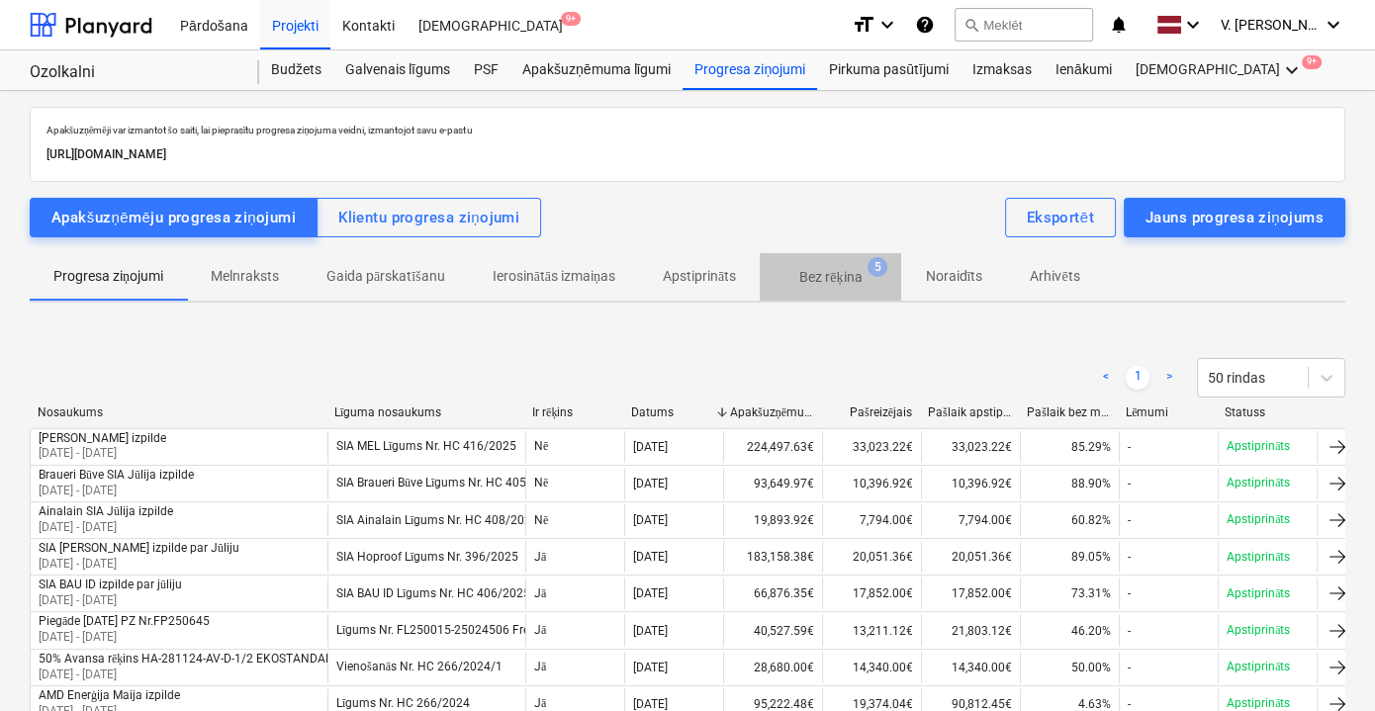
click at [833, 271] on p "Bez rēķina" at bounding box center [830, 277] width 62 height 21
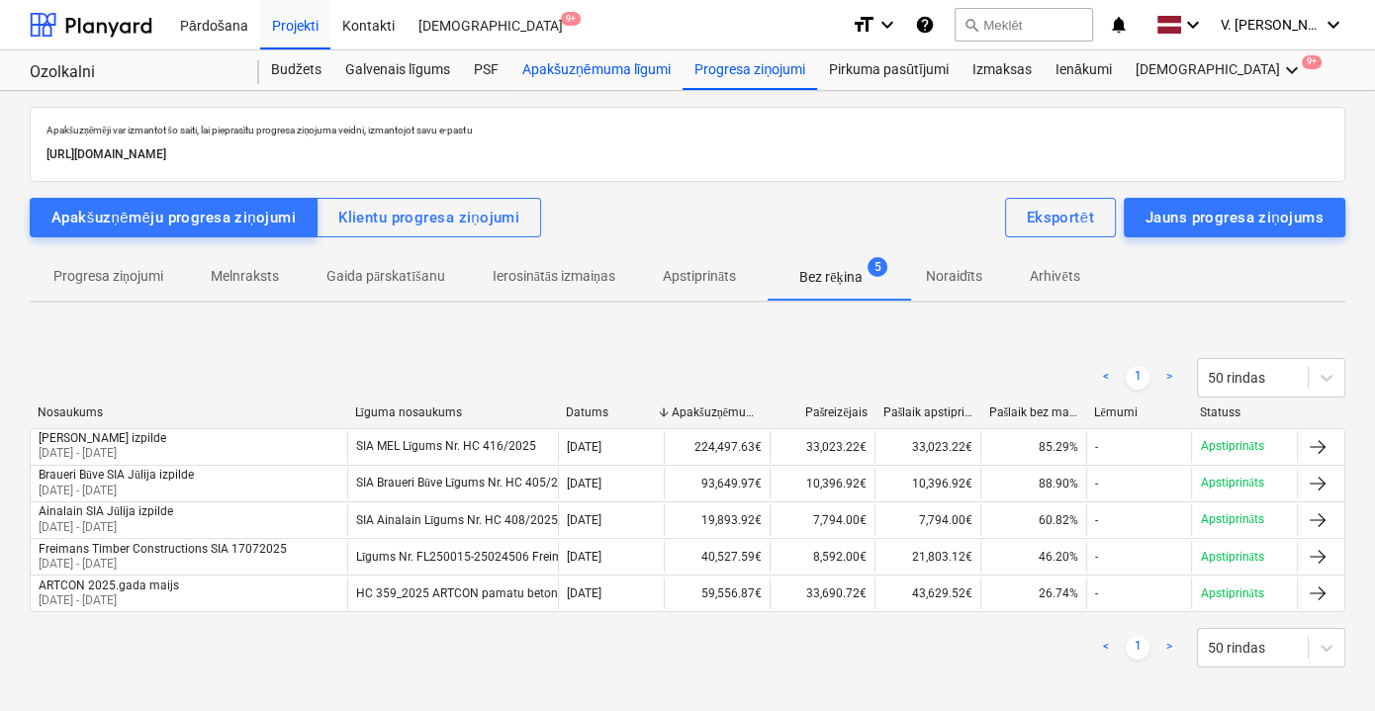
click at [553, 81] on div "Apakšuzņēmuma līgumi" at bounding box center [597, 70] width 172 height 40
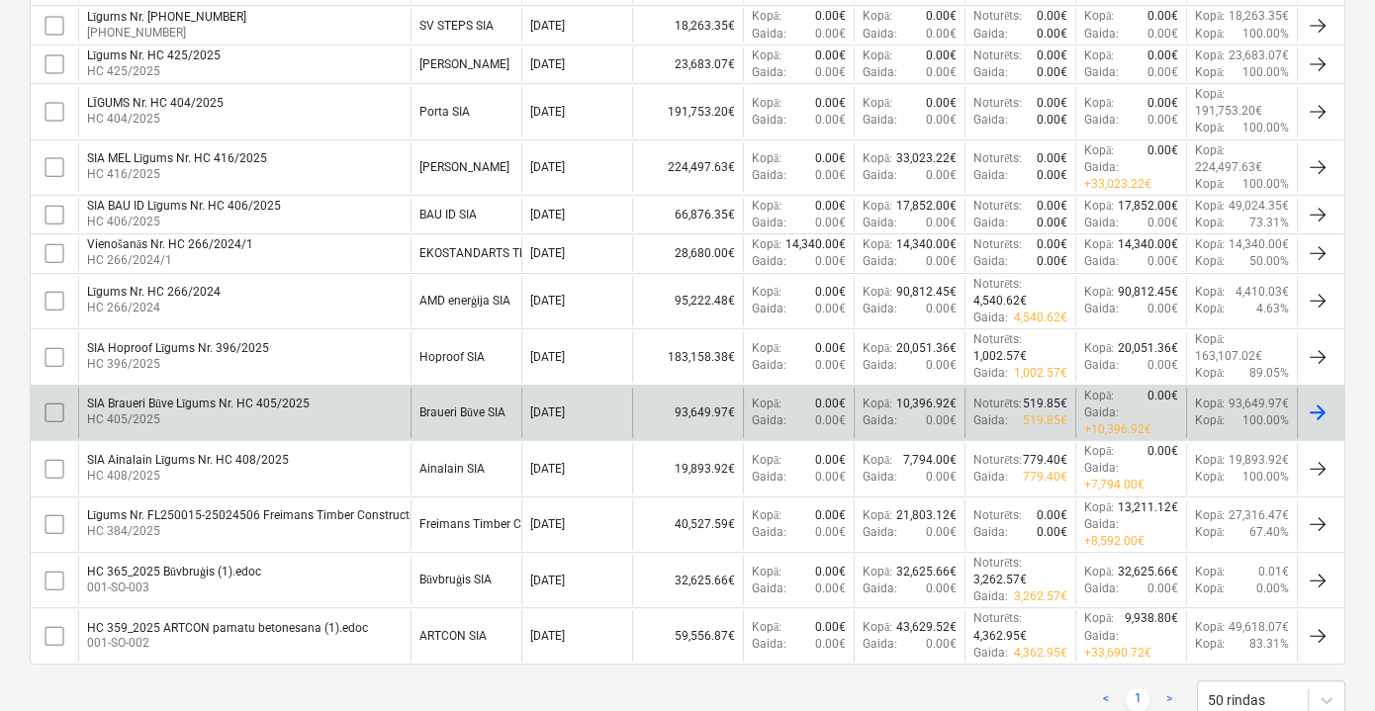
scroll to position [802, 0]
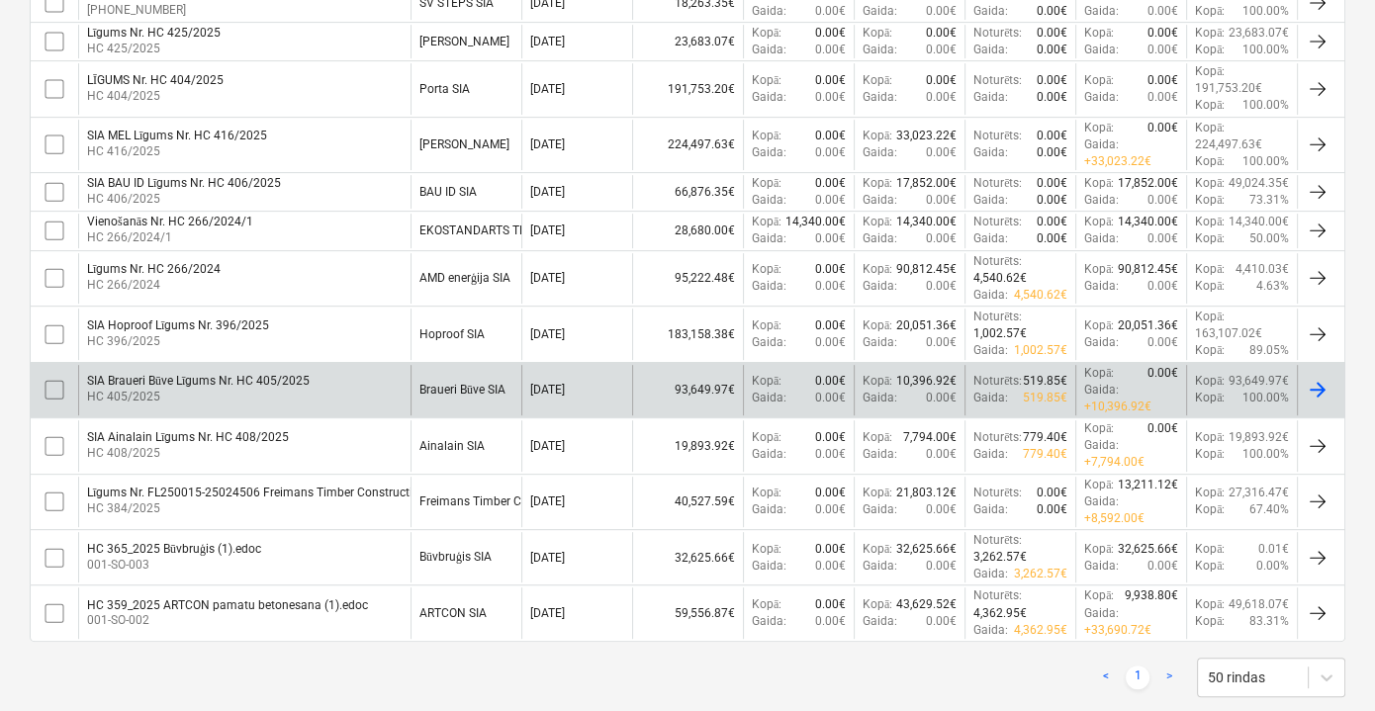
click at [327, 382] on div "SIA Braueri Būve Līgums Nr. HC 405/2025 HC 405/2025" at bounding box center [244, 390] width 332 height 50
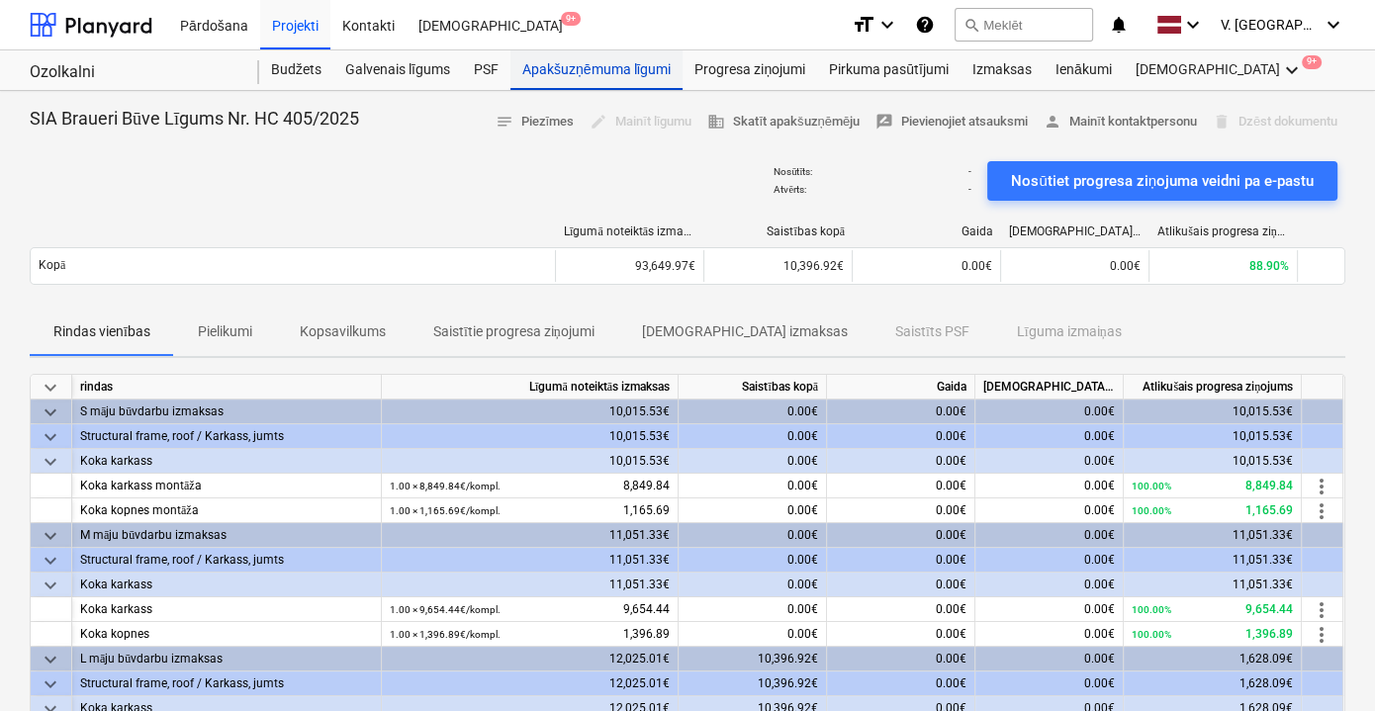
click at [618, 70] on div "Apakšuzņēmuma līgumi" at bounding box center [597, 70] width 172 height 40
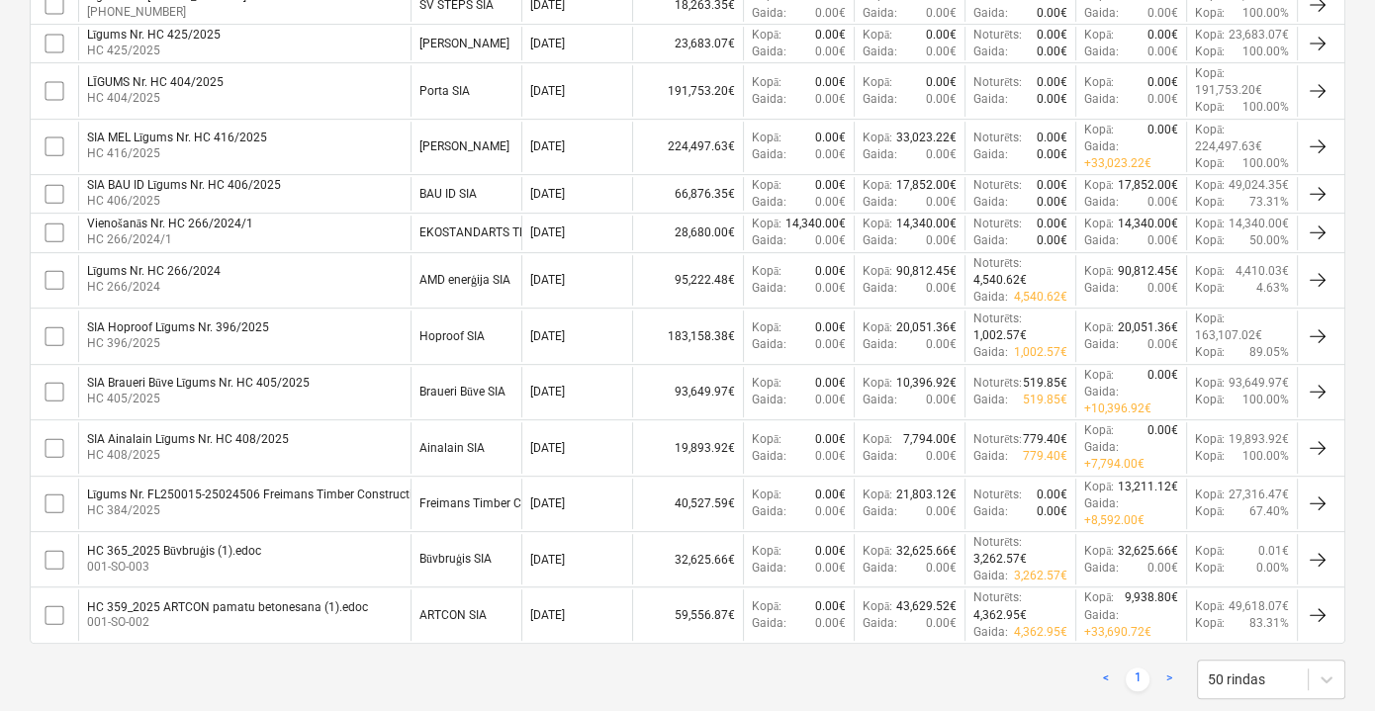
scroll to position [802, 0]
drag, startPoint x: 532, startPoint y: 619, endPoint x: 444, endPoint y: 623, distance: 88.1
click at [443, 658] on div "< 1 > 50 rindas" at bounding box center [688, 678] width 1316 height 40
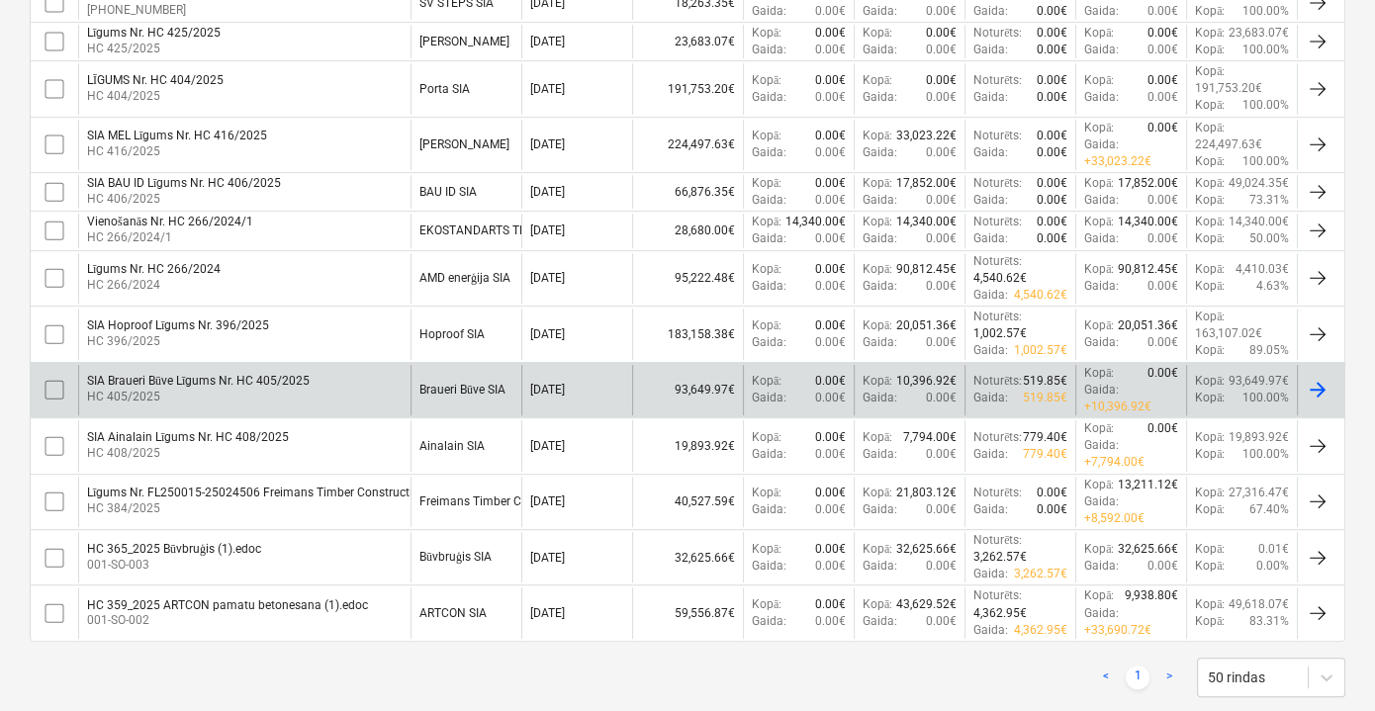
click at [483, 393] on div "Braueri Būve SIA" at bounding box center [466, 390] width 111 height 50
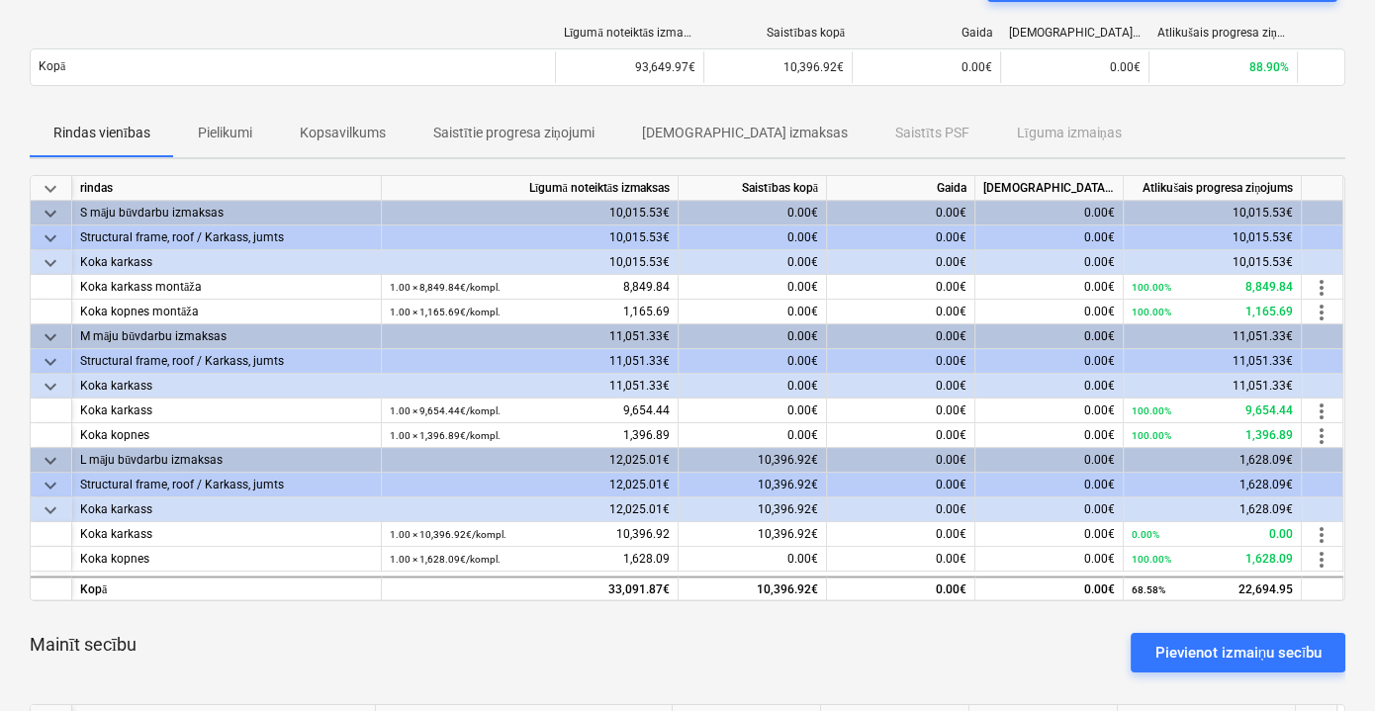
scroll to position [89, 0]
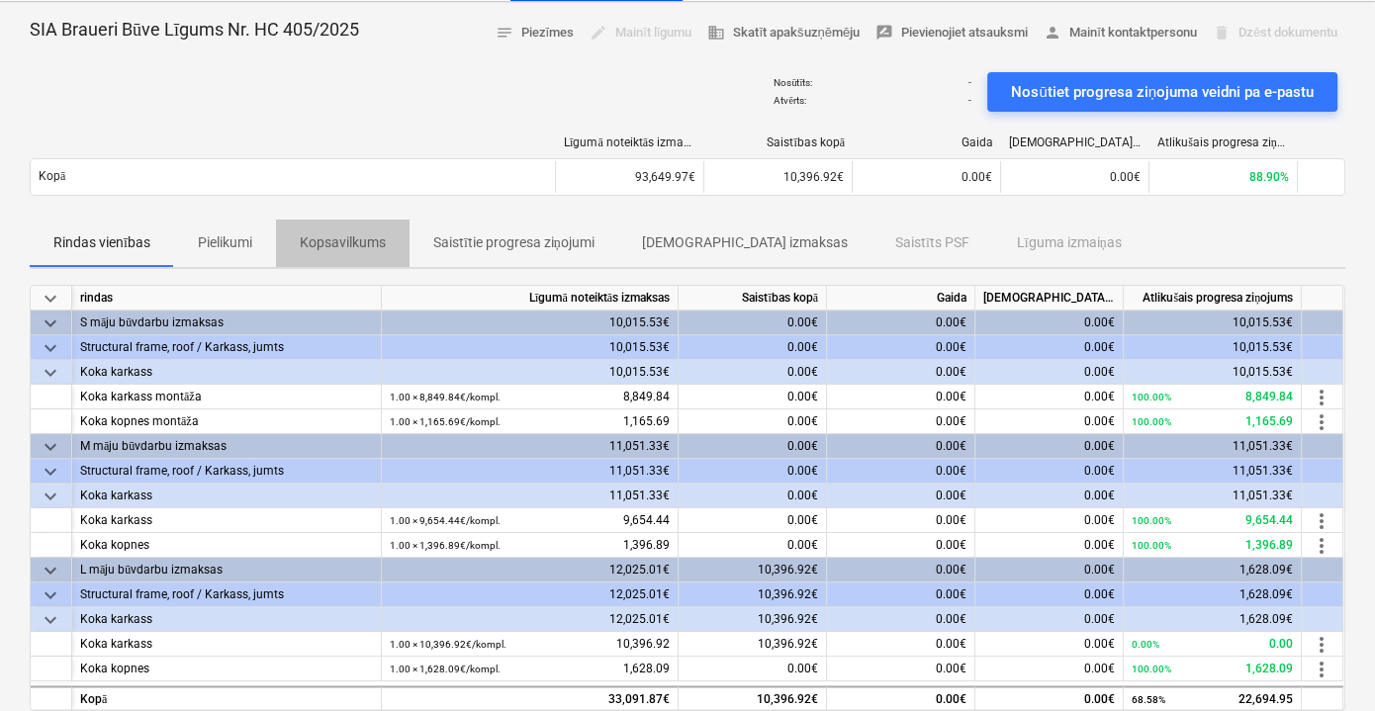
click at [295, 245] on span "Kopsavilkums" at bounding box center [343, 243] width 134 height 33
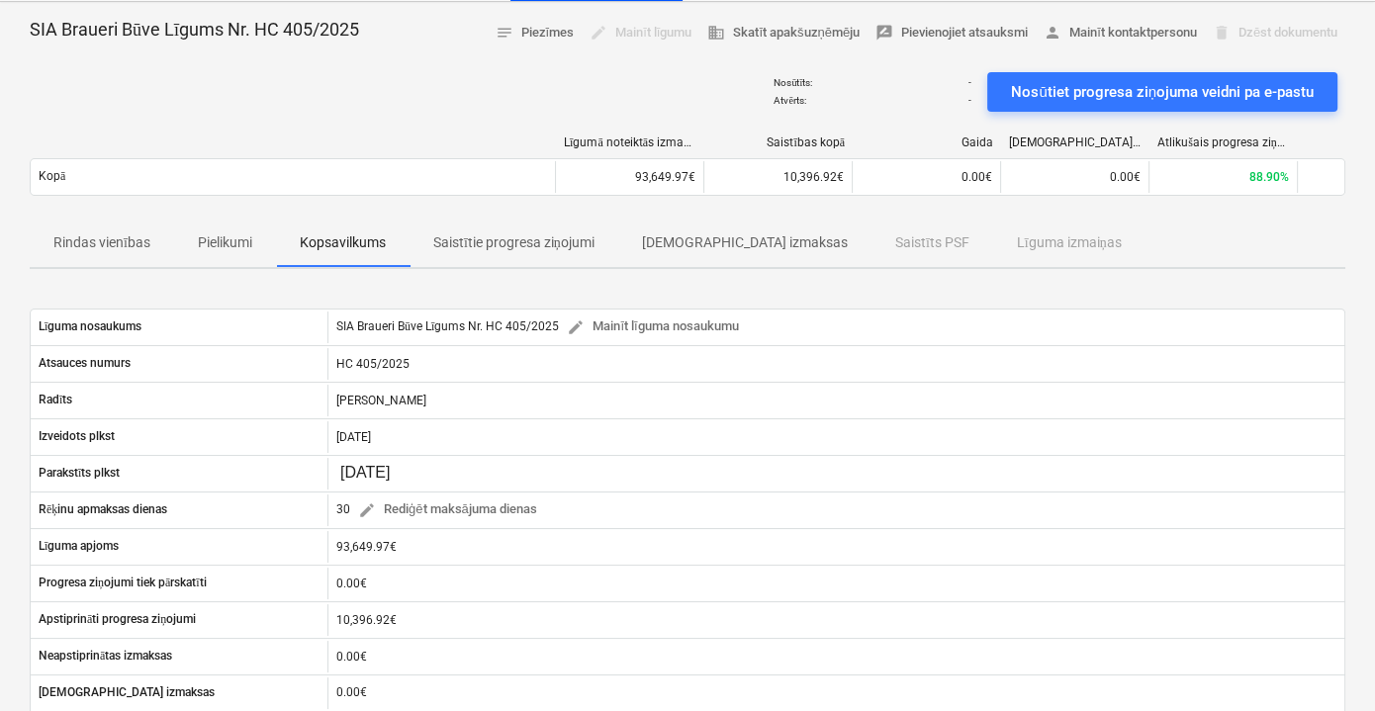
click at [242, 241] on p "Pielikumi" at bounding box center [225, 243] width 54 height 21
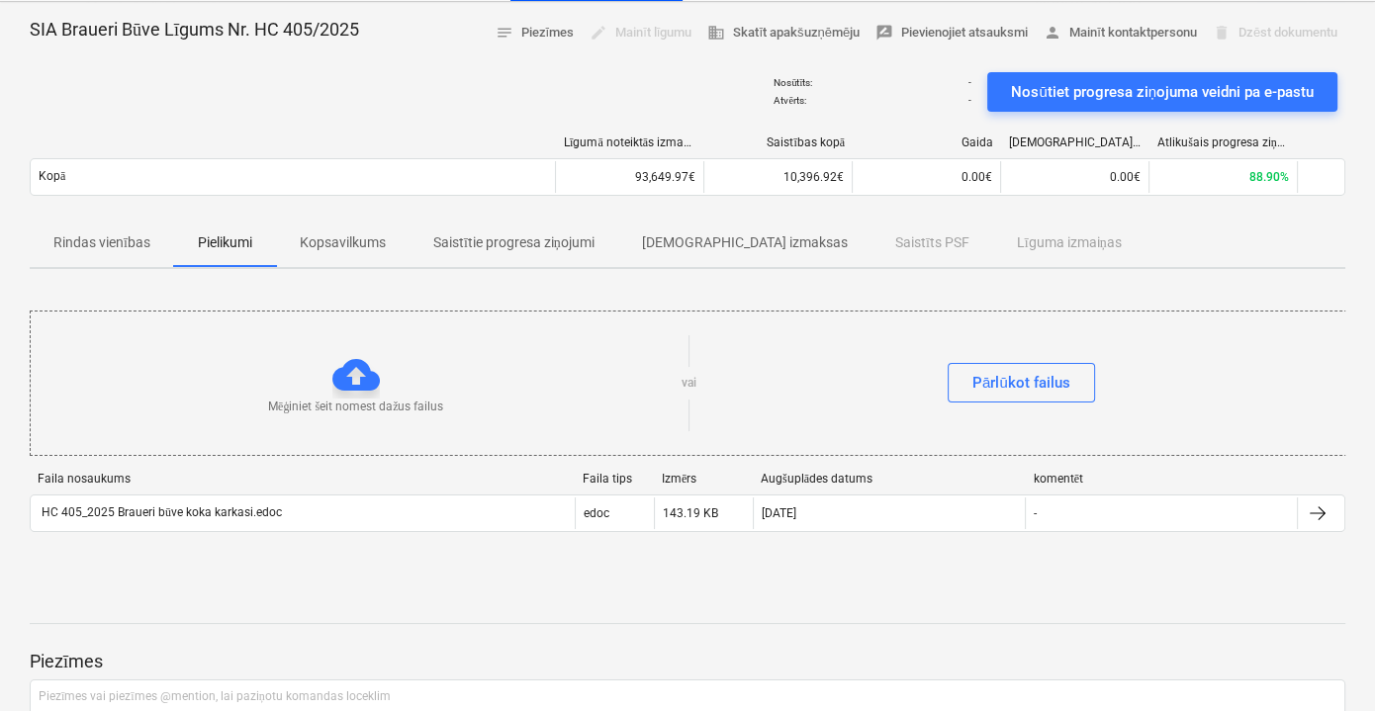
click at [149, 239] on p "Rindas vienības" at bounding box center [101, 243] width 97 height 21
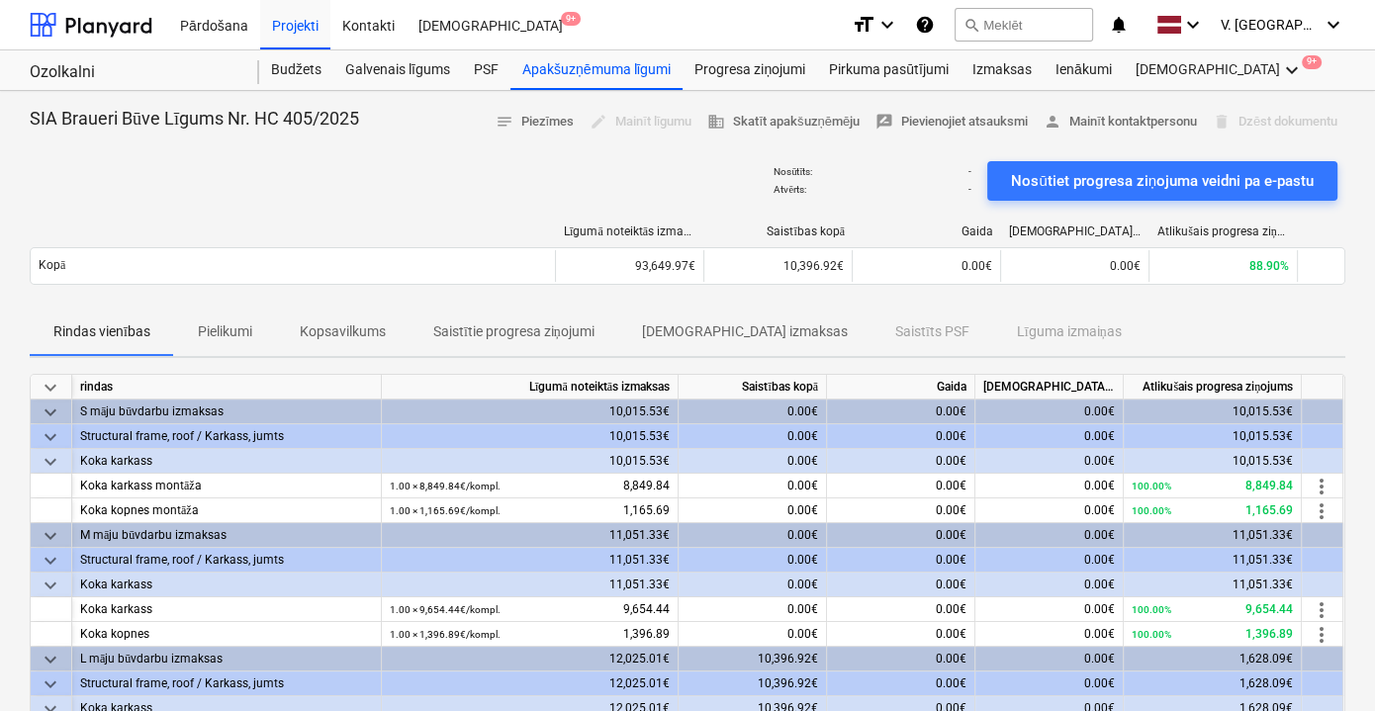
click at [242, 329] on p "Pielikumi" at bounding box center [225, 332] width 54 height 21
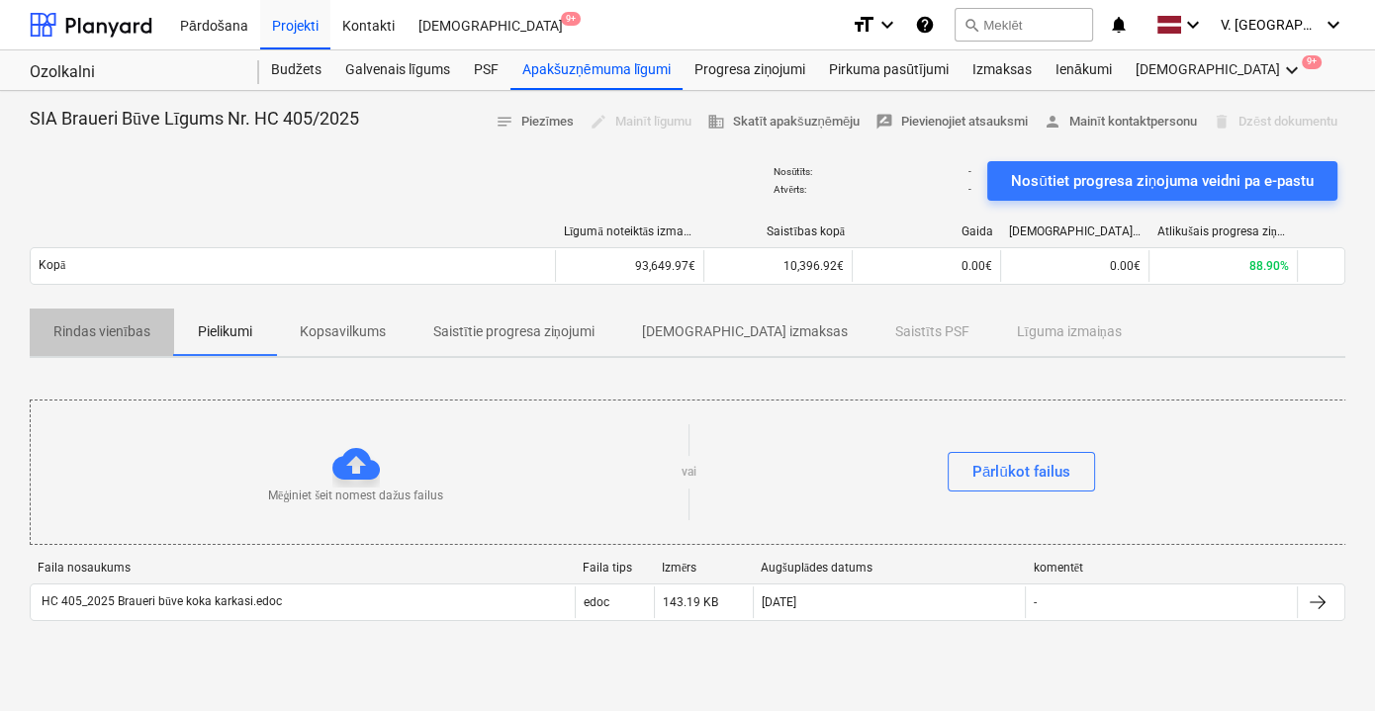
click at [133, 334] on p "Rindas vienības" at bounding box center [101, 332] width 97 height 21
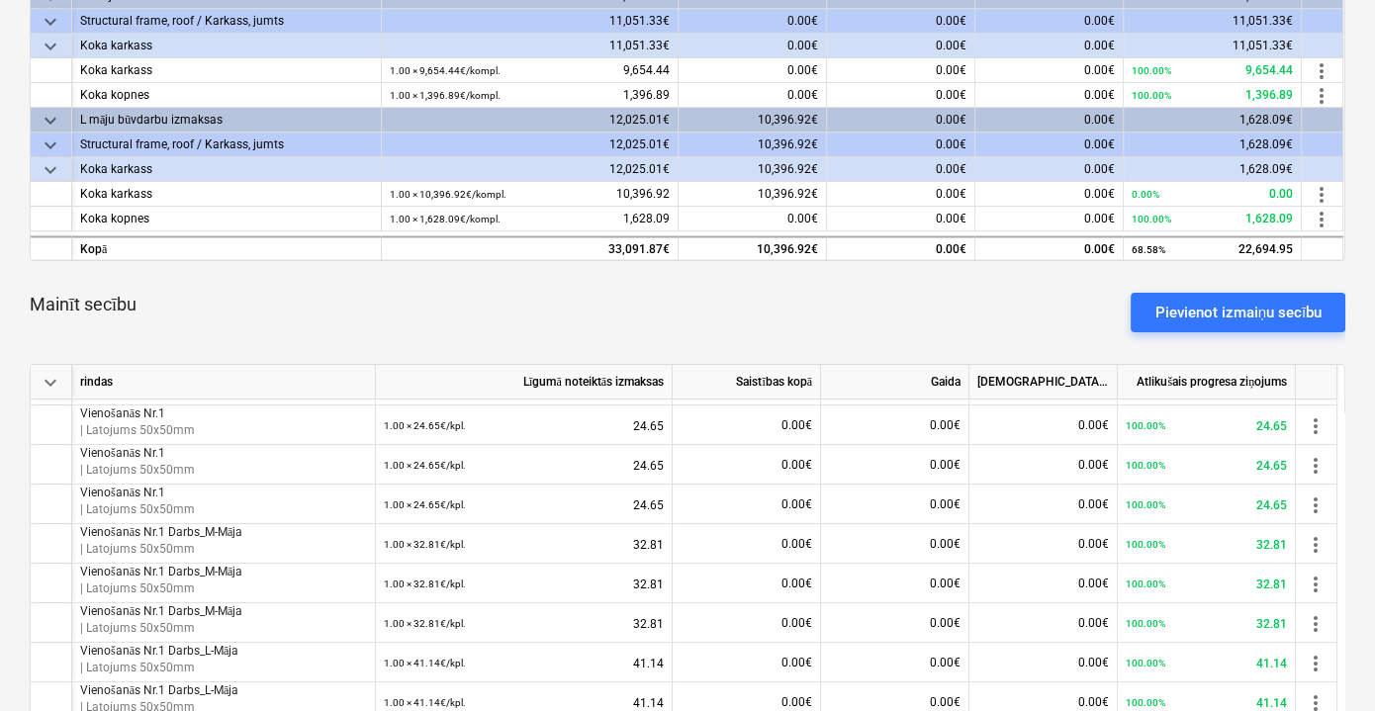
scroll to position [526, 0]
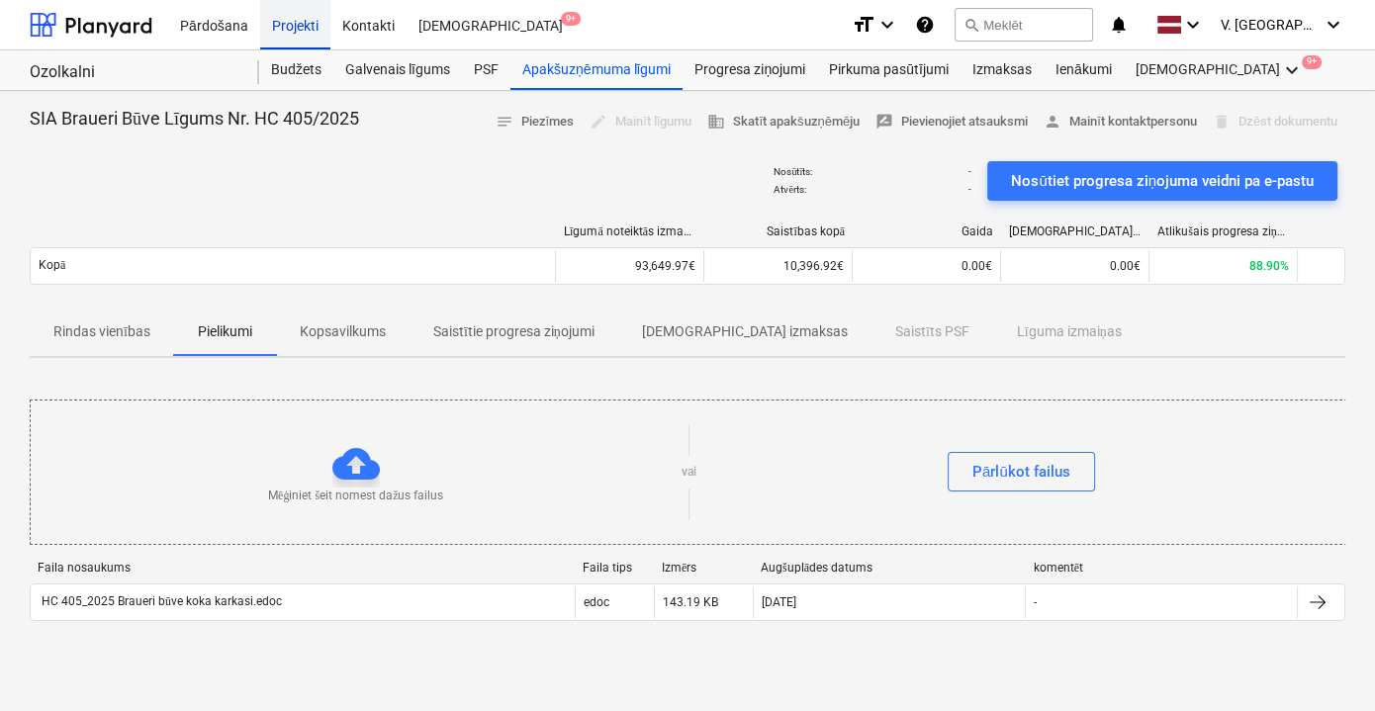
click at [298, 25] on div "Projekti" at bounding box center [295, 24] width 70 height 50
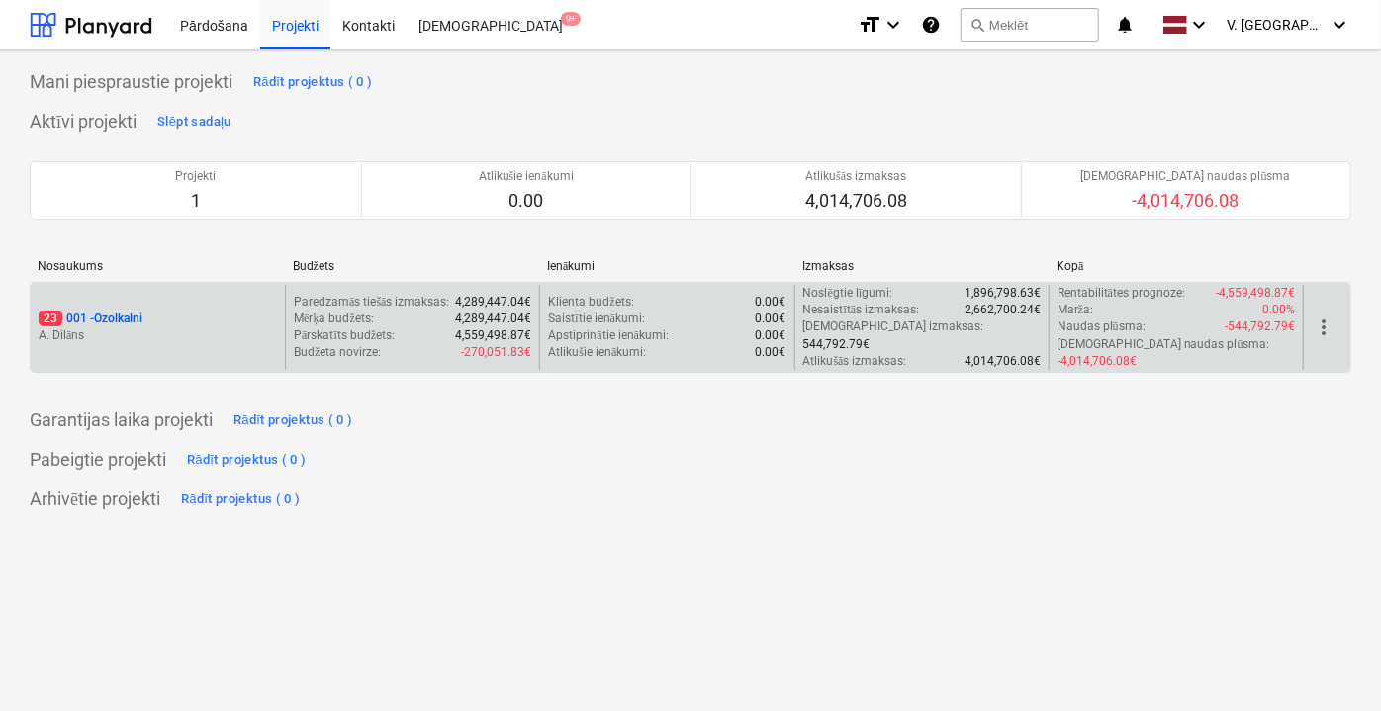
click at [513, 332] on p "4,559,498.87€" at bounding box center [493, 335] width 76 height 17
click at [205, 327] on p "A. Dilāns" at bounding box center [158, 335] width 238 height 17
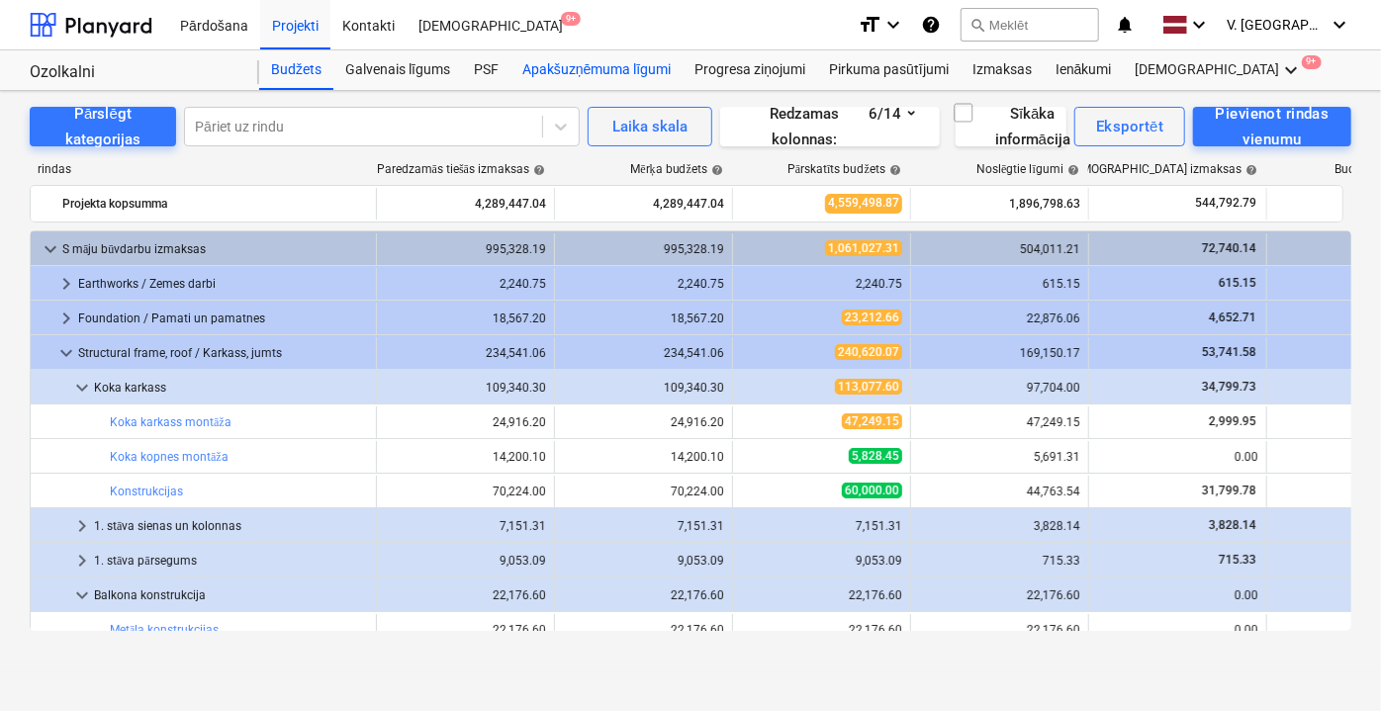
click at [609, 69] on div "Apakšuzņēmuma līgumi" at bounding box center [597, 70] width 172 height 40
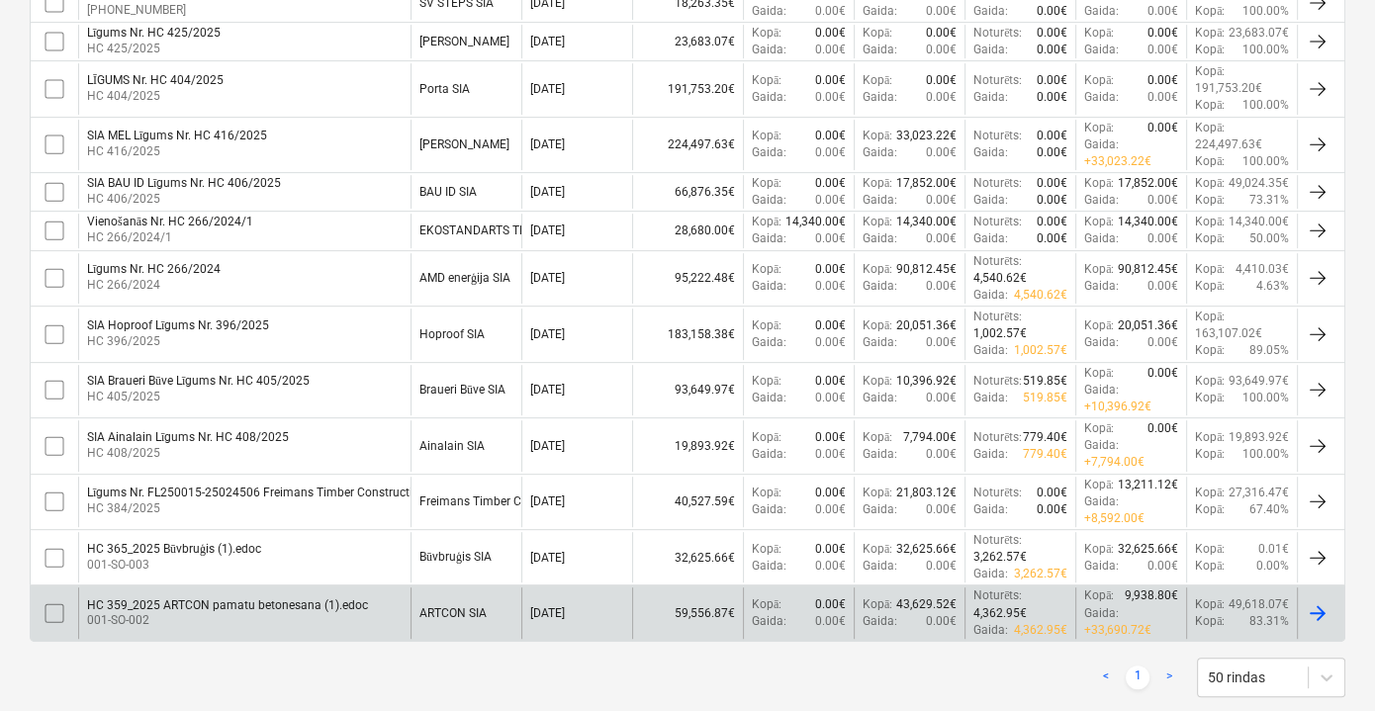
scroll to position [712, 0]
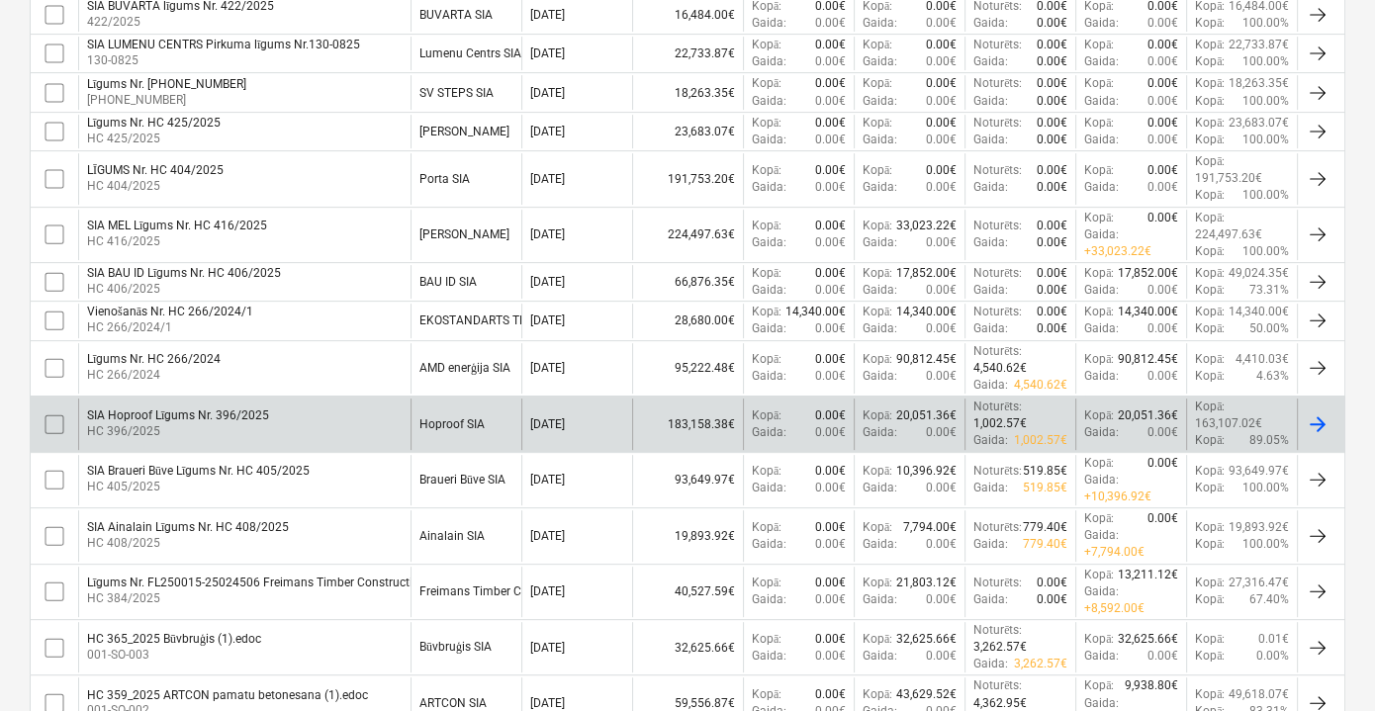
click at [308, 414] on div "SIA Hoproof Līgums Nr. 396/2025 HC 396/2025" at bounding box center [244, 424] width 332 height 50
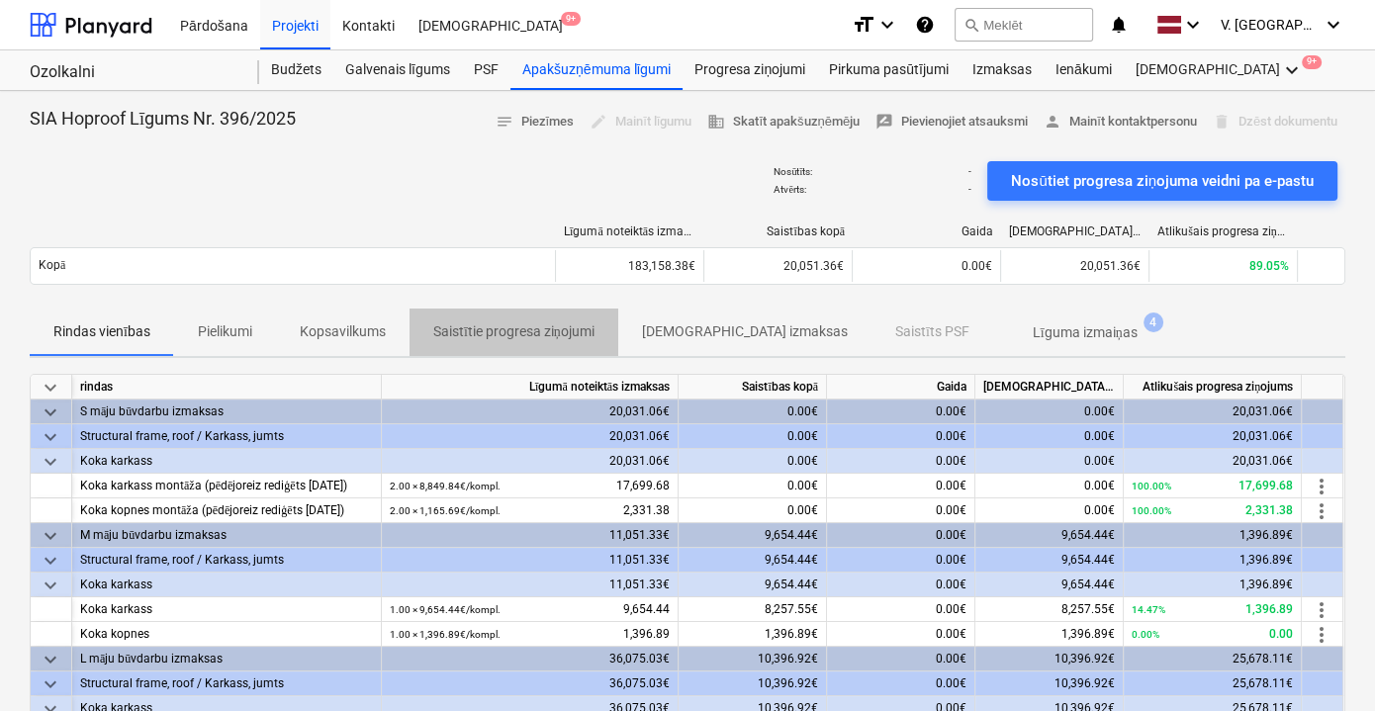
click at [456, 334] on p "Saistītie progresa ziņojumi" at bounding box center [513, 332] width 161 height 21
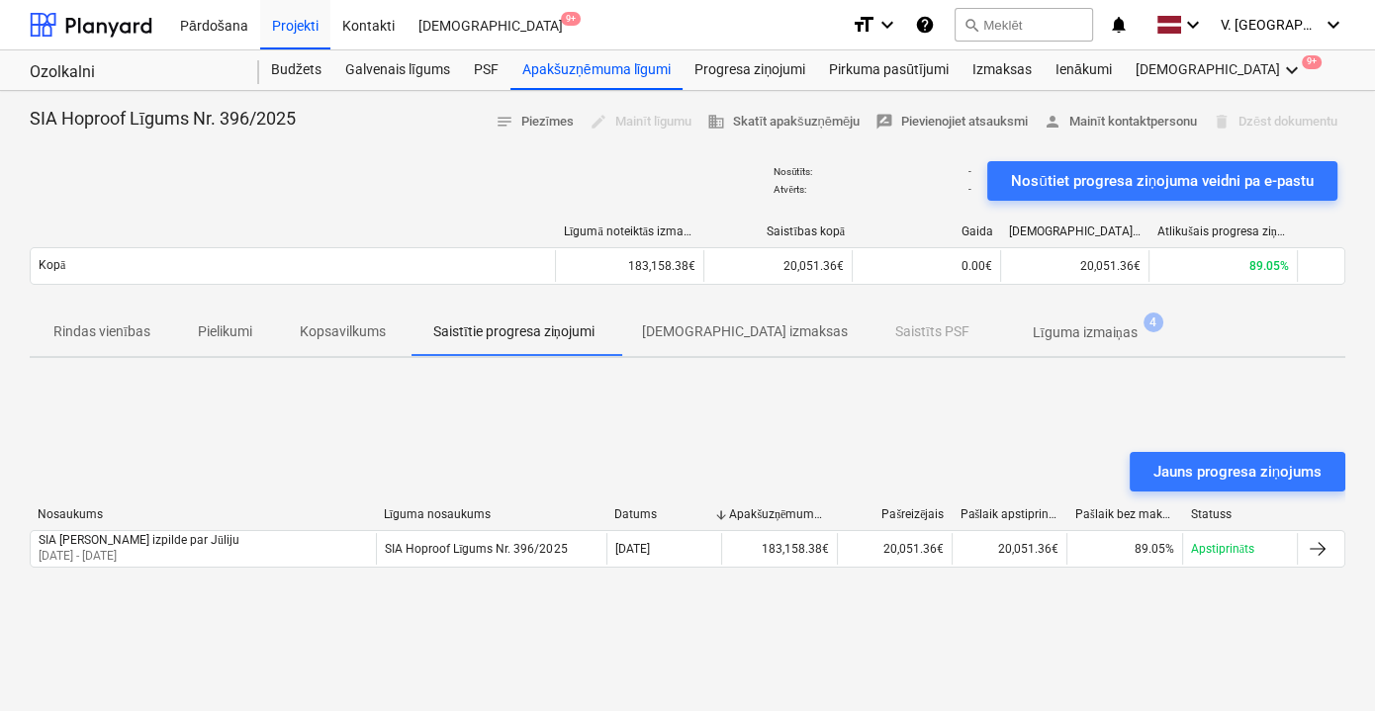
click at [346, 331] on p "Kopsavilkums" at bounding box center [343, 332] width 86 height 21
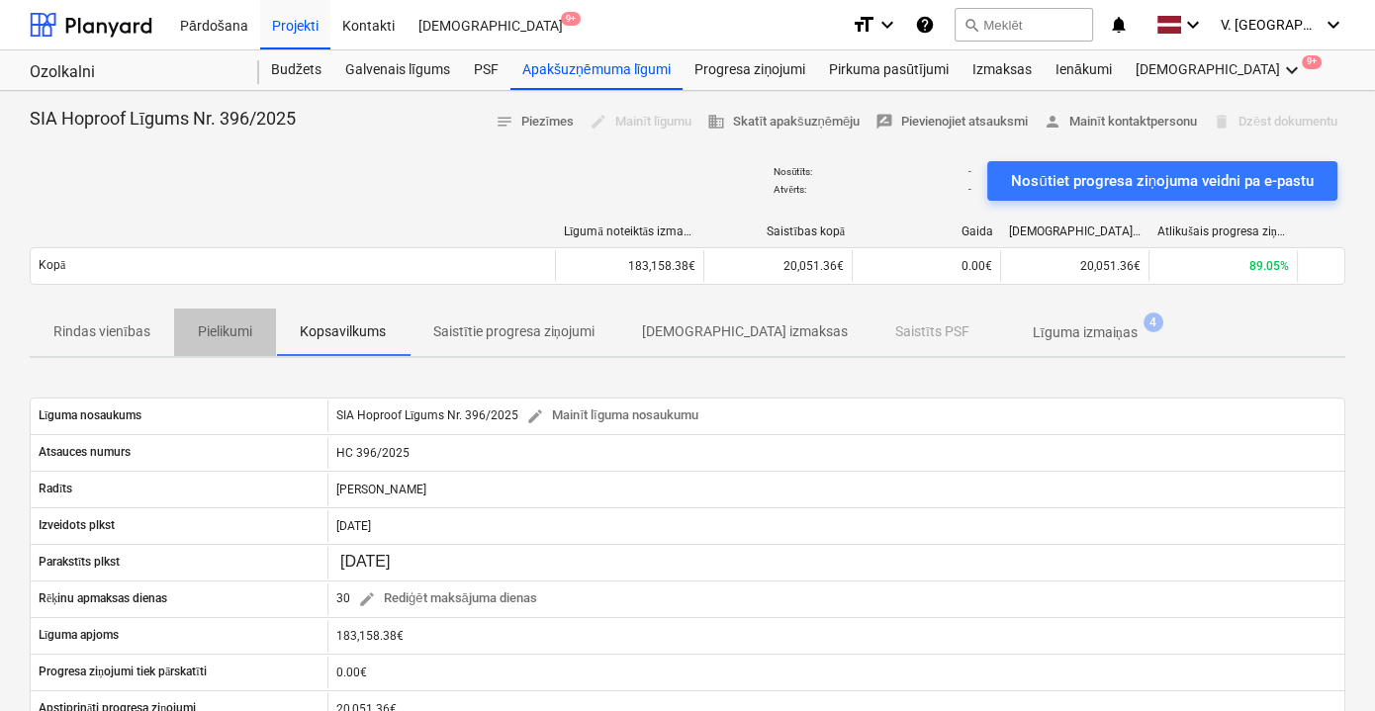
click at [245, 330] on p "Pielikumi" at bounding box center [225, 332] width 54 height 21
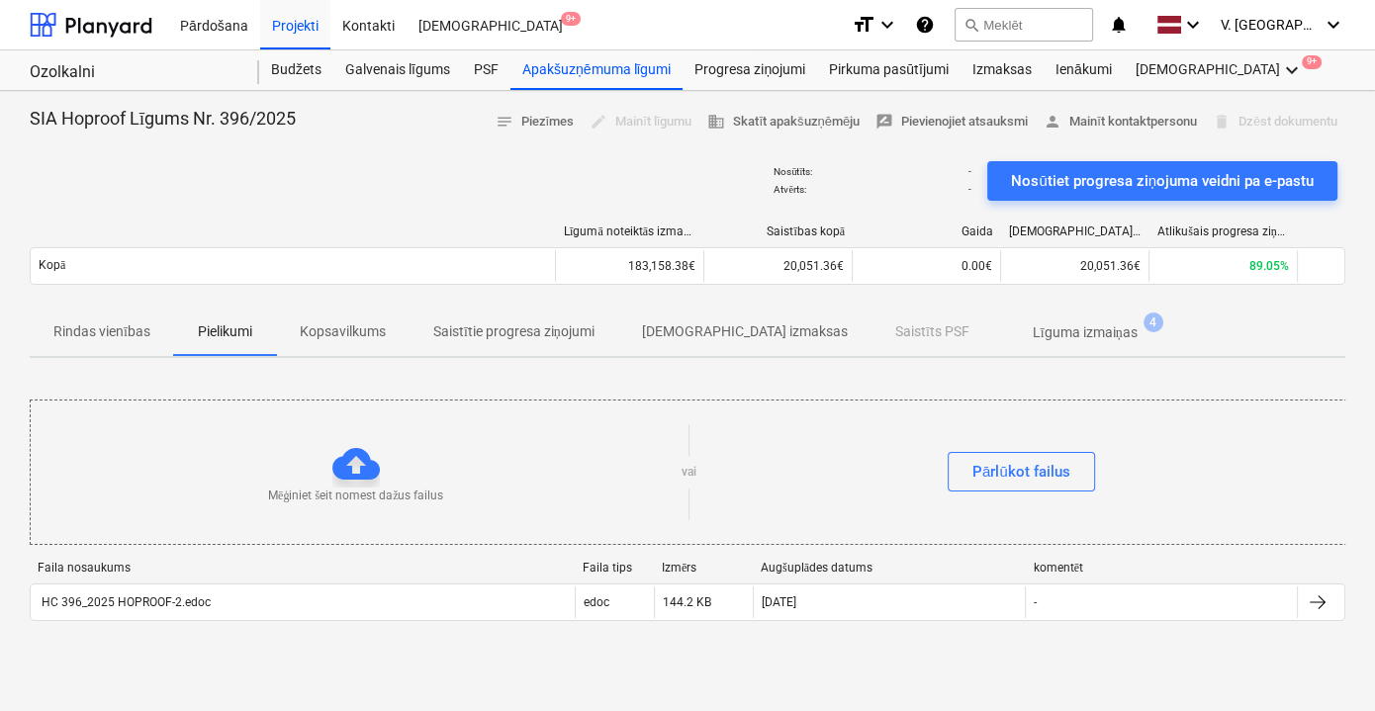
click at [714, 342] on span "[DEMOGRAPHIC_DATA] izmaksas" at bounding box center [744, 332] width 253 height 33
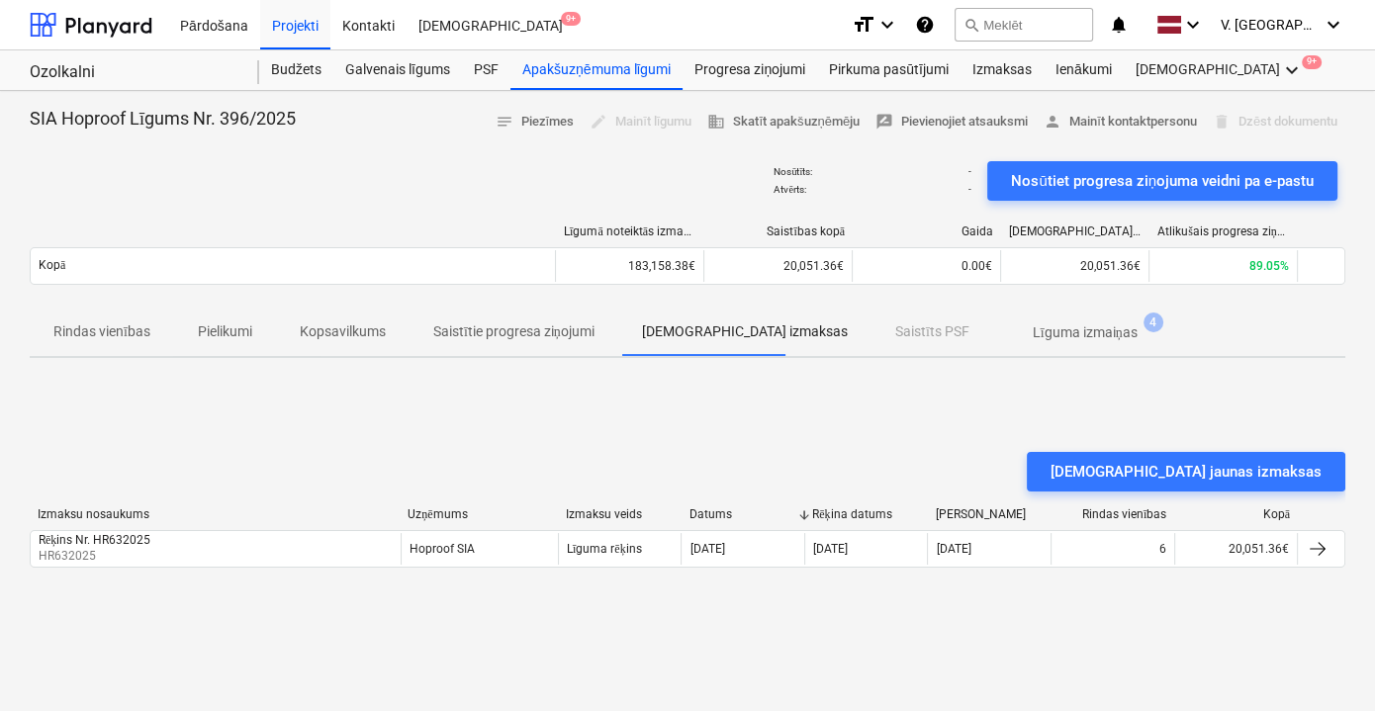
click at [1033, 339] on p "Līguma izmaiņas" at bounding box center [1085, 333] width 105 height 21
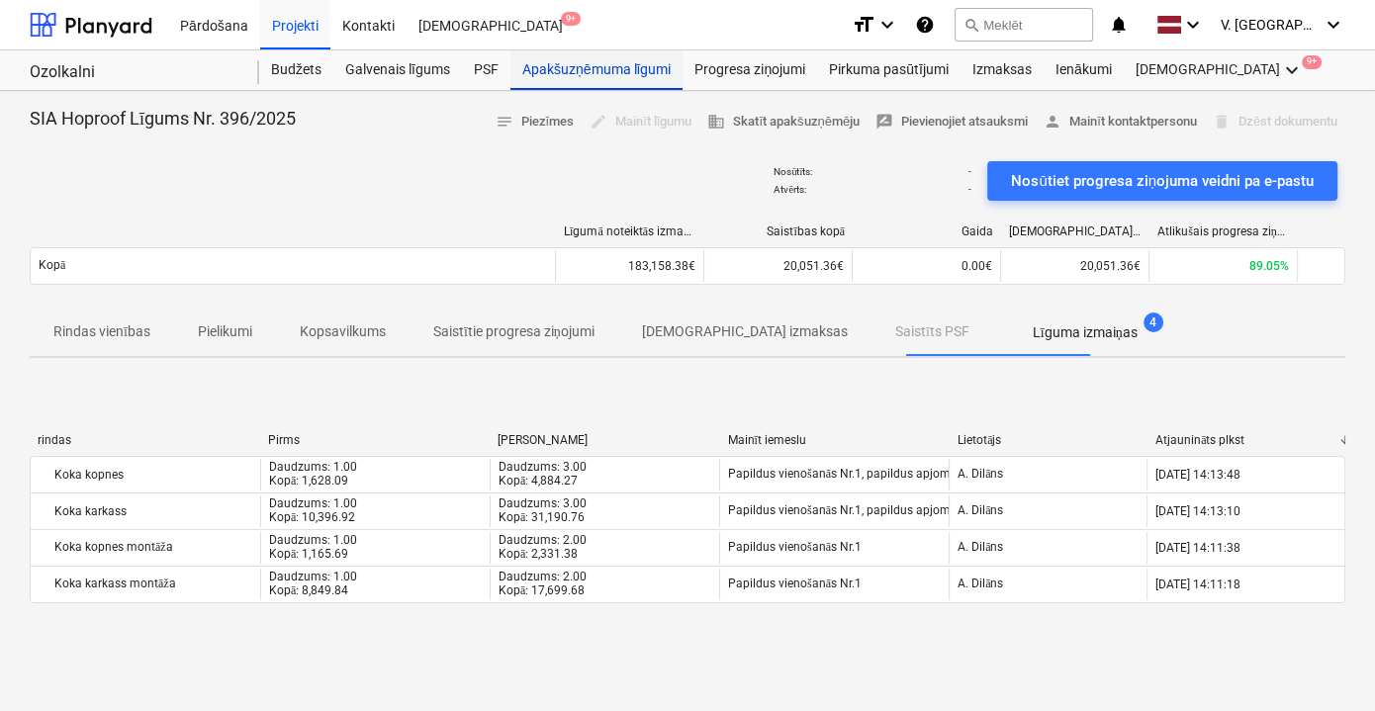
click at [553, 60] on div "Apakšuzņēmuma līgumi" at bounding box center [597, 70] width 172 height 40
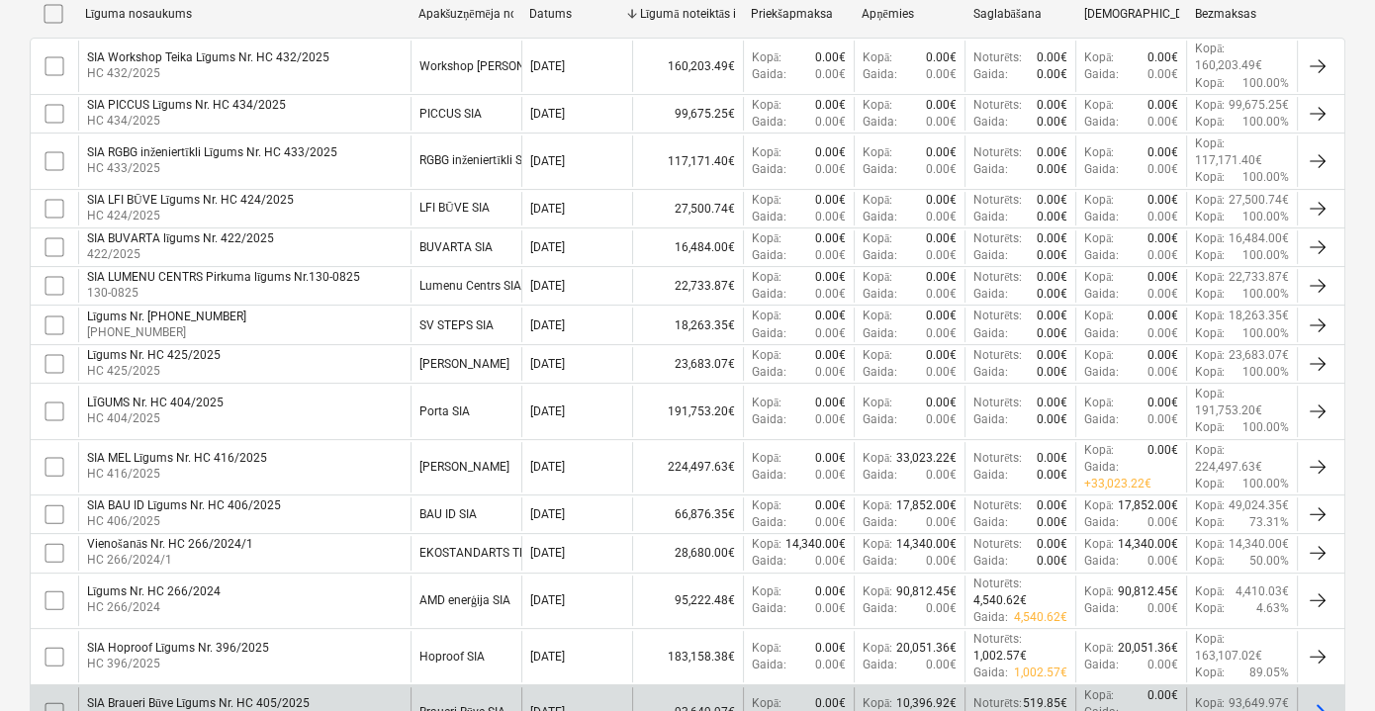
scroll to position [719, 0]
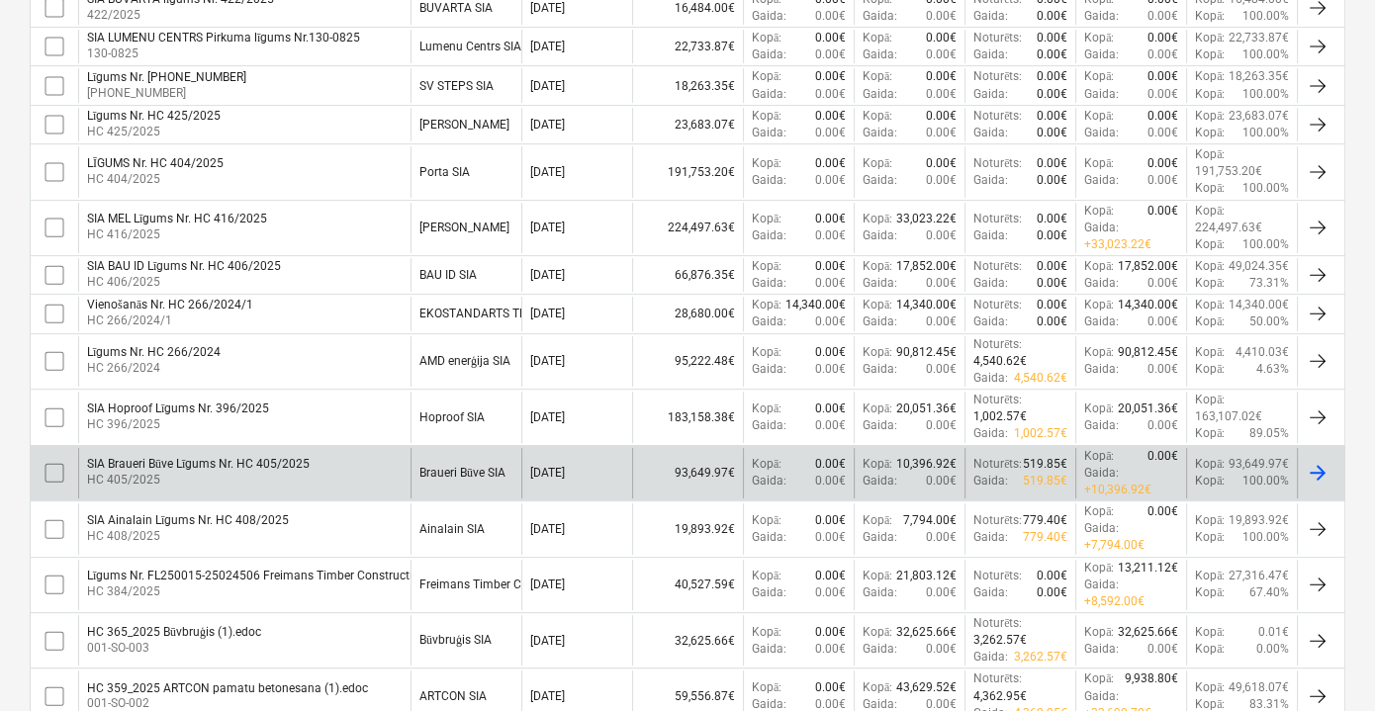
click at [464, 471] on div "Braueri Būve SIA" at bounding box center [463, 473] width 86 height 15
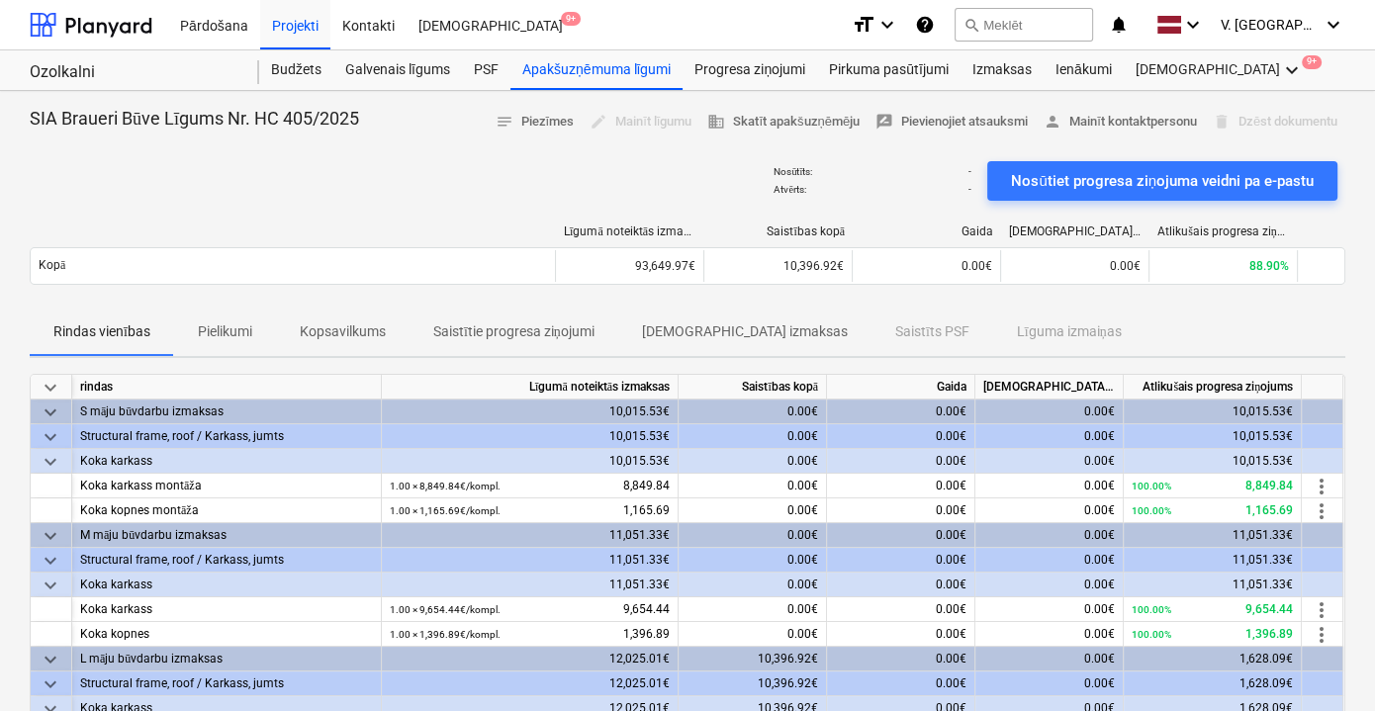
click at [948, 331] on div "Rindas vienības Pielikumi Kopsavilkums Saistītie progresa ziņojumi Saistītās iz…" at bounding box center [688, 332] width 1316 height 47
click at [950, 328] on div "Rindas vienības Pielikumi Kopsavilkums Saistītie progresa ziņojumi Saistītās iz…" at bounding box center [688, 332] width 1316 height 47
click at [950, 327] on div "Rindas vienības Pielikumi Kopsavilkums Saistītie progresa ziņojumi Saistītās iz…" at bounding box center [688, 332] width 1316 height 47
click at [951, 327] on div "Rindas vienības Pielikumi Kopsavilkums Saistītie progresa ziņojumi Saistītās iz…" at bounding box center [688, 332] width 1316 height 47
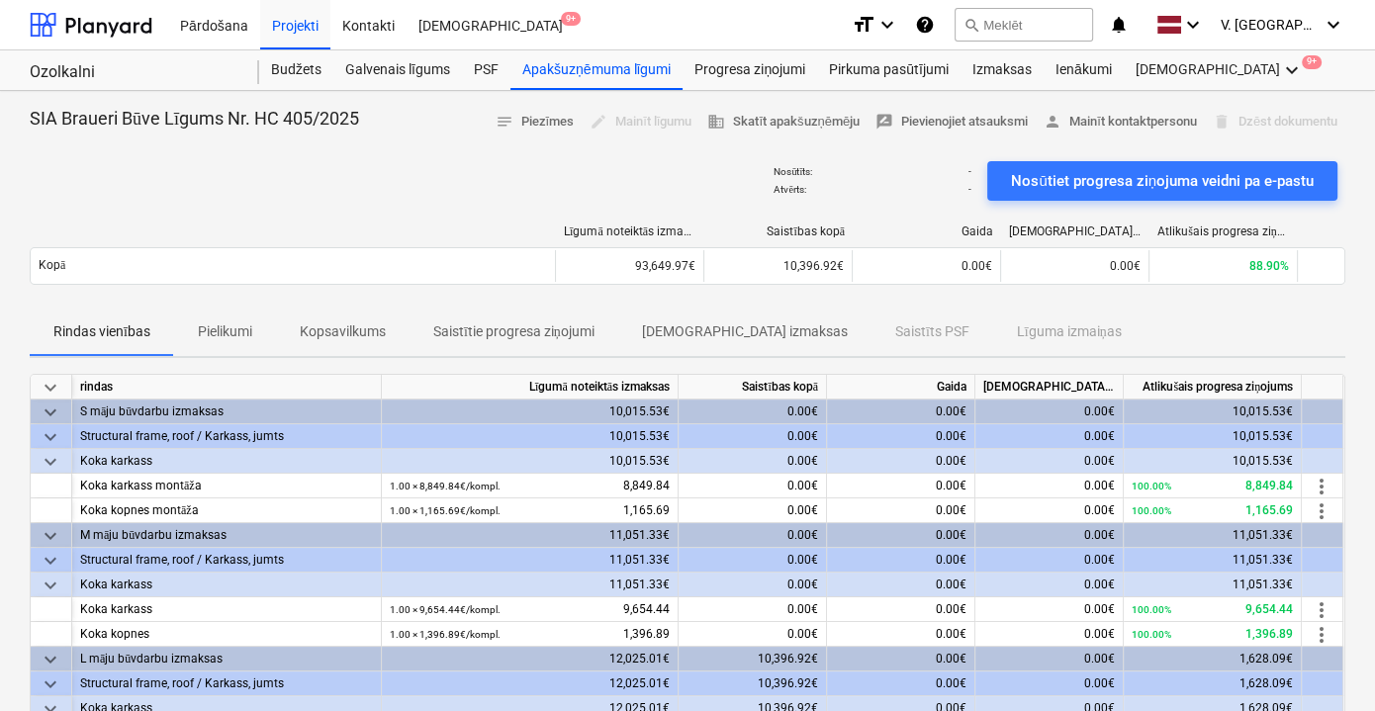
click at [951, 327] on div "Rindas vienības Pielikumi Kopsavilkums Saistītie progresa ziņojumi Saistītās iz…" at bounding box center [688, 332] width 1316 height 47
click at [955, 329] on div "Rindas vienības Pielikumi Kopsavilkums Saistītie progresa ziņojumi Saistītās iz…" at bounding box center [688, 332] width 1316 height 47
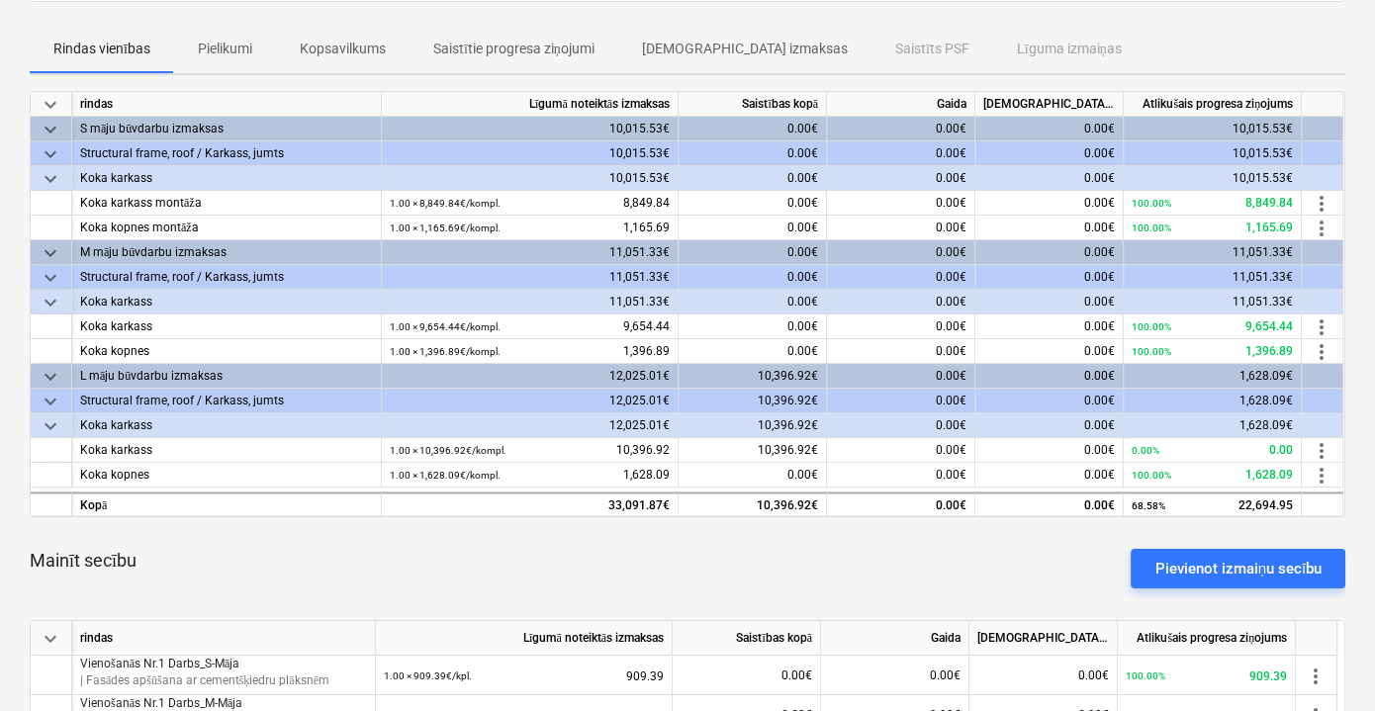
scroll to position [179, 0]
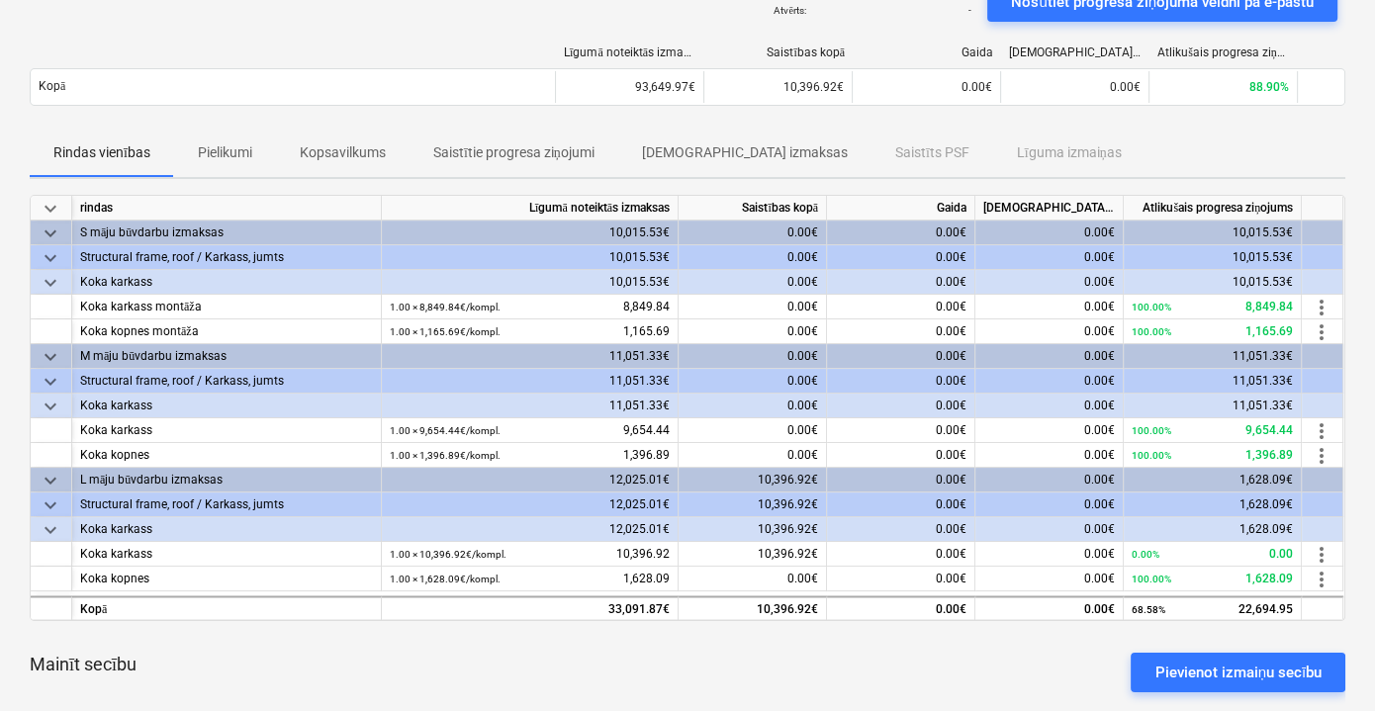
click at [997, 145] on div "Rindas vienības Pielikumi Kopsavilkums Saistītie progresa ziņojumi Saistītās iz…" at bounding box center [688, 153] width 1316 height 47
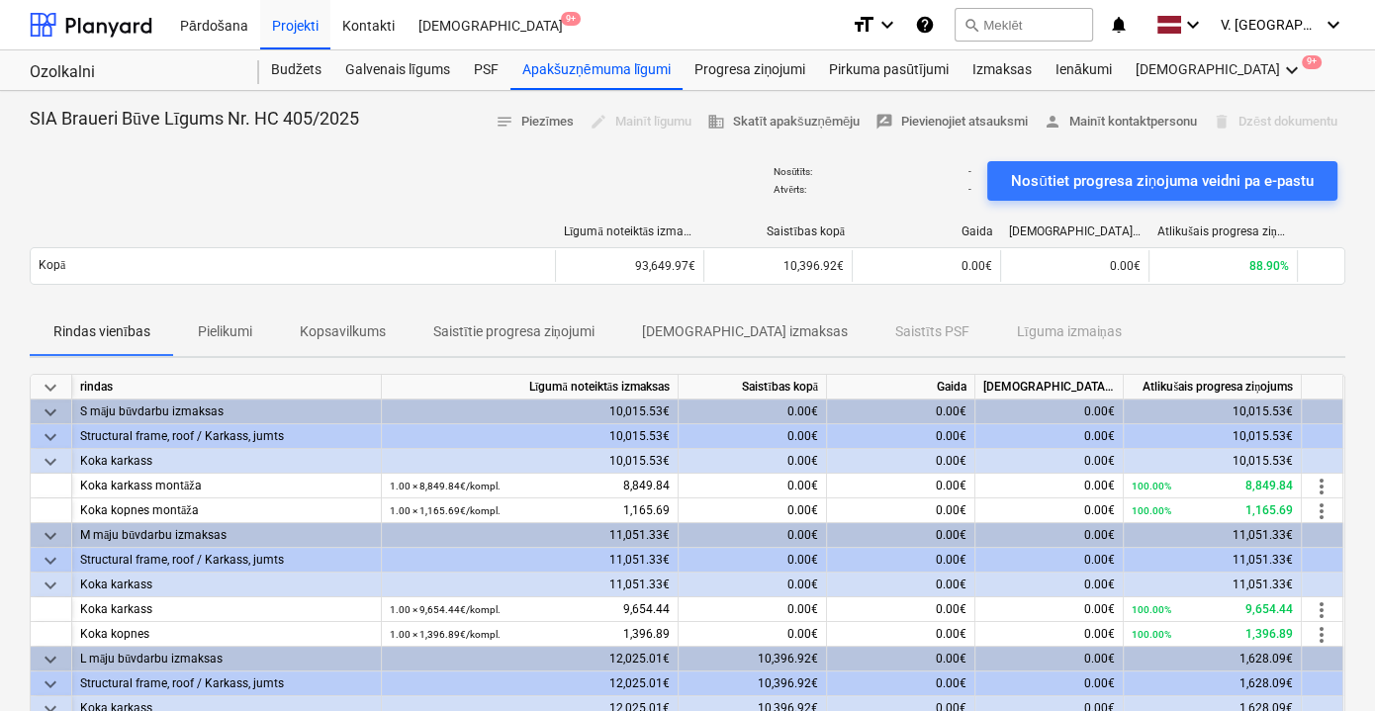
click at [955, 332] on div "Rindas vienības Pielikumi Kopsavilkums Saistītie progresa ziņojumi Saistītās iz…" at bounding box center [688, 332] width 1316 height 47
click at [496, 331] on p "Saistītie progresa ziņojumi" at bounding box center [513, 332] width 161 height 21
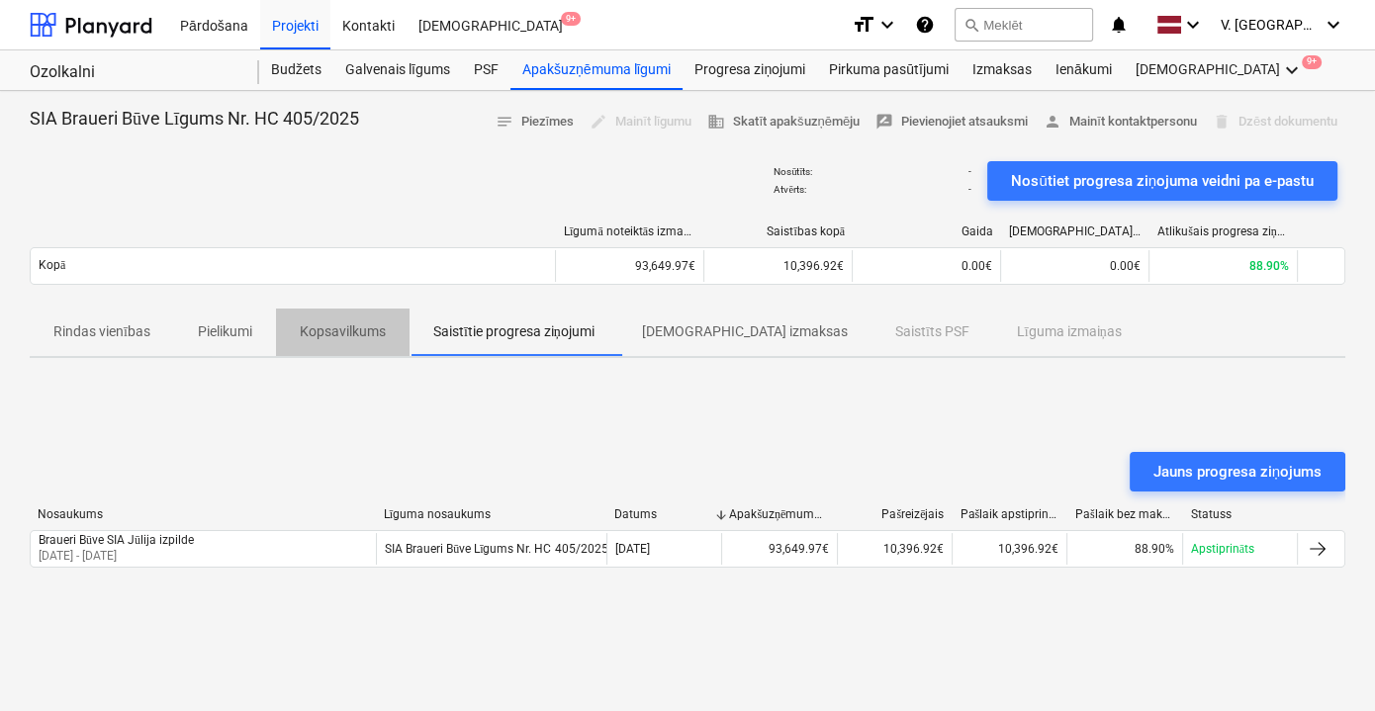
click at [358, 331] on p "Kopsavilkums" at bounding box center [343, 332] width 86 height 21
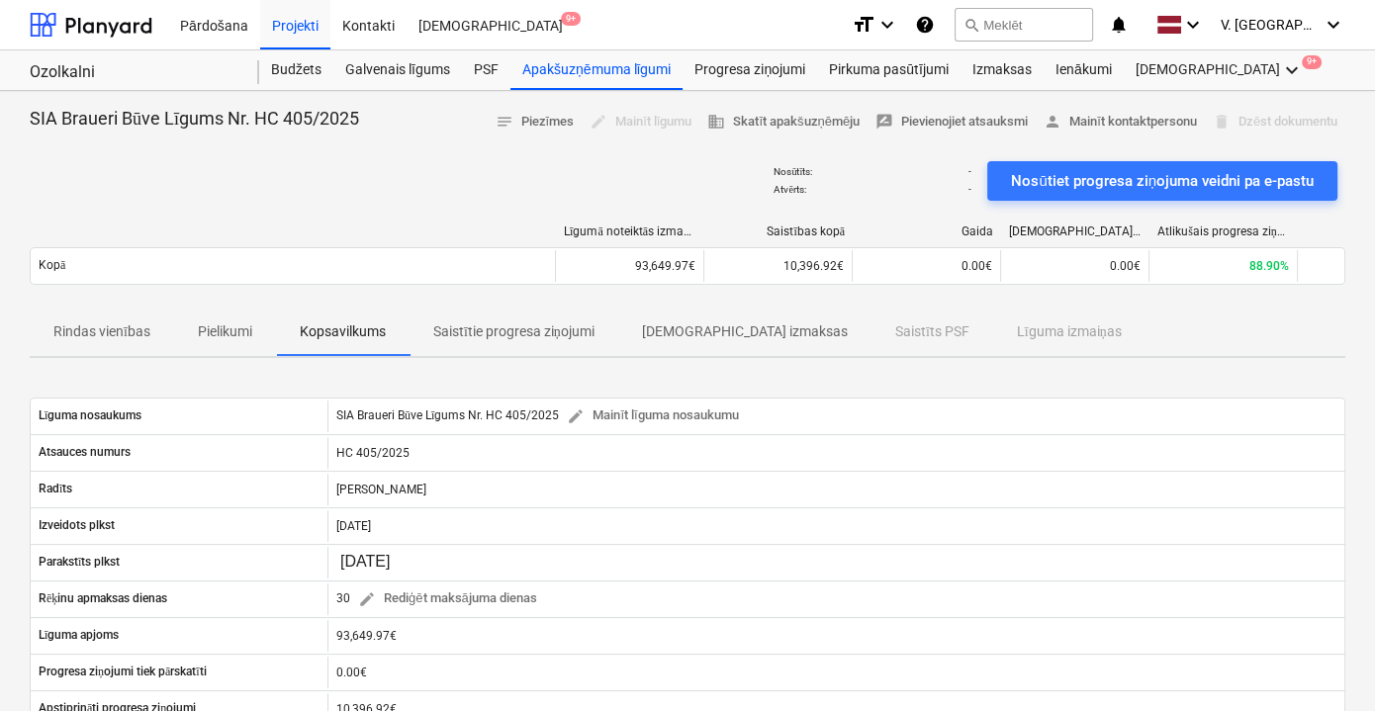
click at [255, 327] on span "Pielikumi" at bounding box center [225, 332] width 102 height 33
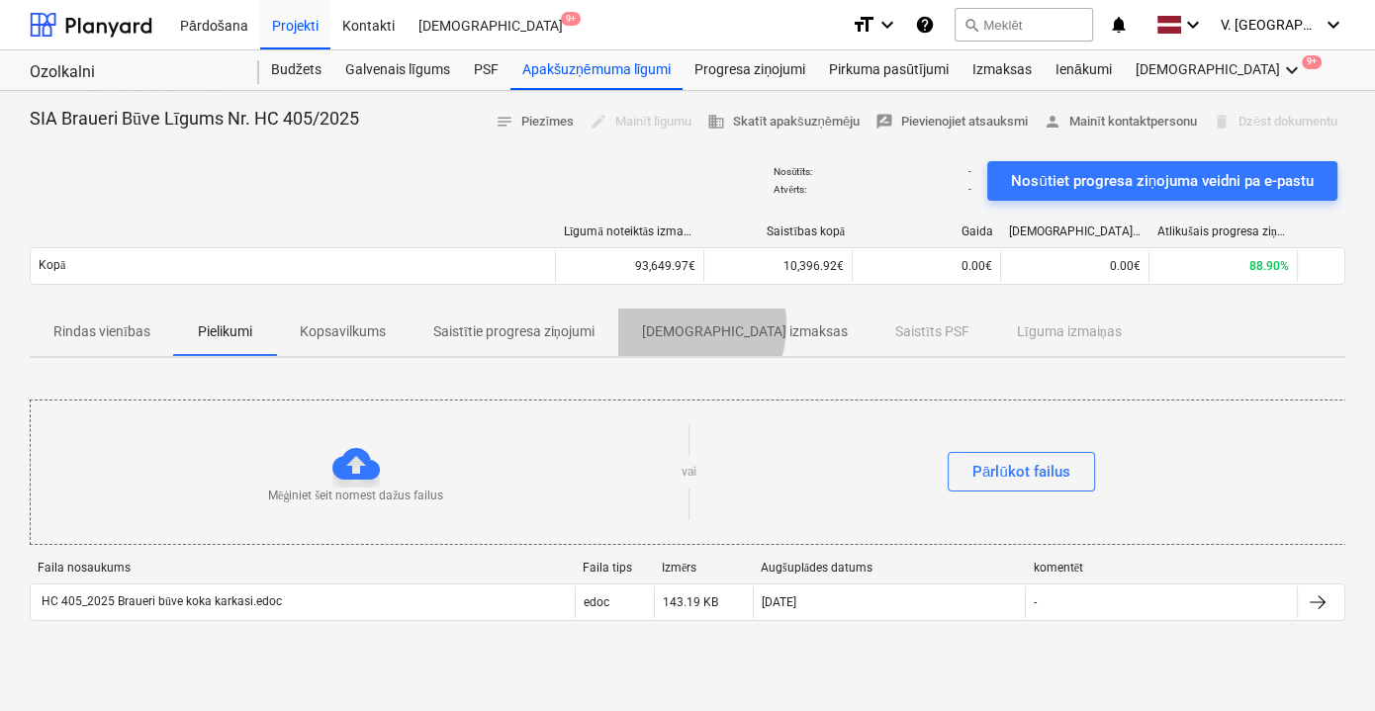
click at [674, 324] on p "[DEMOGRAPHIC_DATA] izmaksas" at bounding box center [745, 332] width 206 height 21
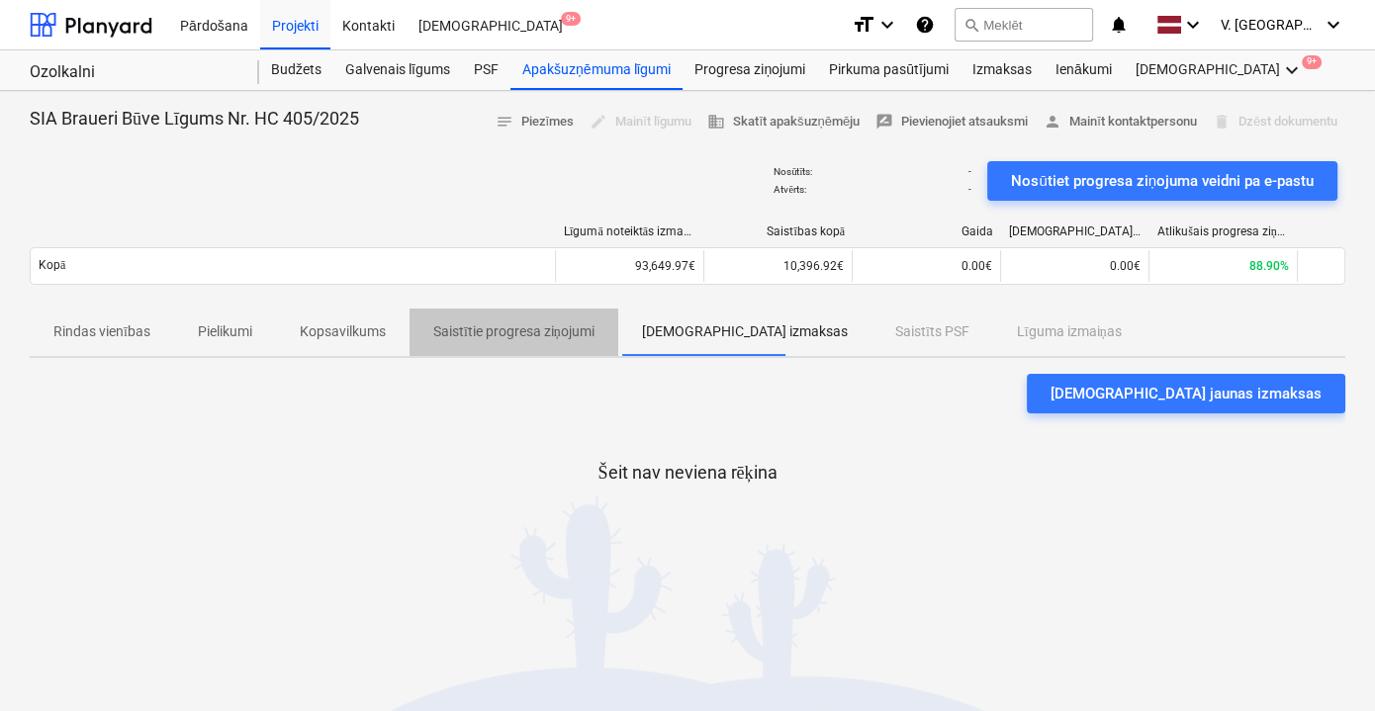
click at [505, 318] on span "Saistītie progresa ziņojumi" at bounding box center [514, 332] width 209 height 33
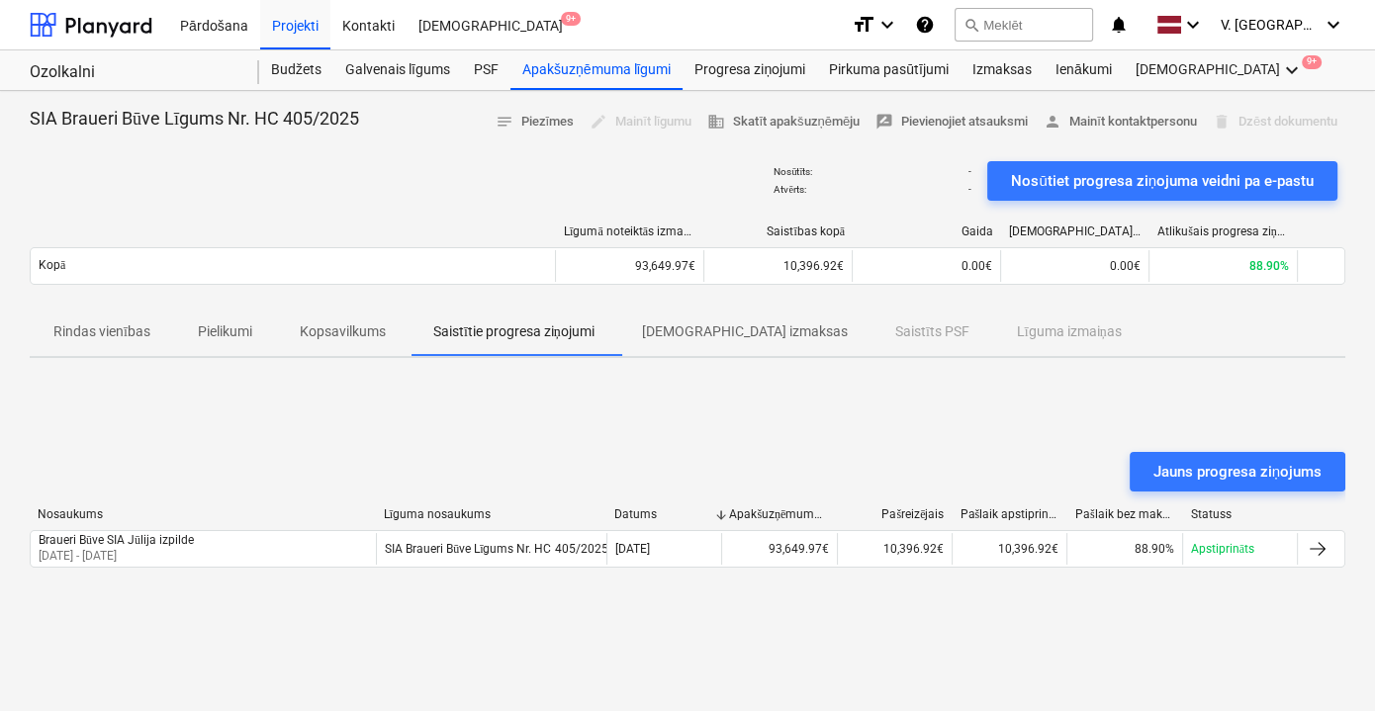
click at [702, 331] on p "[DEMOGRAPHIC_DATA] izmaksas" at bounding box center [745, 332] width 206 height 21
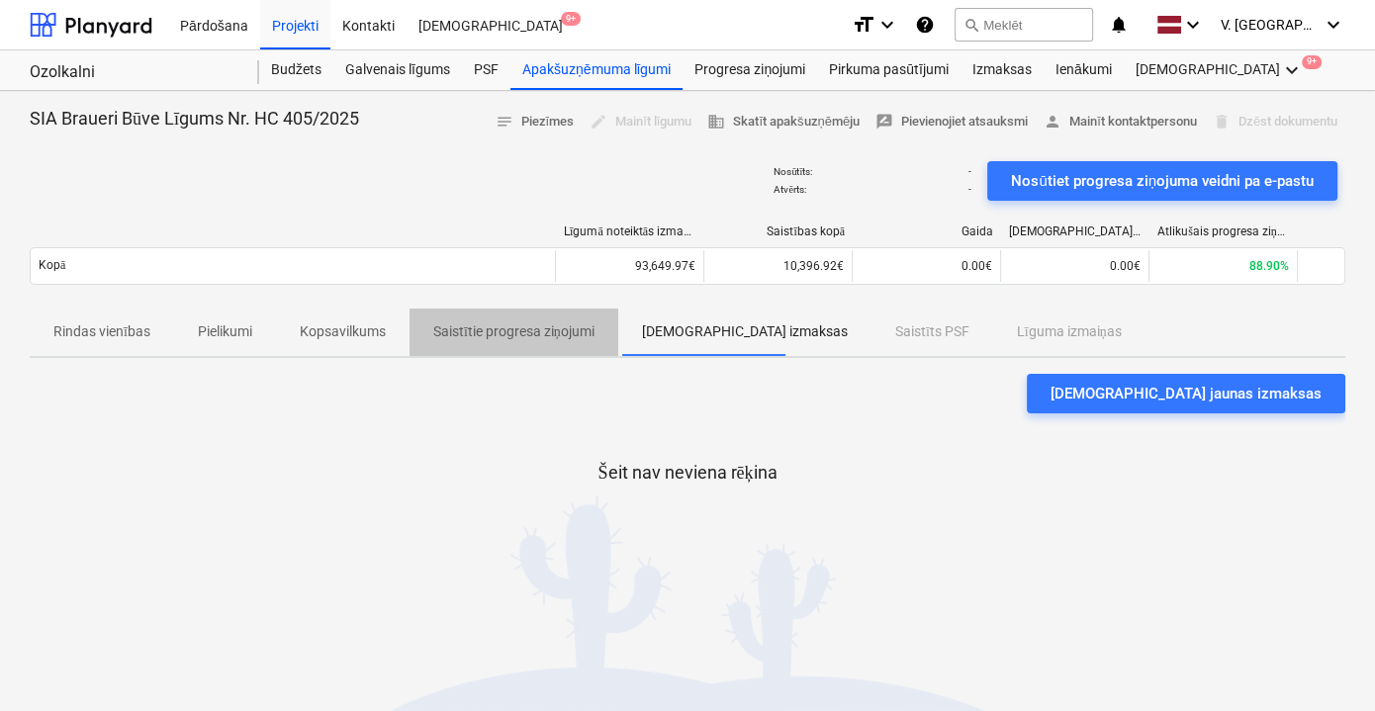
click at [538, 327] on p "Saistītie progresa ziņojumi" at bounding box center [513, 332] width 161 height 21
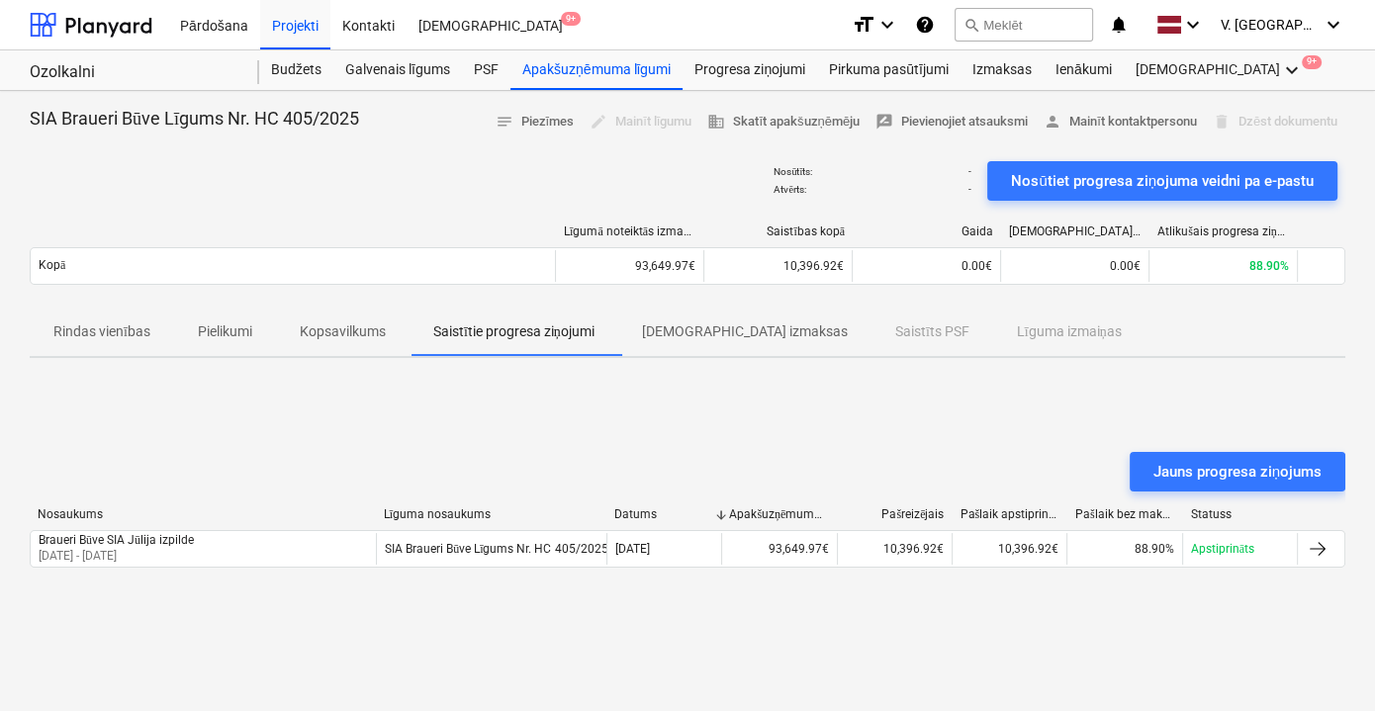
click at [366, 328] on p "Kopsavilkums" at bounding box center [343, 332] width 86 height 21
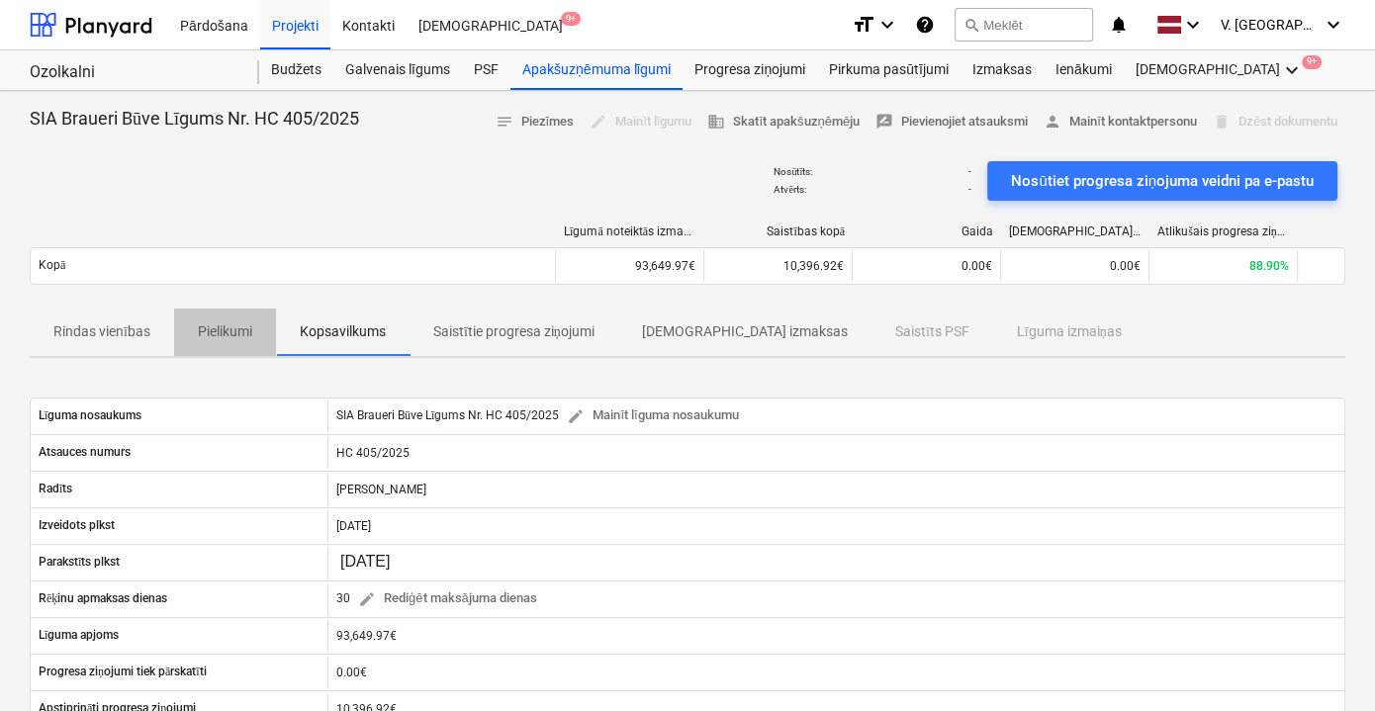
click at [234, 327] on p "Pielikumi" at bounding box center [225, 332] width 54 height 21
click at [594, 68] on div "Apakšuzņēmuma līgumi" at bounding box center [597, 70] width 172 height 40
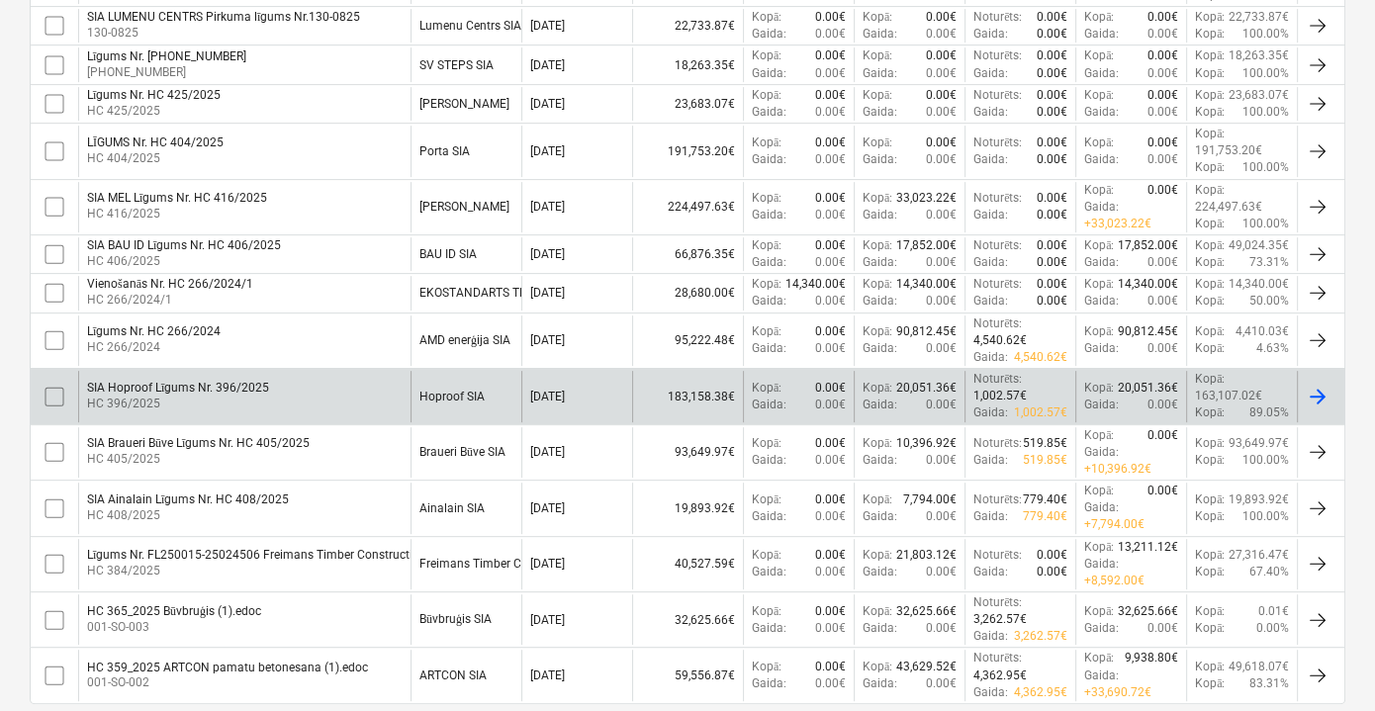
scroll to position [712, 0]
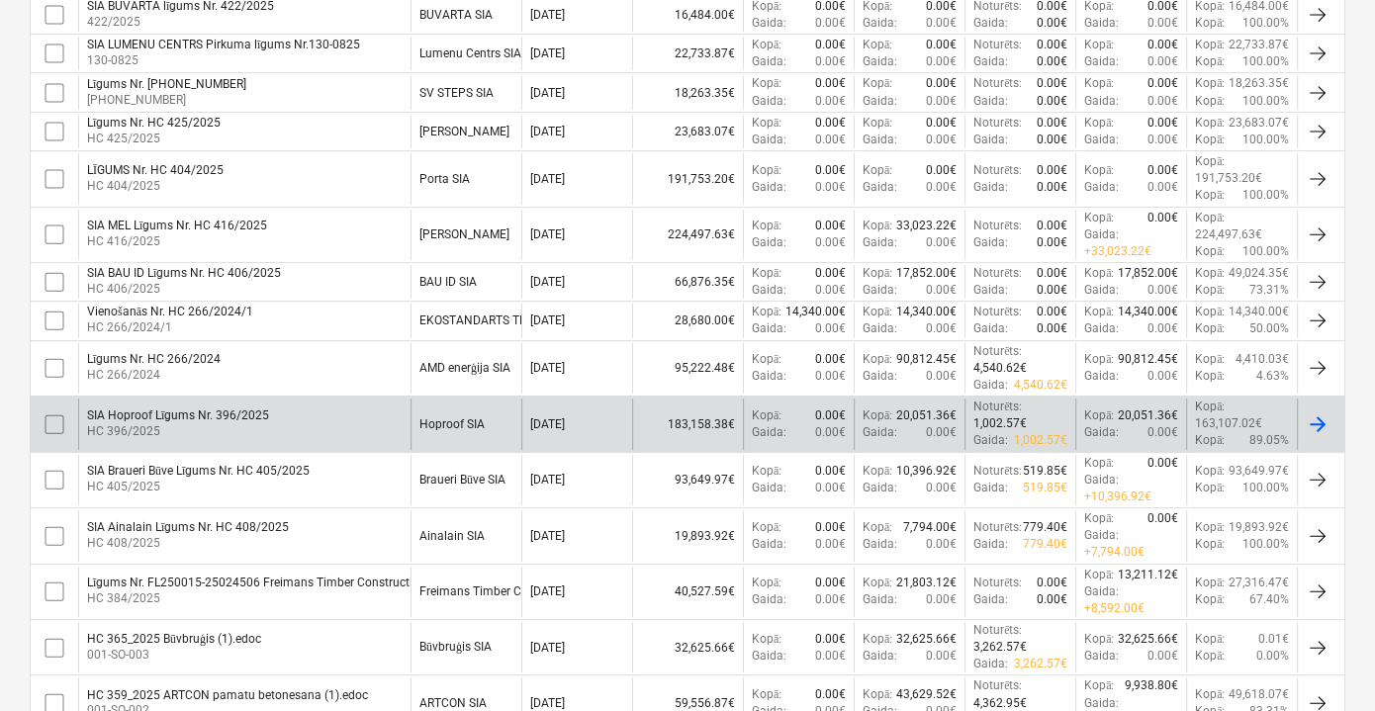
click at [285, 406] on div "SIA Hoproof Līgums Nr. 396/2025 HC 396/2025" at bounding box center [244, 424] width 332 height 50
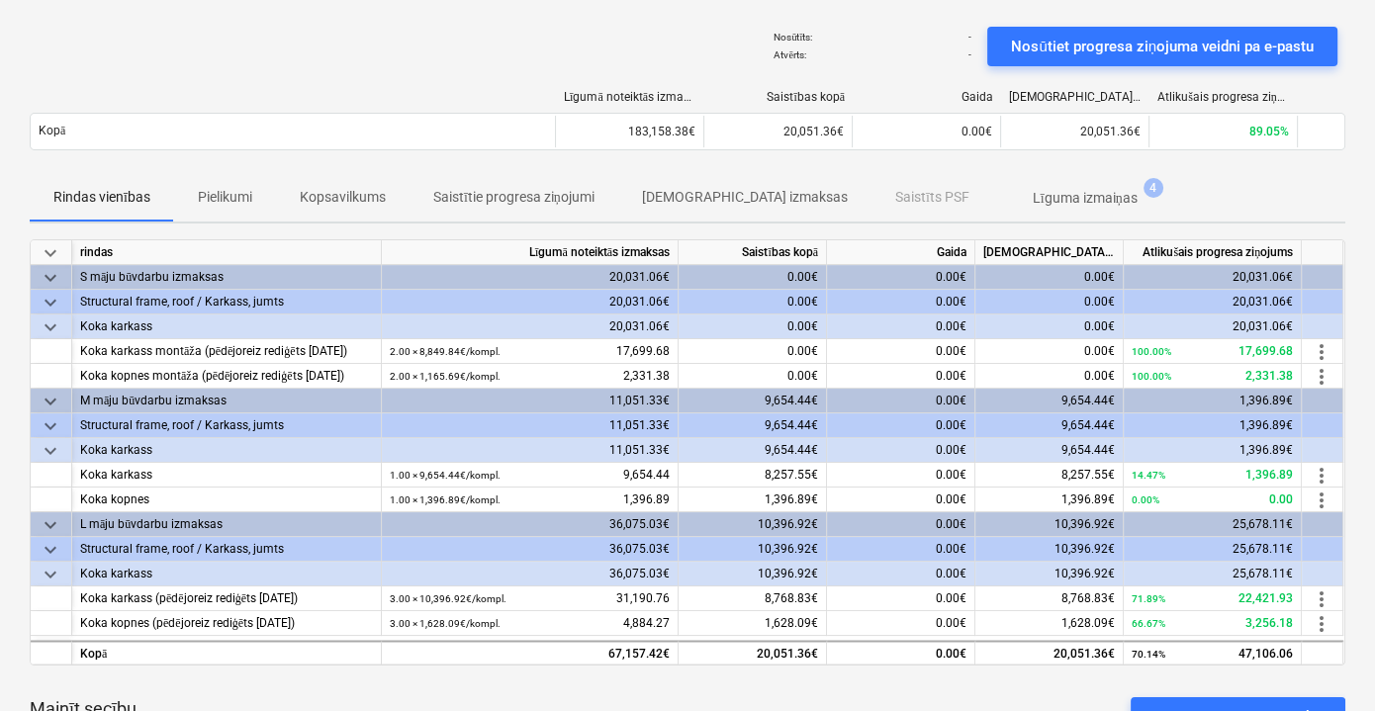
scroll to position [83, 0]
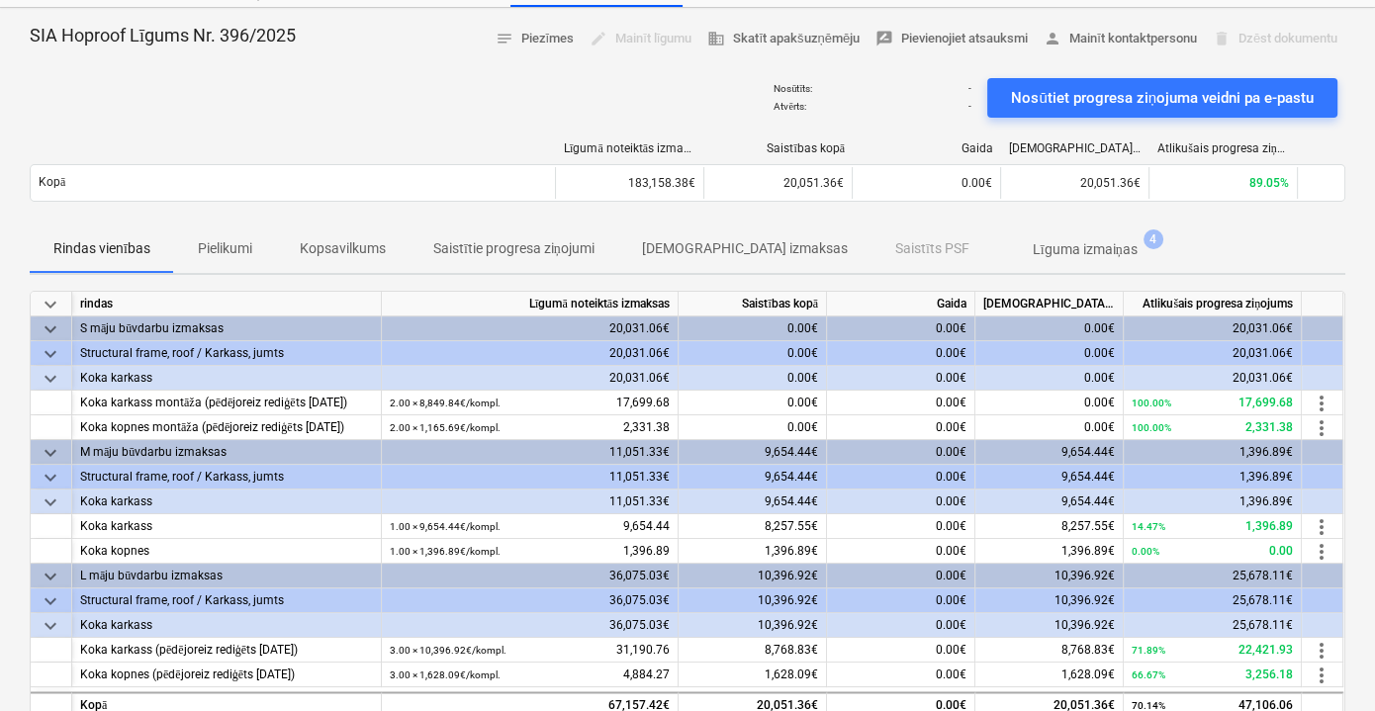
click at [1033, 248] on p "Līguma izmaiņas" at bounding box center [1085, 249] width 105 height 21
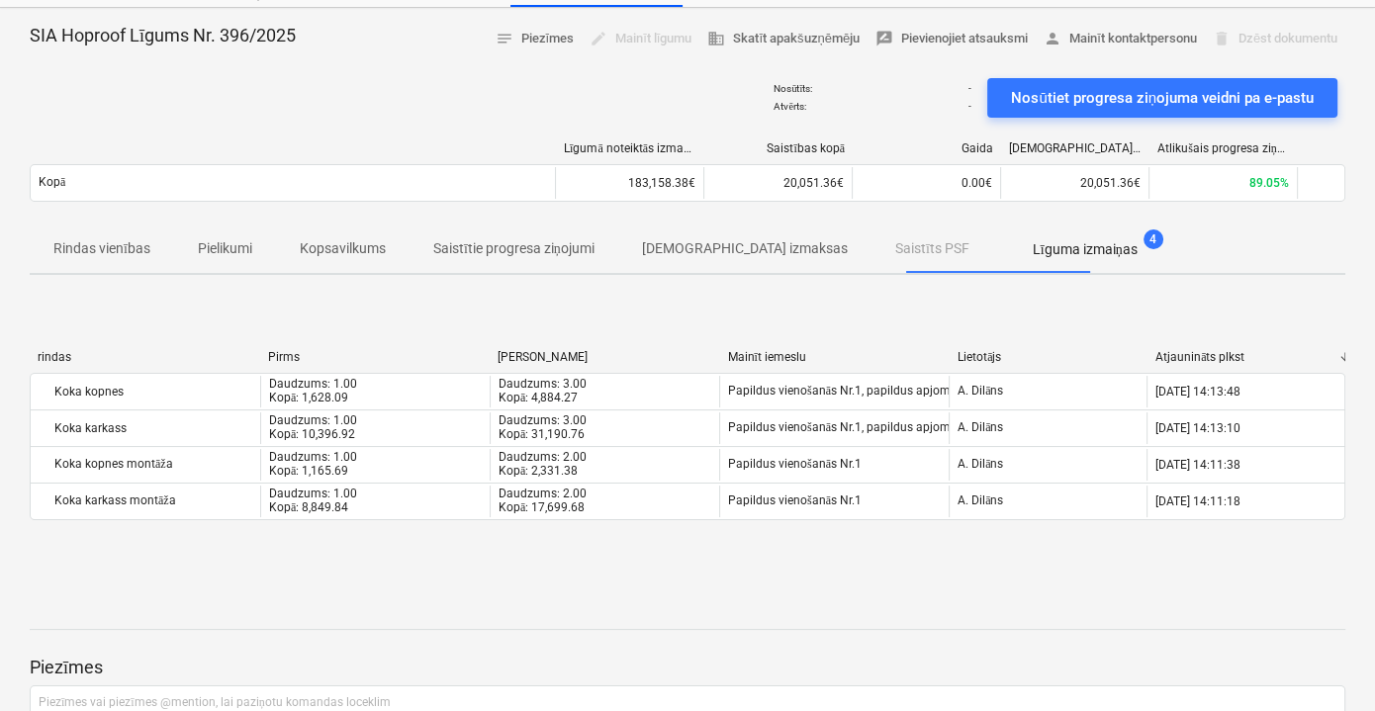
click at [228, 249] on p "Pielikumi" at bounding box center [225, 248] width 54 height 21
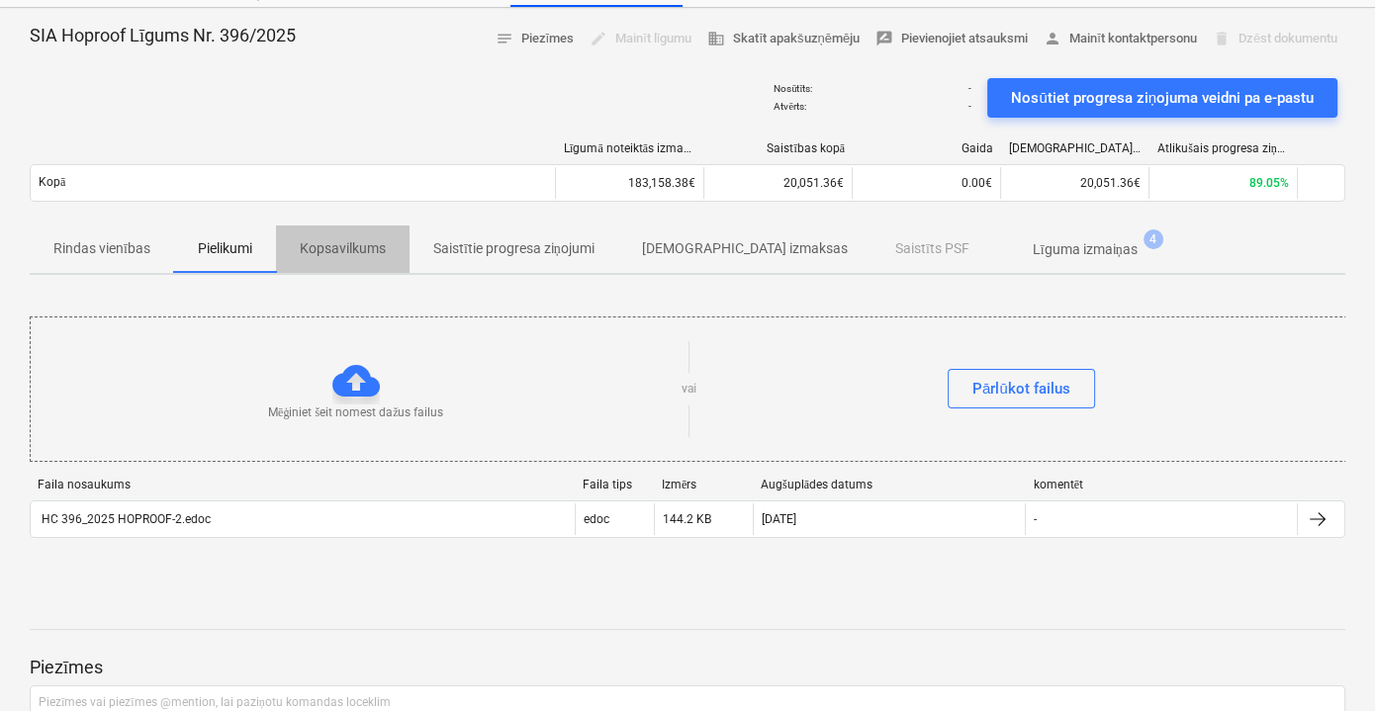
click at [314, 245] on p "Kopsavilkums" at bounding box center [343, 248] width 86 height 21
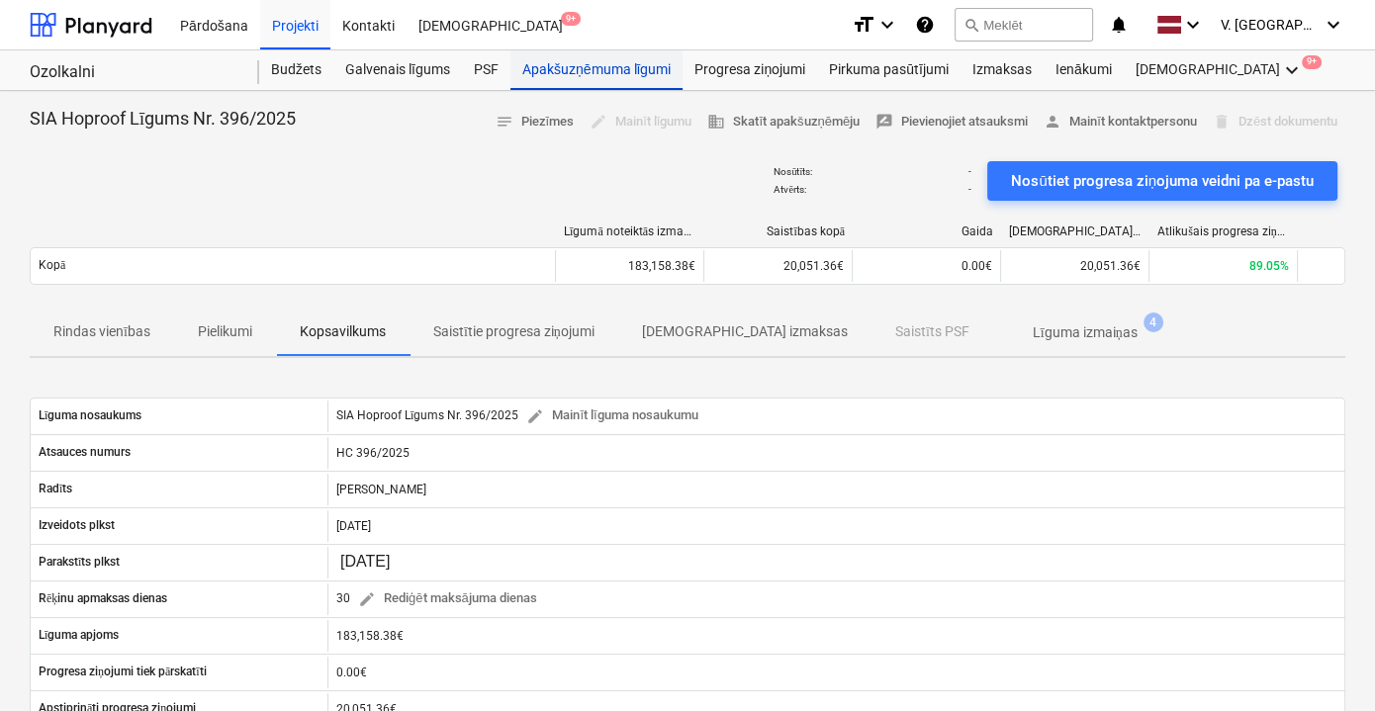
click at [542, 67] on div "Apakšuzņēmuma līgumi" at bounding box center [597, 70] width 172 height 40
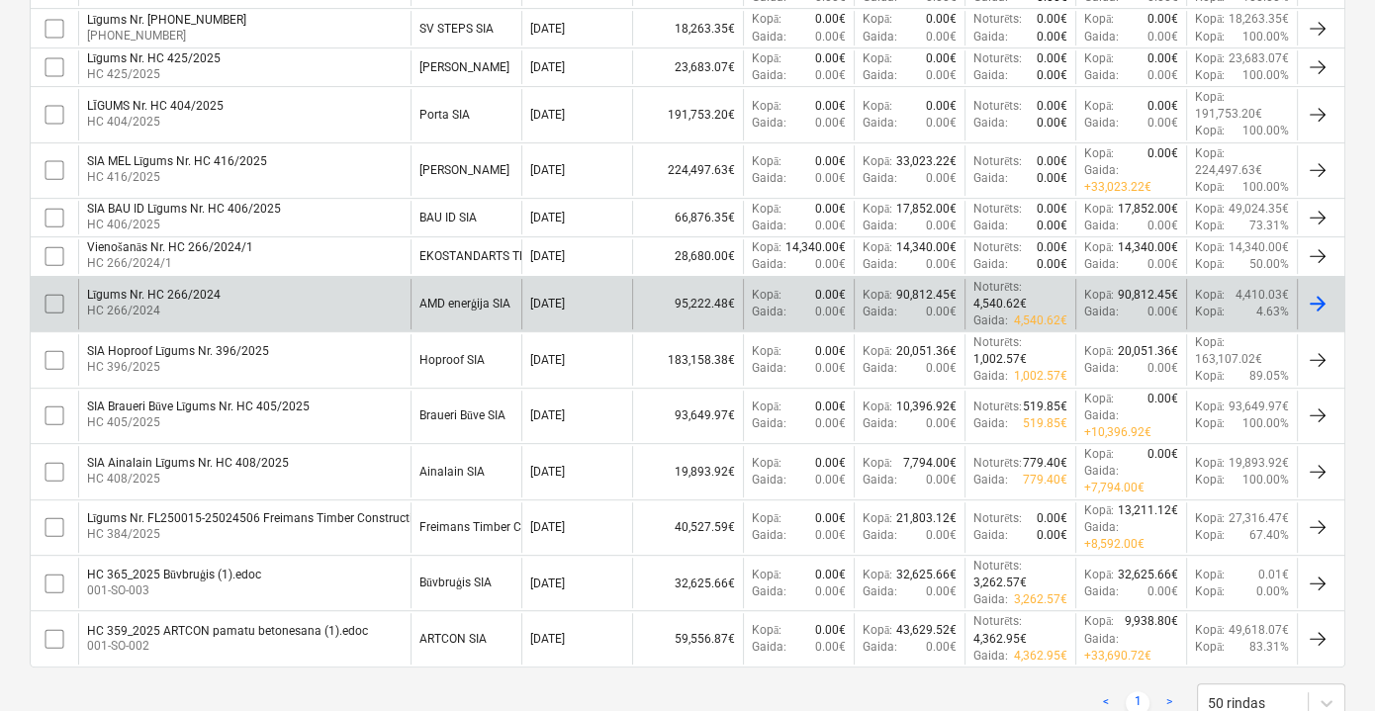
scroll to position [802, 0]
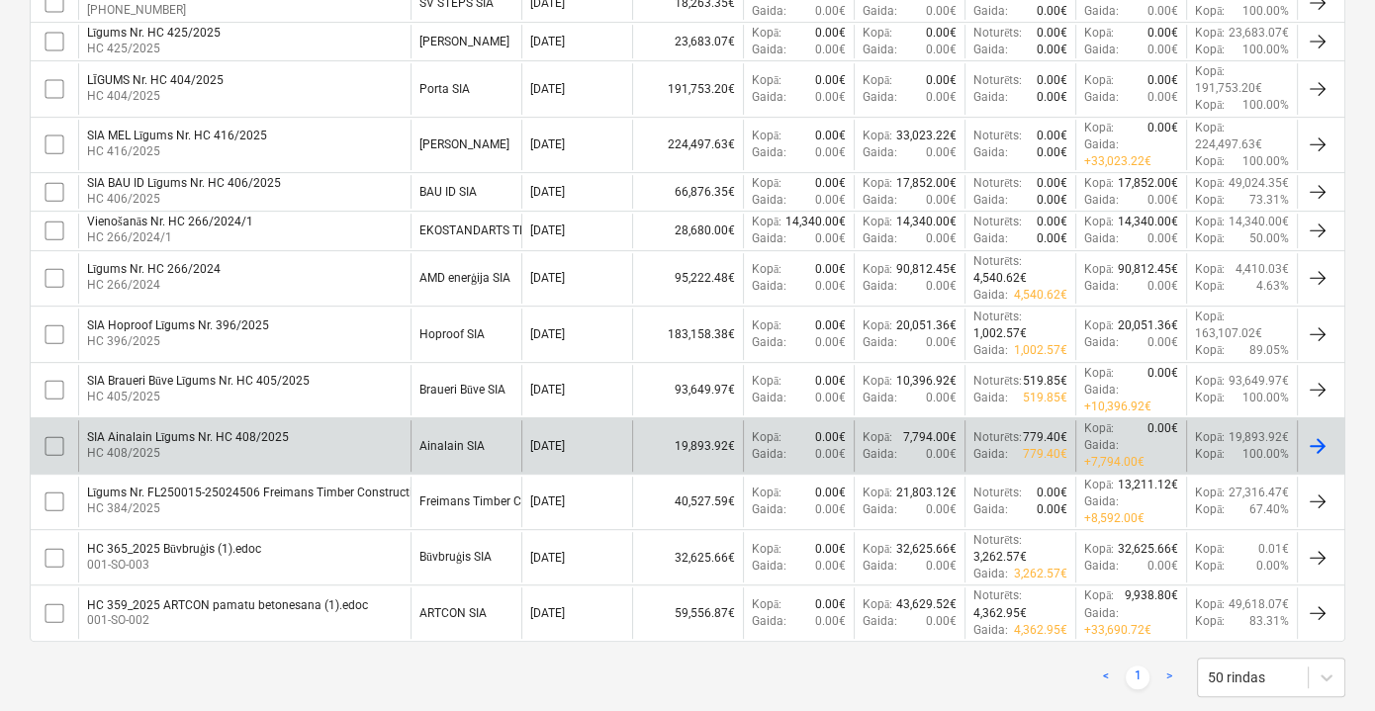
click at [510, 426] on div "Ainalain SIA" at bounding box center [466, 445] width 111 height 50
